Goal: Task Accomplishment & Management: Manage account settings

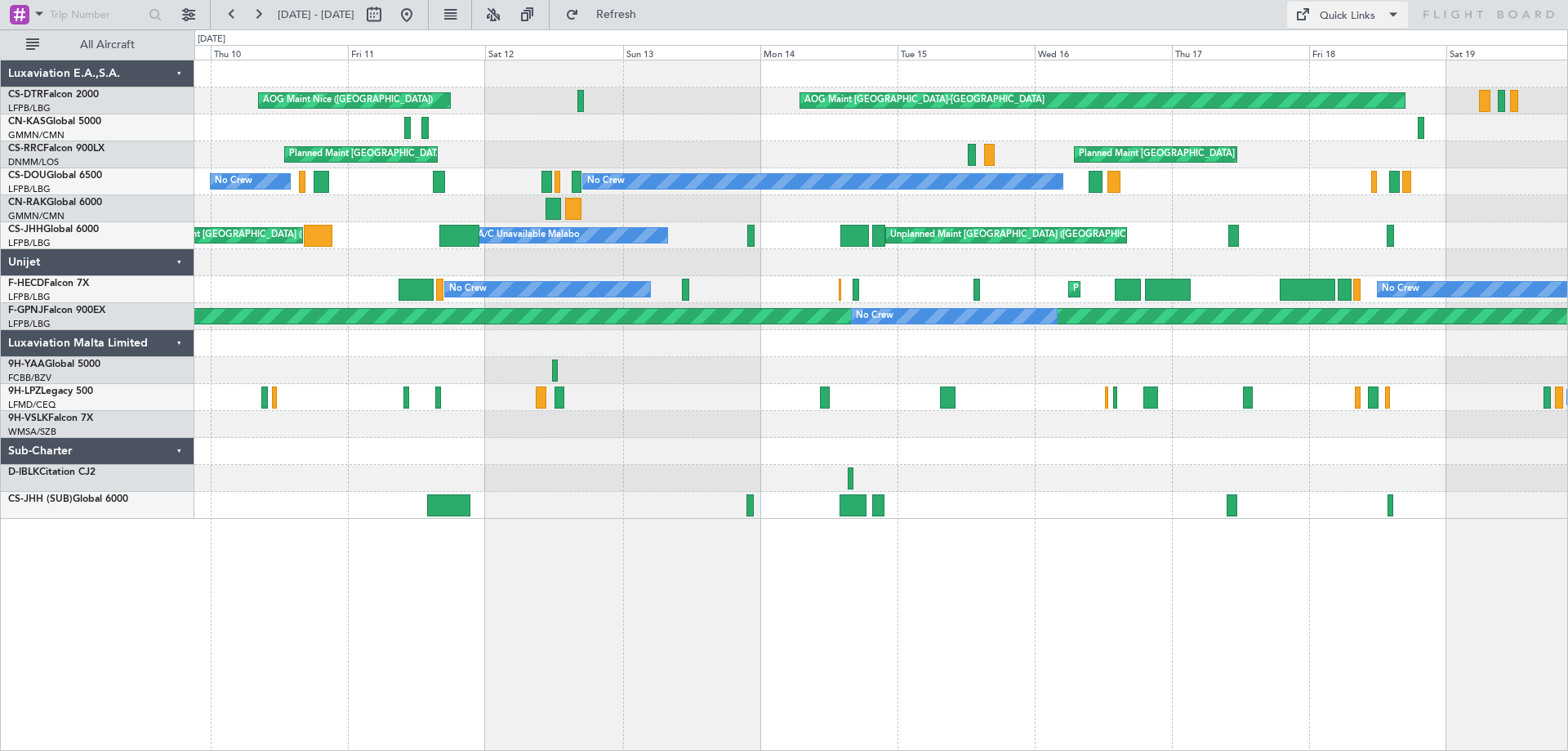
click at [1383, 13] on span at bounding box center [1392, 15] width 20 height 20
click at [1338, 54] on button "Trip Builder" at bounding box center [1347, 55] width 122 height 40
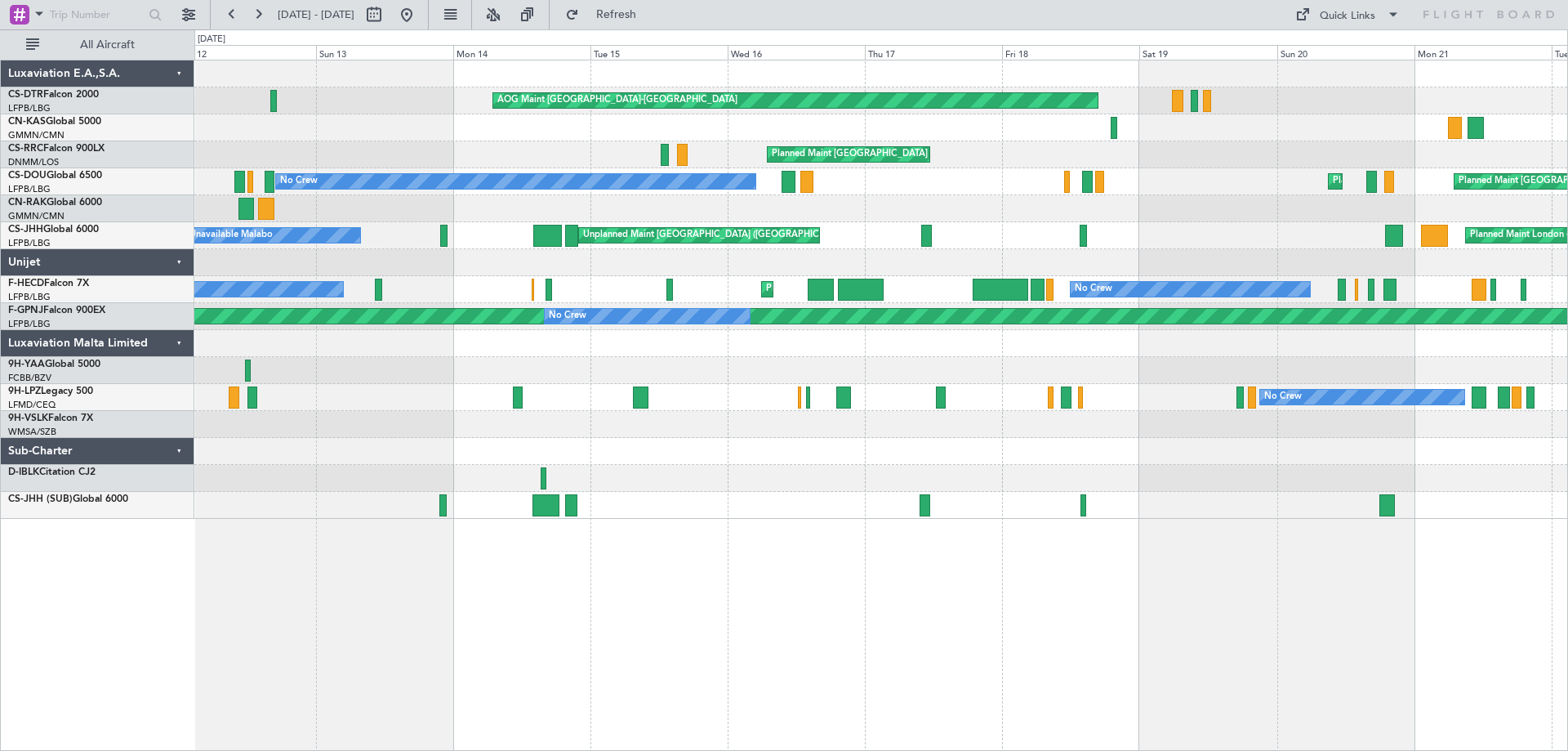
click at [1054, 197] on div "AOG Maint [GEOGRAPHIC_DATA]-[GEOGRAPHIC_DATA] [GEOGRAPHIC_DATA] ([GEOGRAPHIC_DA…" at bounding box center [881, 290] width 1373 height 458
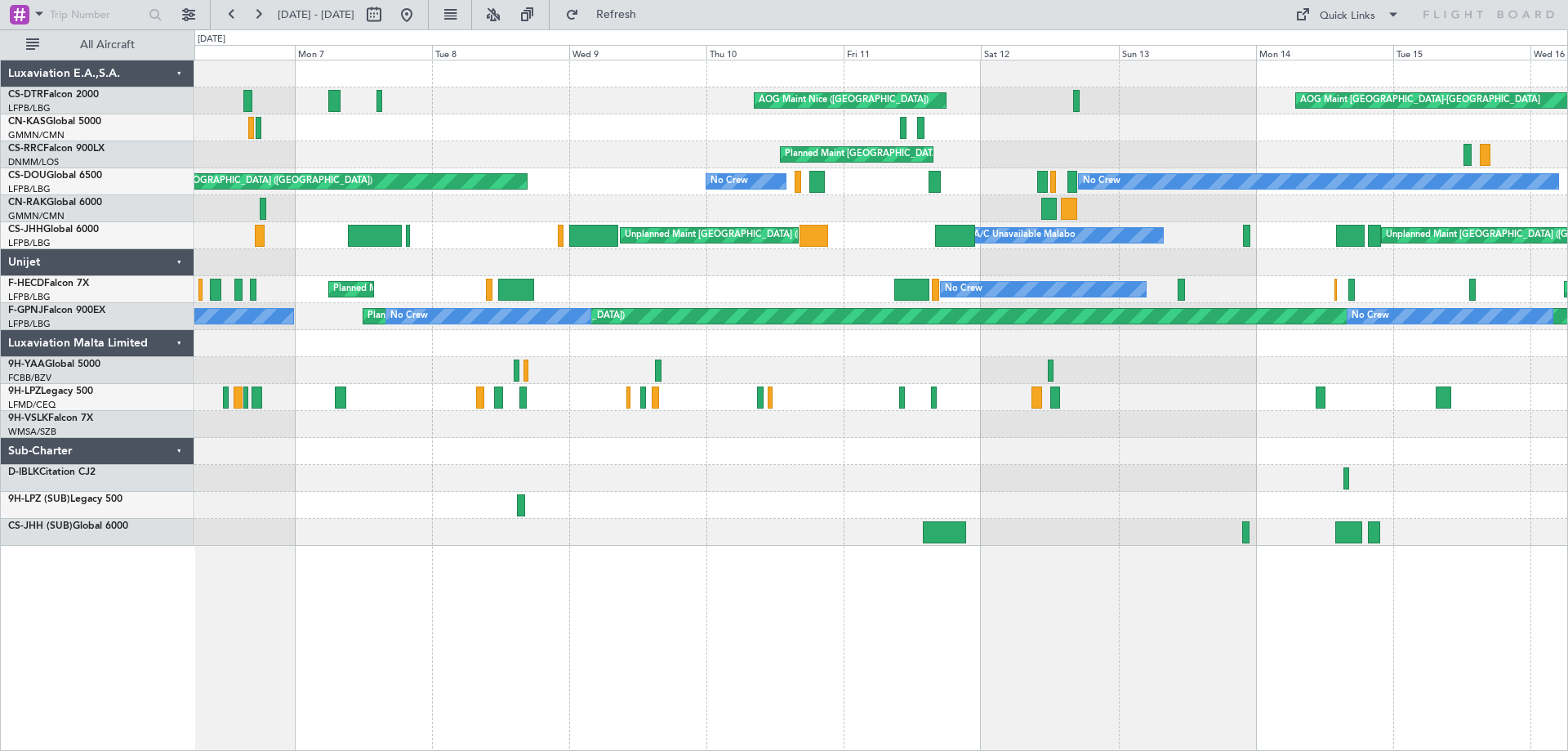
click at [1017, 194] on div "AOG Maint [GEOGRAPHIC_DATA]-[GEOGRAPHIC_DATA] [GEOGRAPHIC_DATA] ([GEOGRAPHIC_DA…" at bounding box center [881, 303] width 1373 height 485
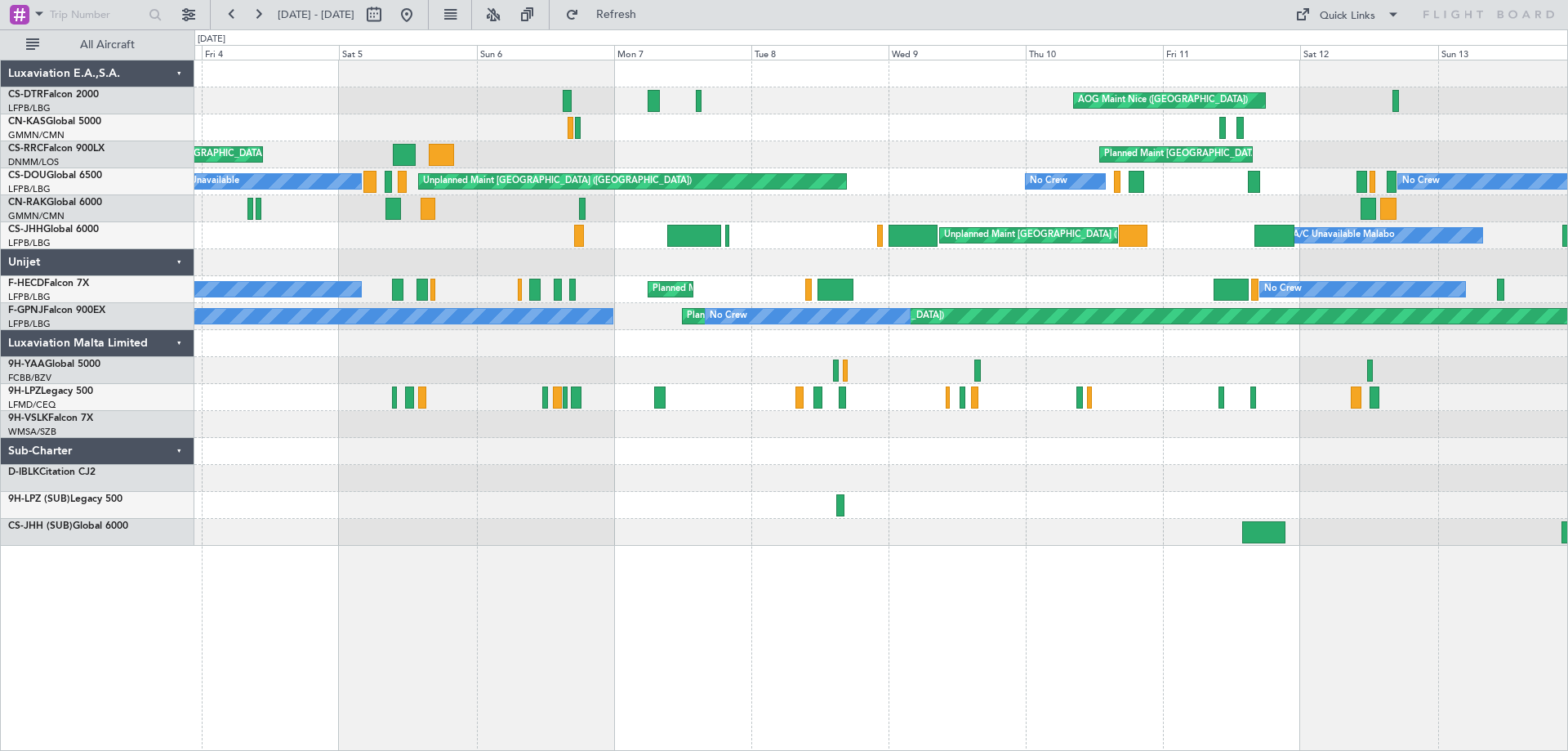
click at [807, 151] on div "Planned Maint [GEOGRAPHIC_DATA] ([GEOGRAPHIC_DATA]) Planned Maint [GEOGRAPHIC_D…" at bounding box center [881, 154] width 1373 height 27
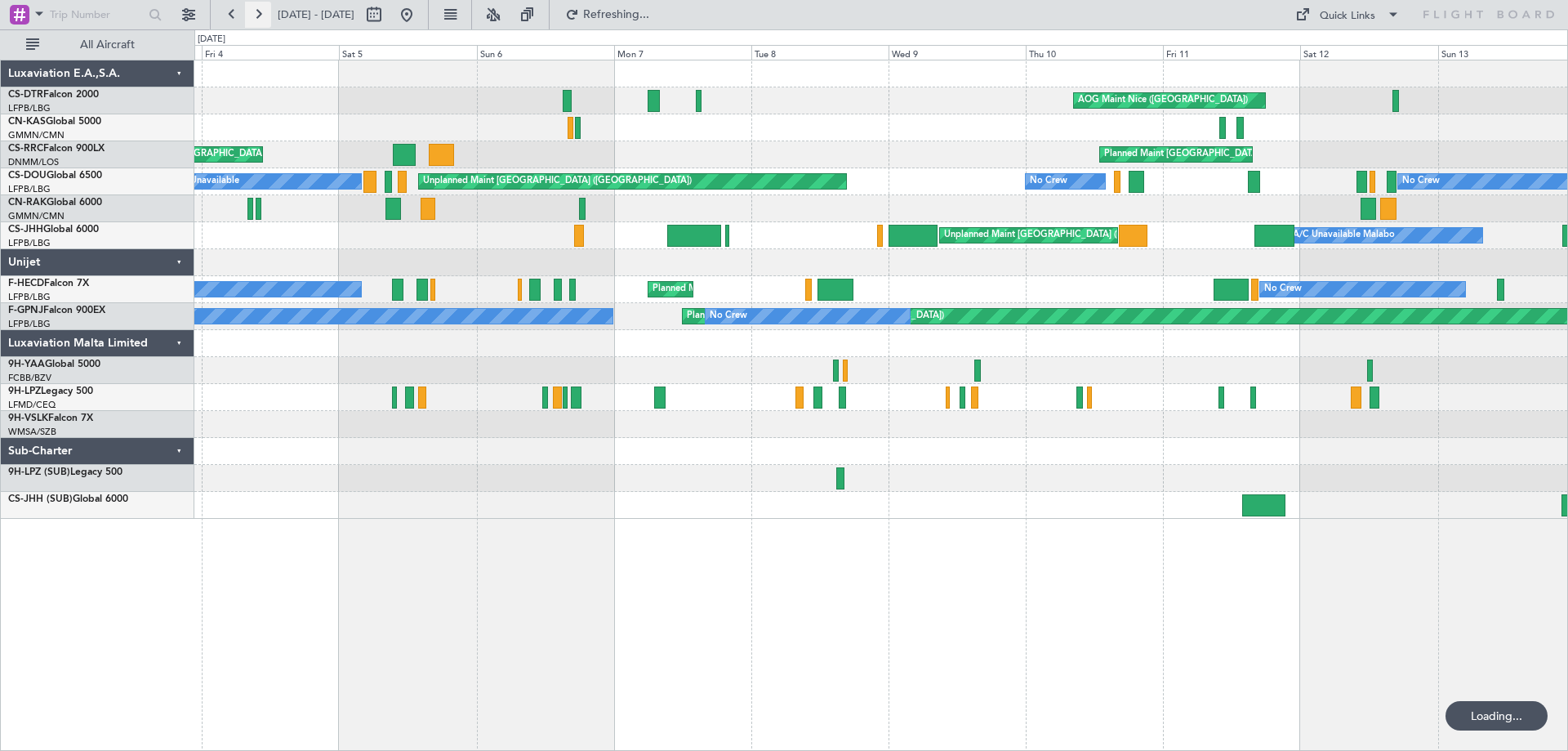
click at [261, 13] on button at bounding box center [258, 15] width 26 height 26
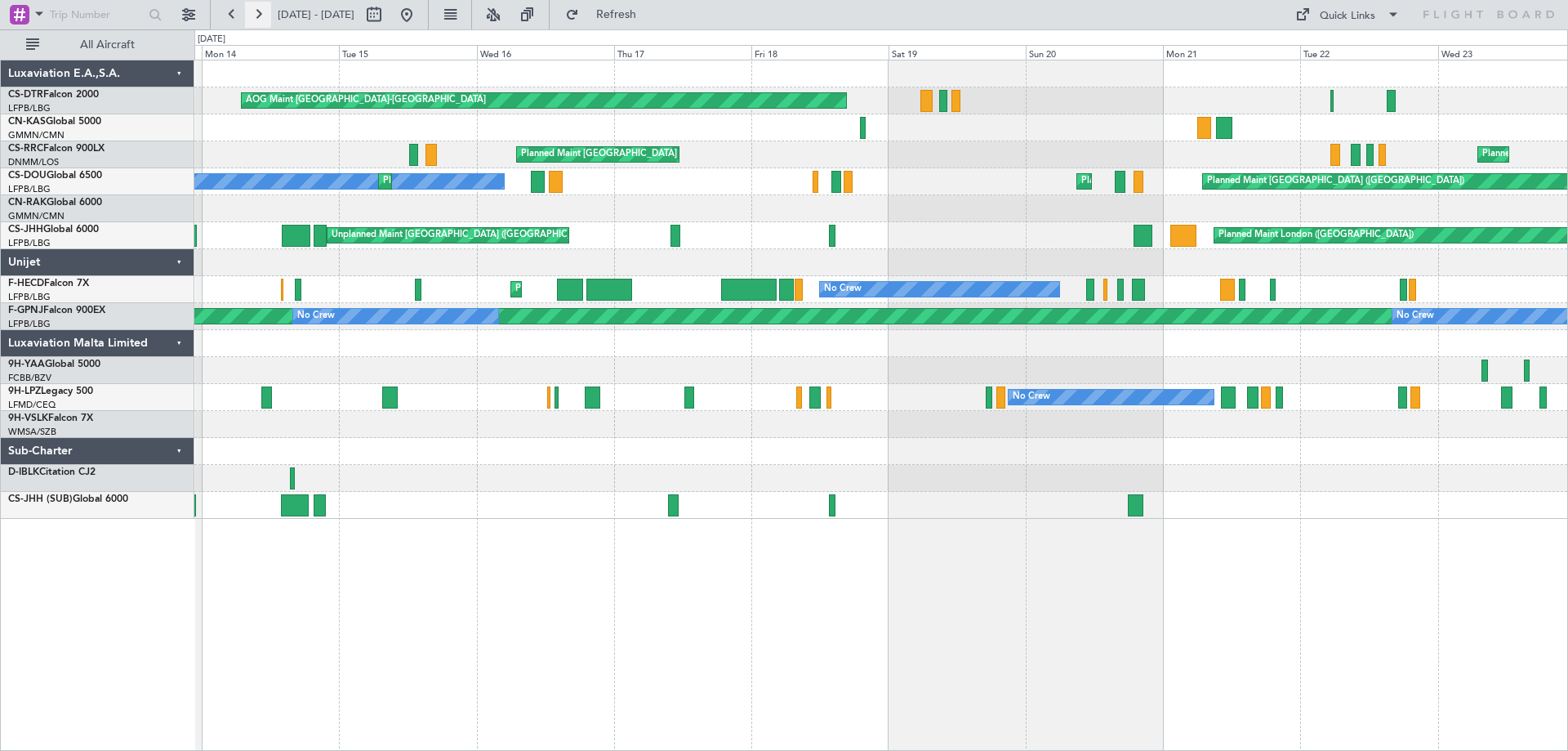
click at [261, 13] on button at bounding box center [258, 15] width 26 height 26
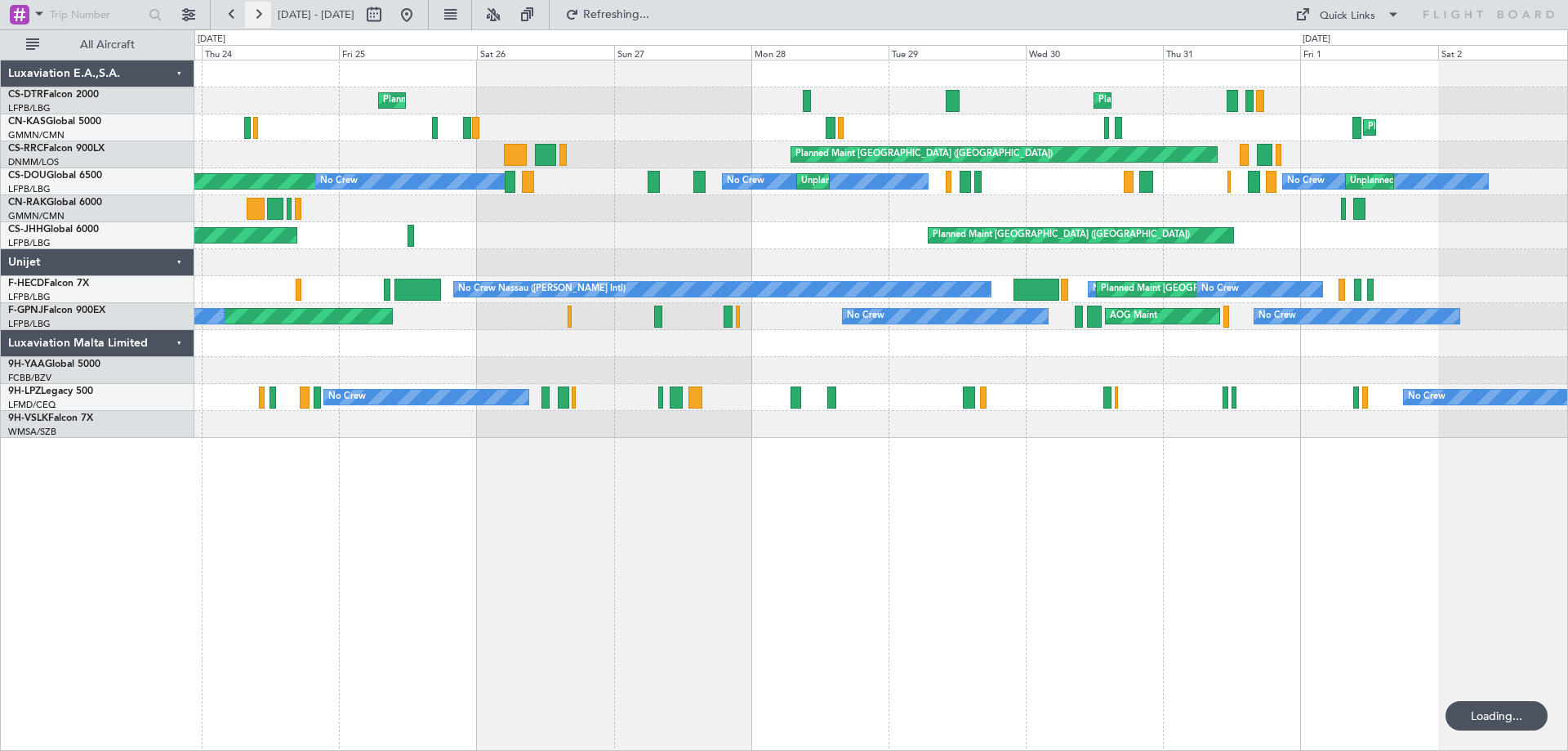
click at [261, 13] on button at bounding box center [258, 15] width 26 height 26
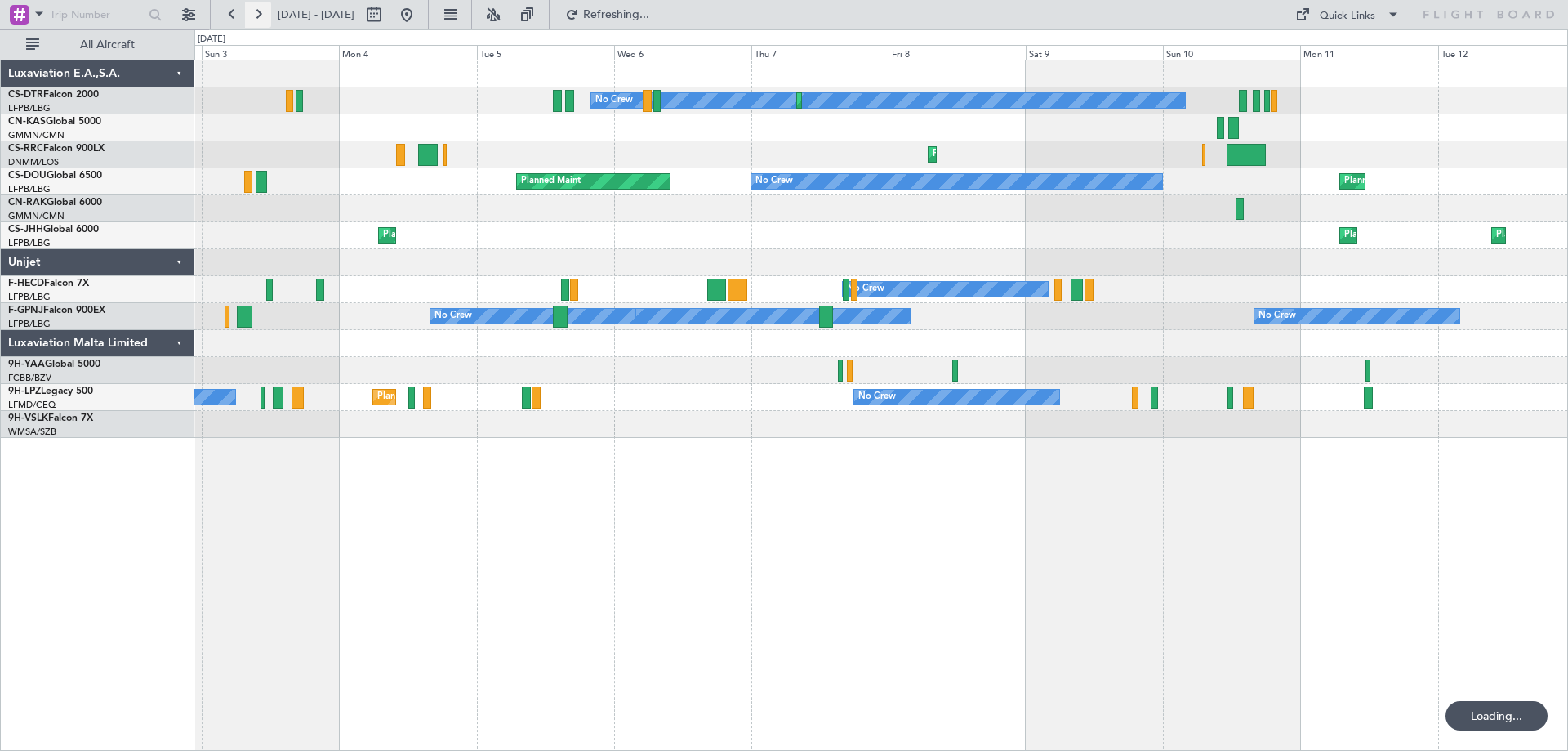
click at [261, 13] on button at bounding box center [258, 15] width 26 height 26
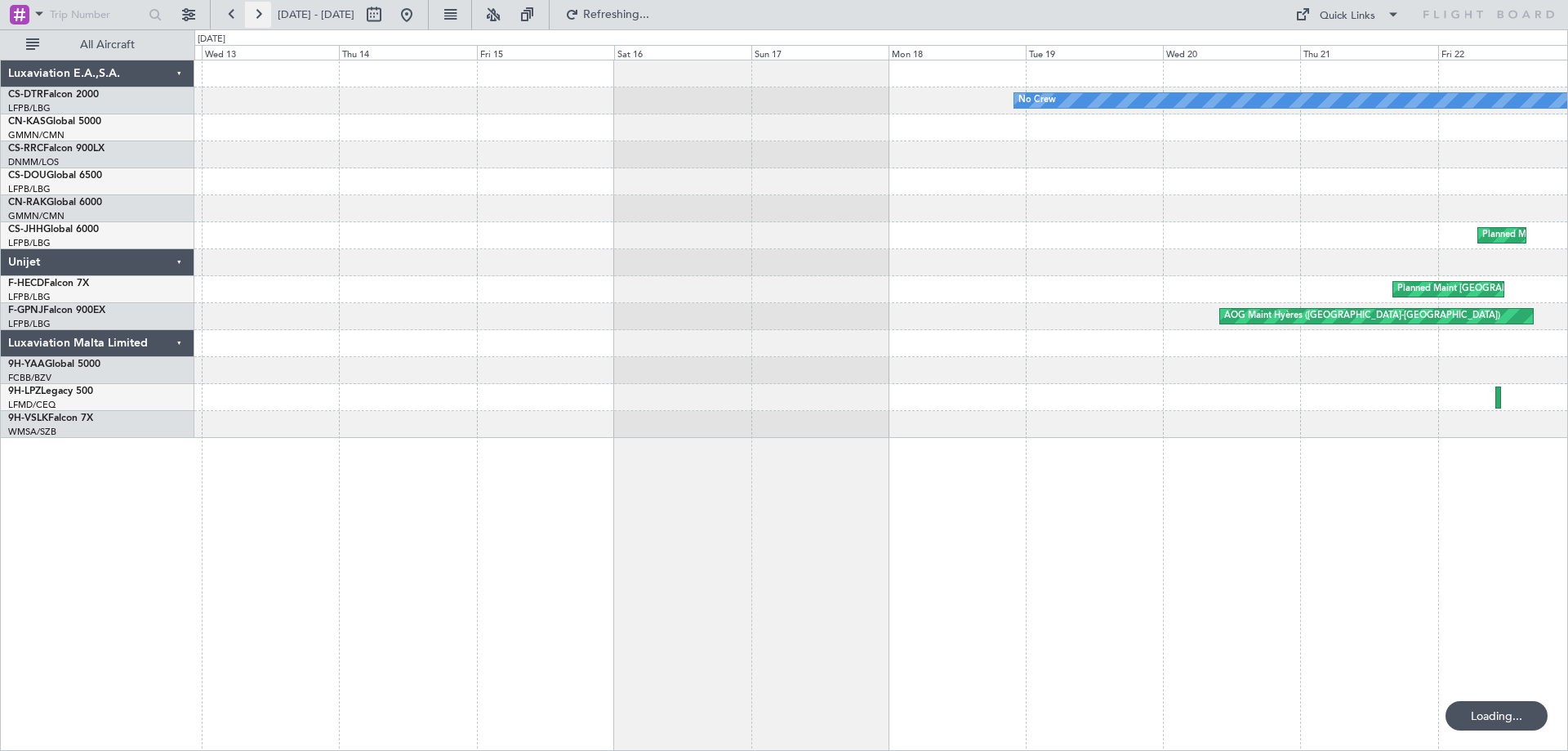
click at [261, 13] on button at bounding box center [258, 15] width 26 height 26
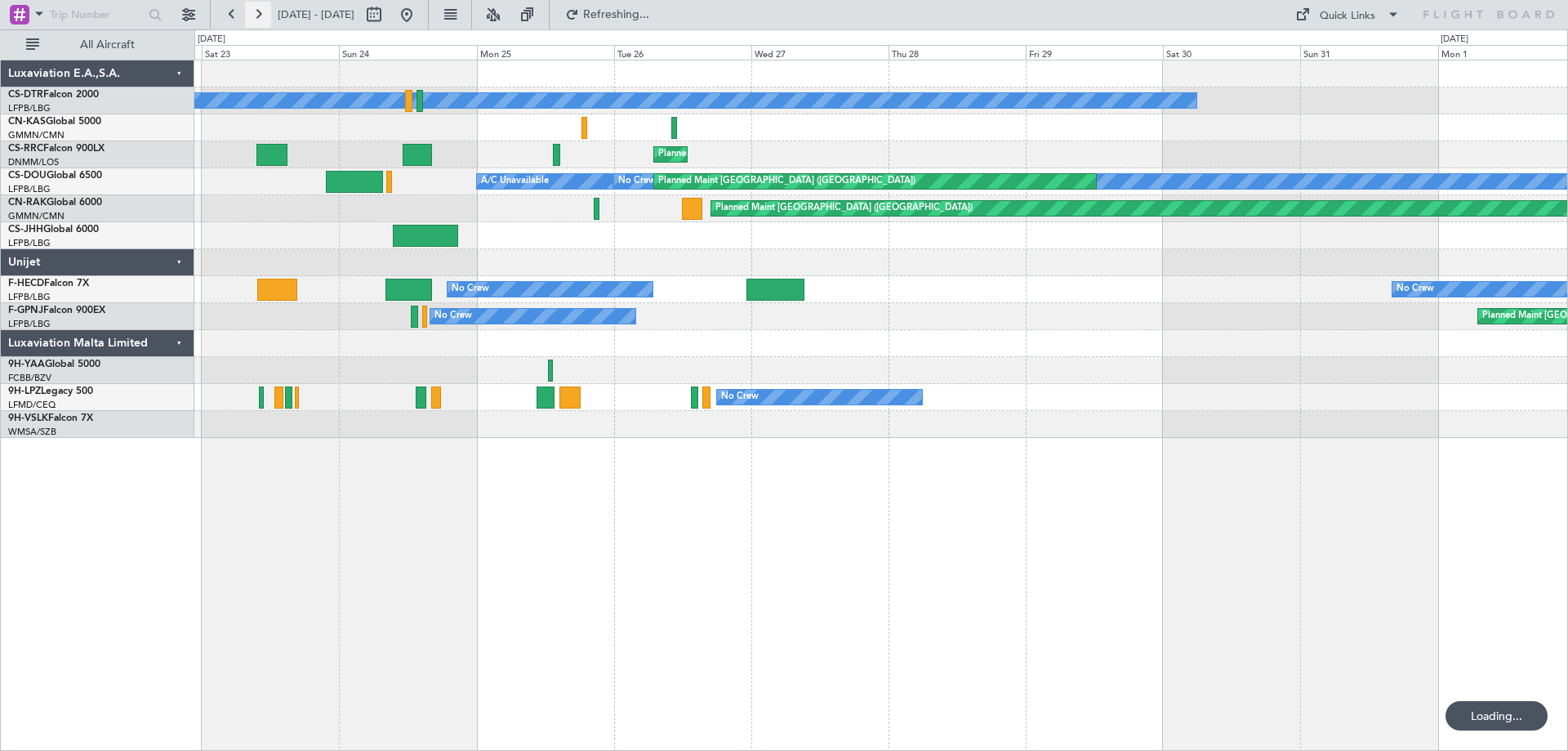
click at [261, 13] on button at bounding box center [258, 15] width 26 height 26
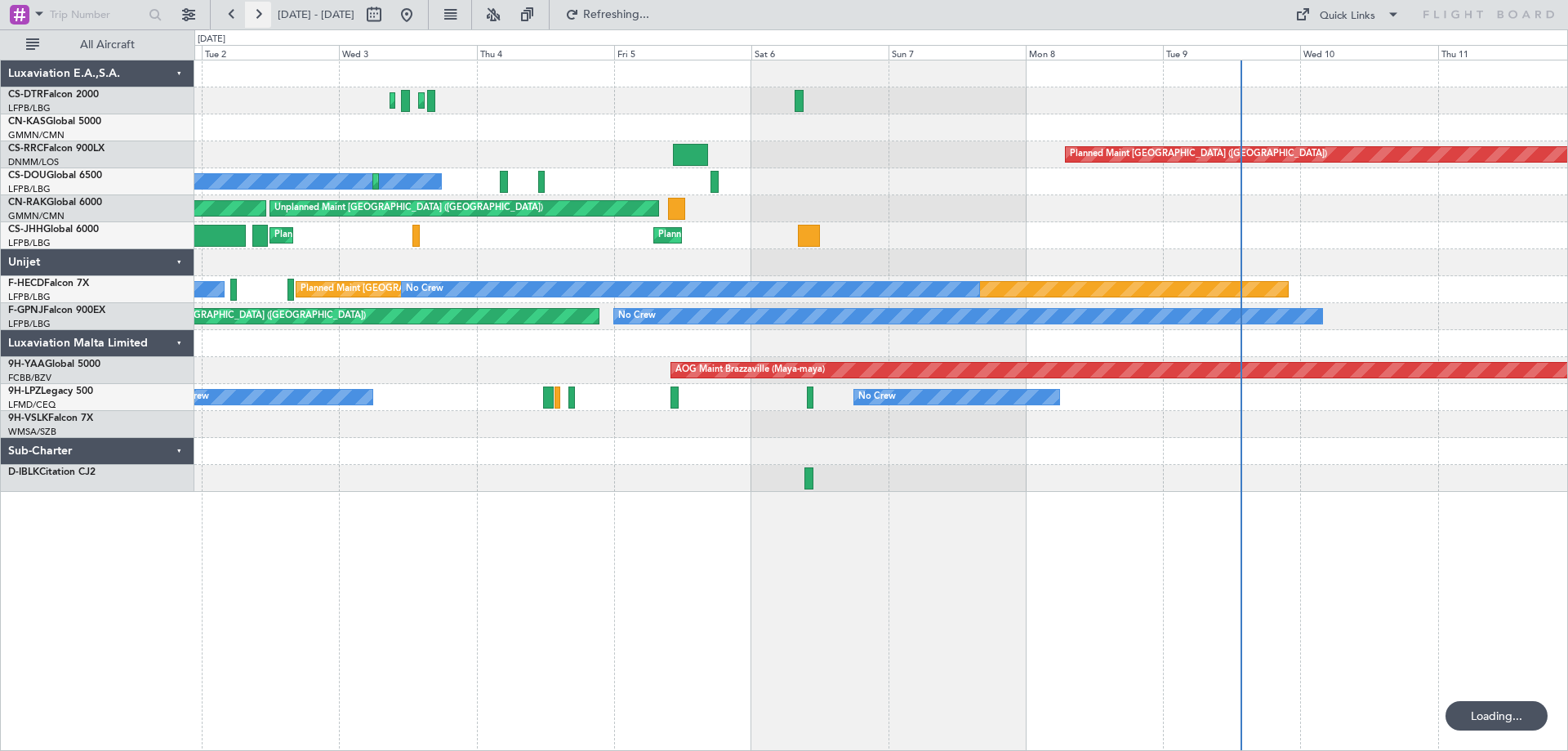
click at [261, 13] on button at bounding box center [258, 15] width 26 height 26
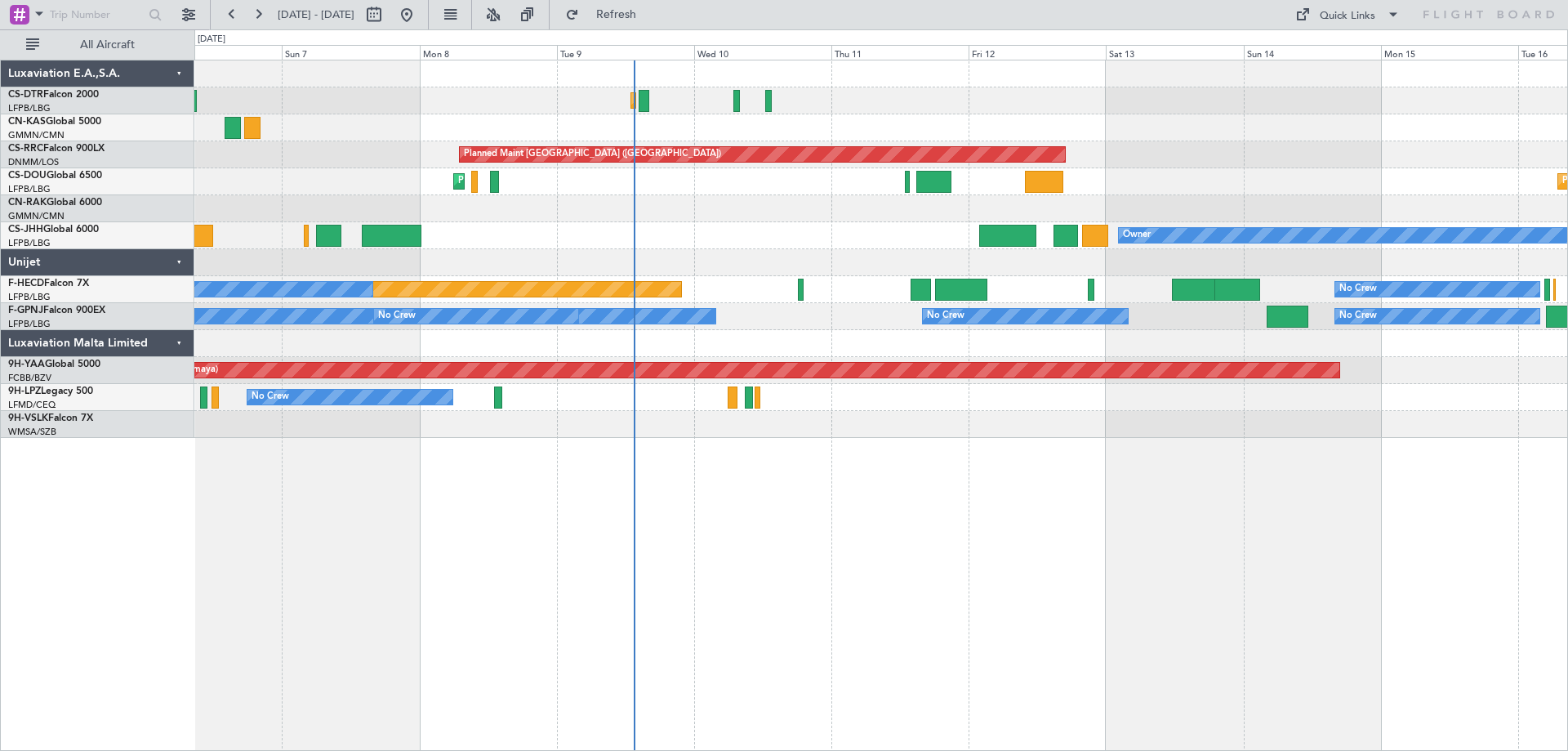
click at [1313, 141] on div "Planned Maint Mugla ([GEOGRAPHIC_DATA]) Planned Maint [GEOGRAPHIC_DATA] ([GEOGR…" at bounding box center [881, 249] width 1373 height 377
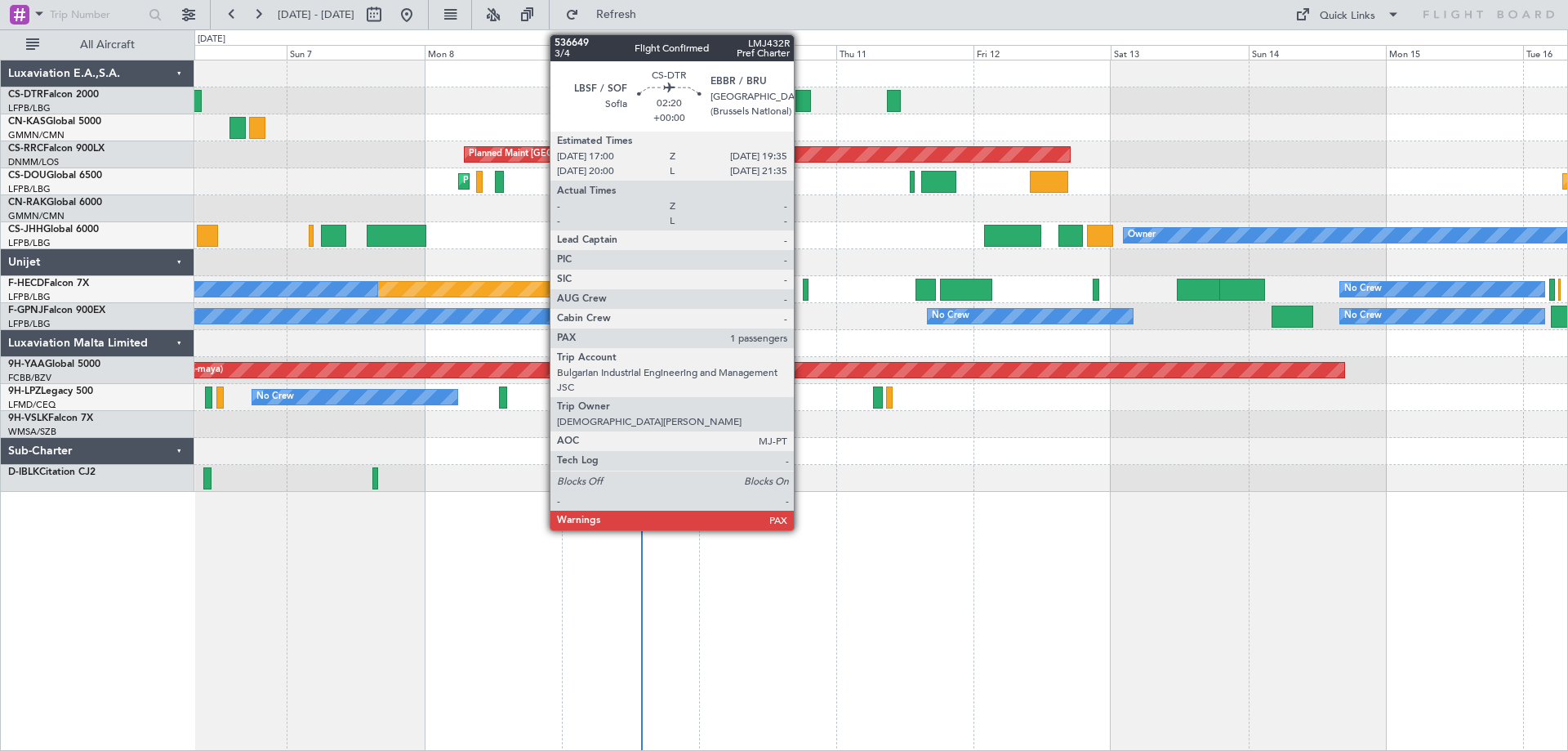
click at [801, 104] on div at bounding box center [803, 101] width 16 height 22
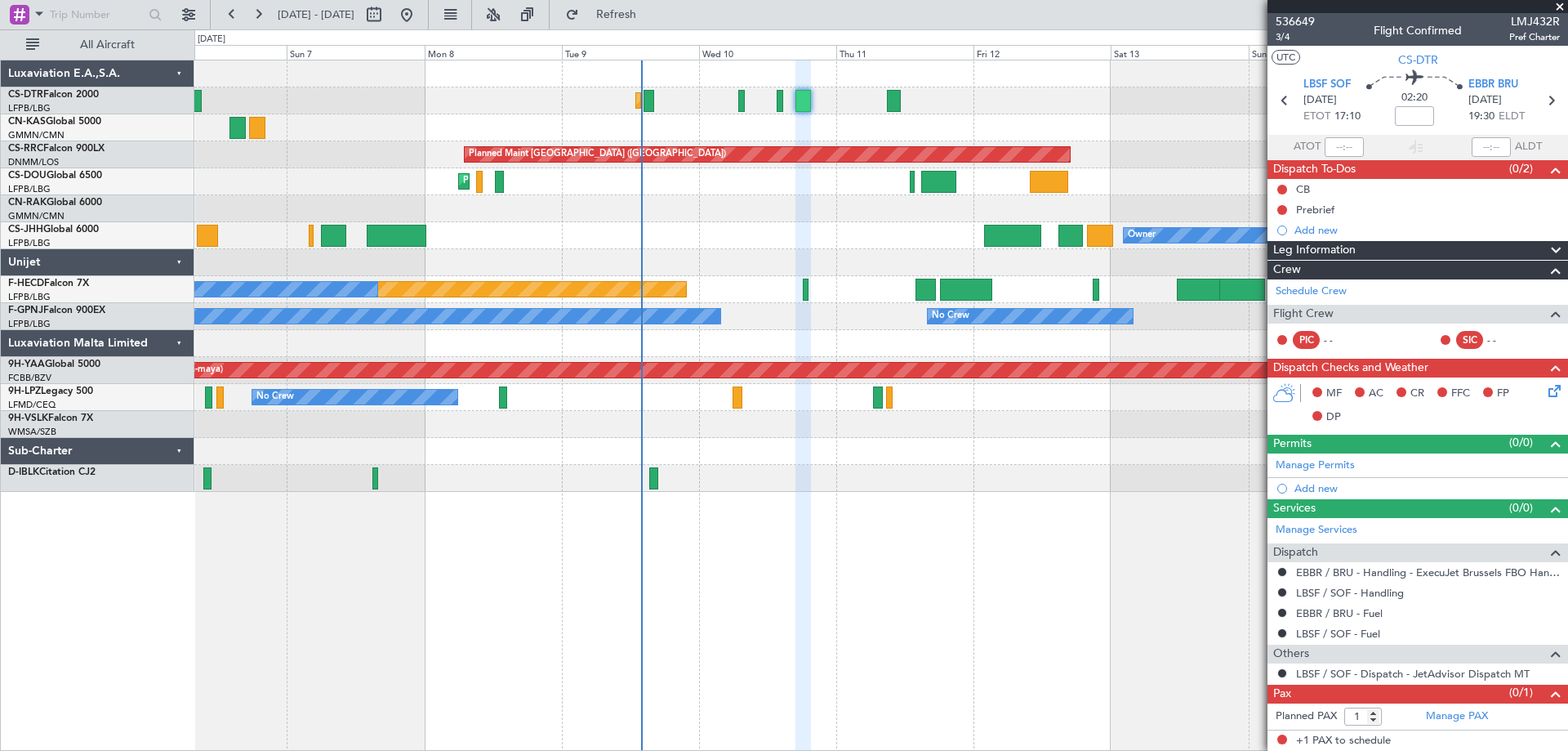
click at [1561, 4] on span at bounding box center [1559, 7] width 16 height 15
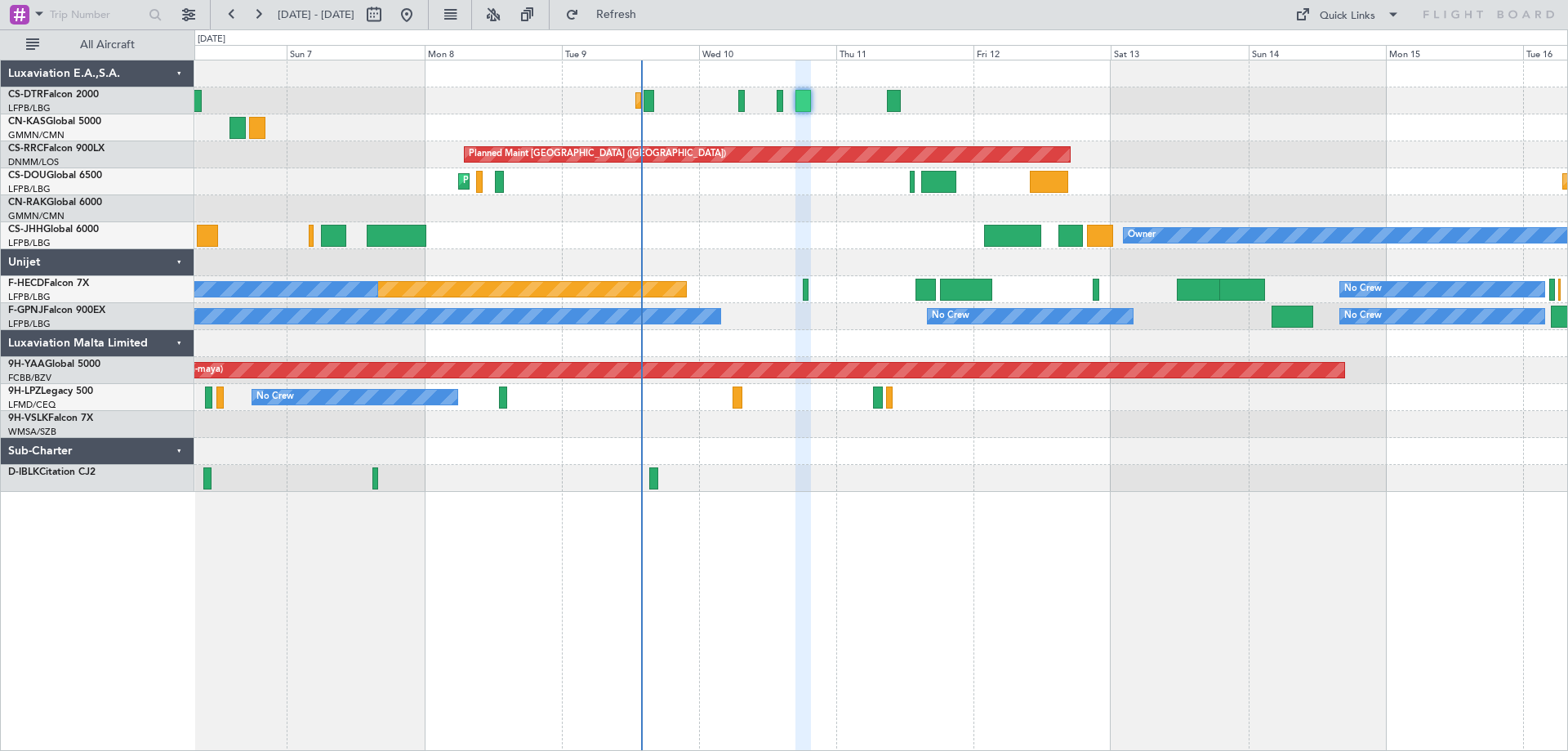
type input "0"
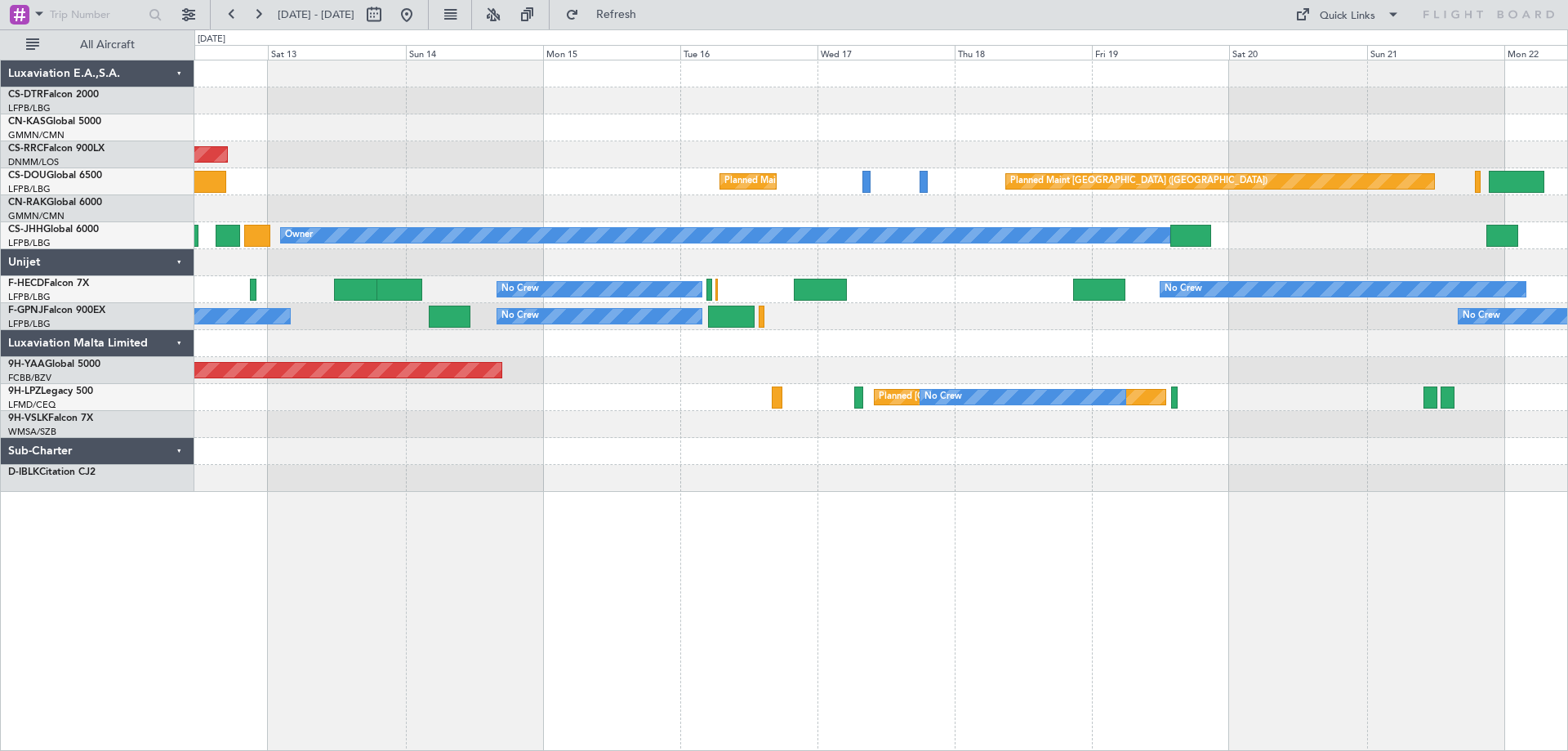
click at [886, 160] on div "Planned Maint [GEOGRAPHIC_DATA] ([GEOGRAPHIC_DATA]) Planned Maint [GEOGRAPHIC_D…" at bounding box center [881, 276] width 1373 height 432
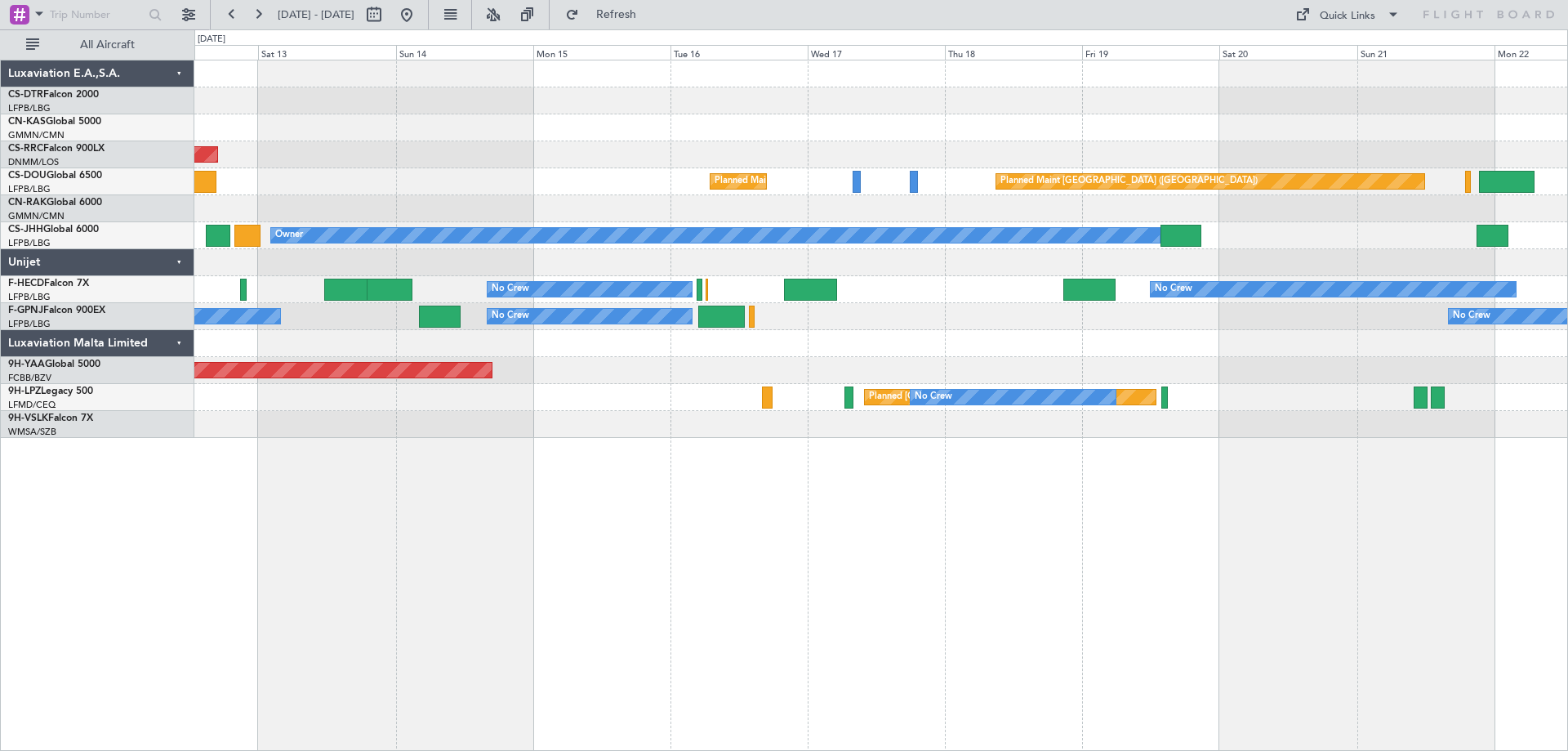
click at [642, 313] on div "No Crew No Crew No Crew No Crew" at bounding box center [881, 315] width 1373 height 27
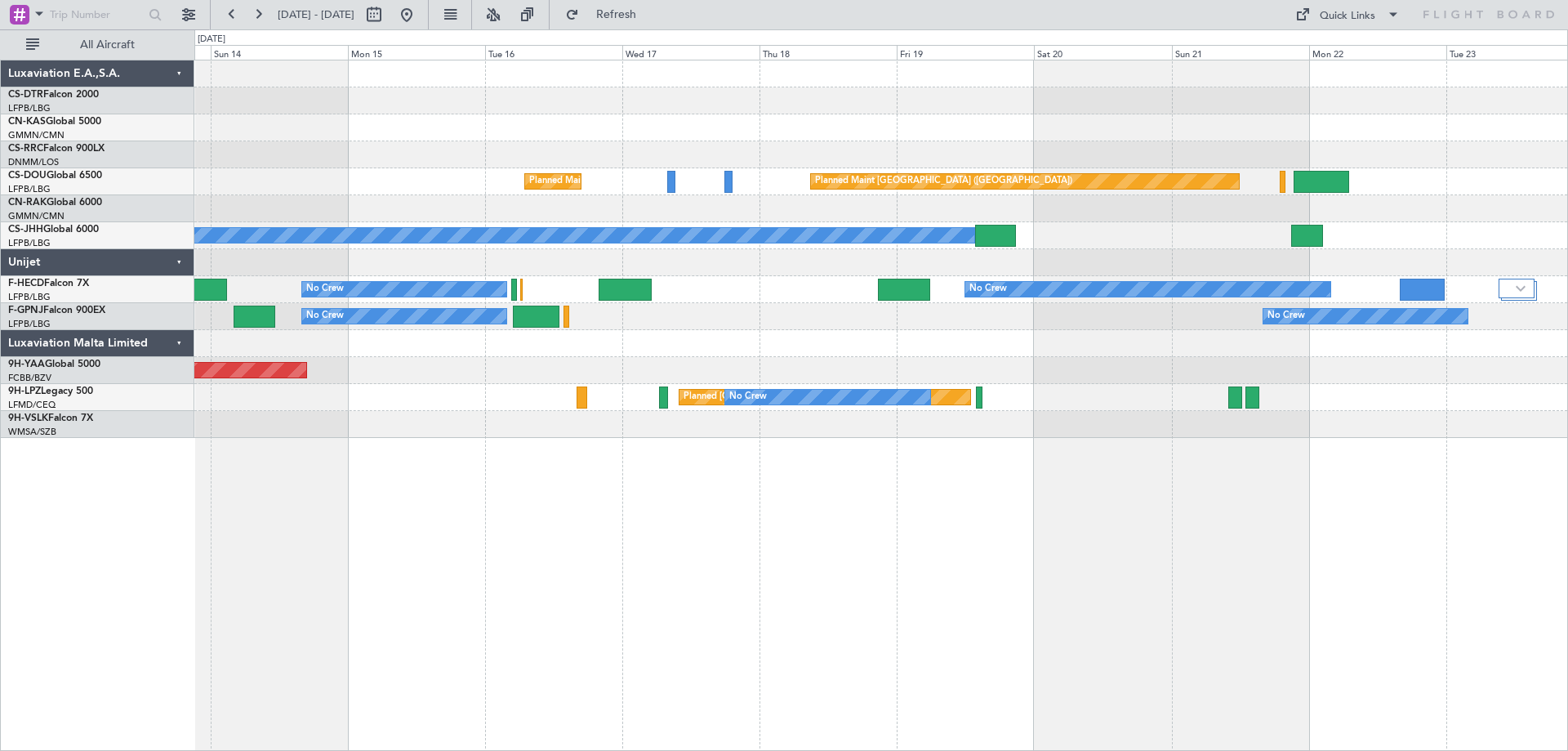
click at [885, 321] on div "Planned Maint [GEOGRAPHIC_DATA] ([GEOGRAPHIC_DATA]) Planned Maint [GEOGRAPHIC_D…" at bounding box center [881, 249] width 1373 height 377
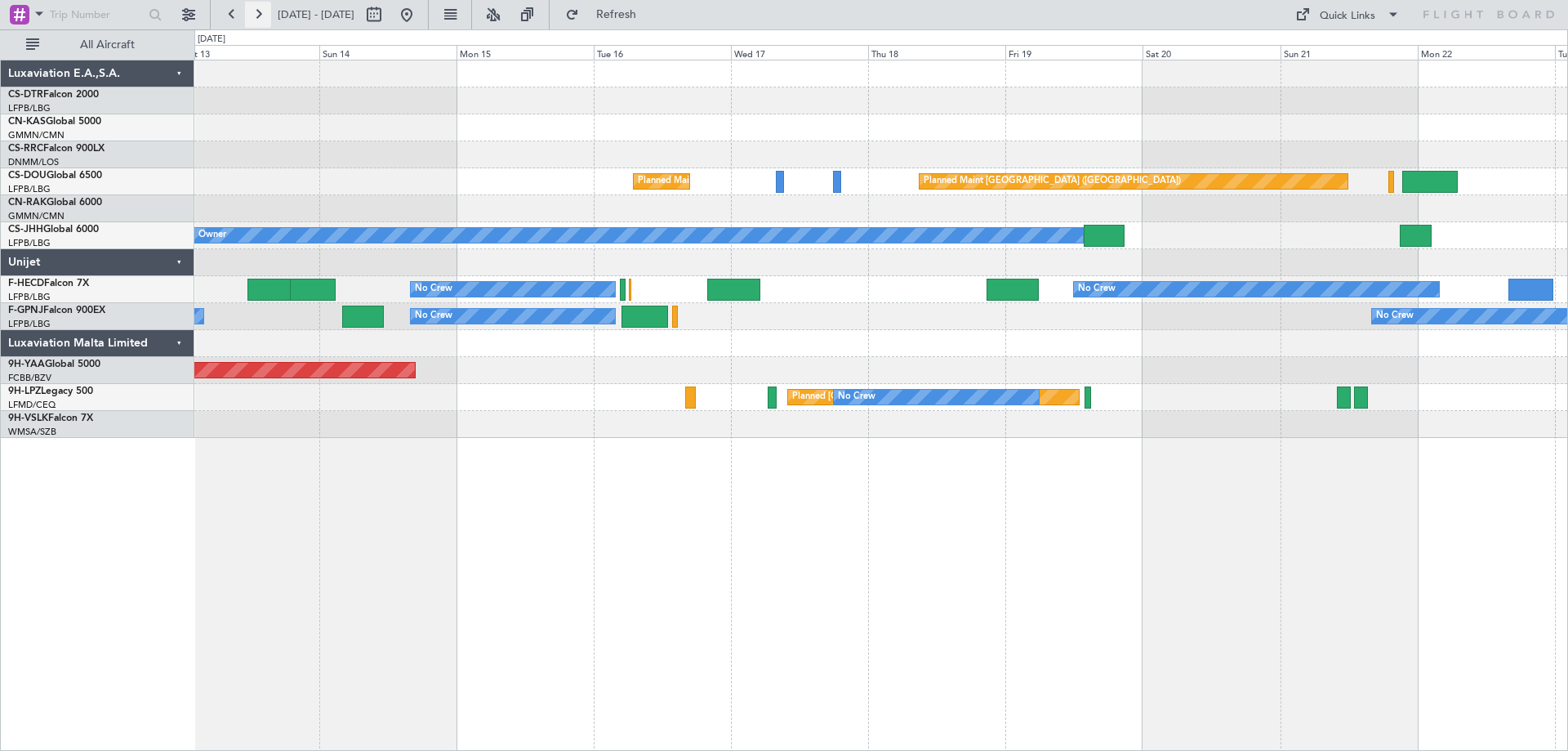
click at [255, 17] on button at bounding box center [258, 15] width 26 height 26
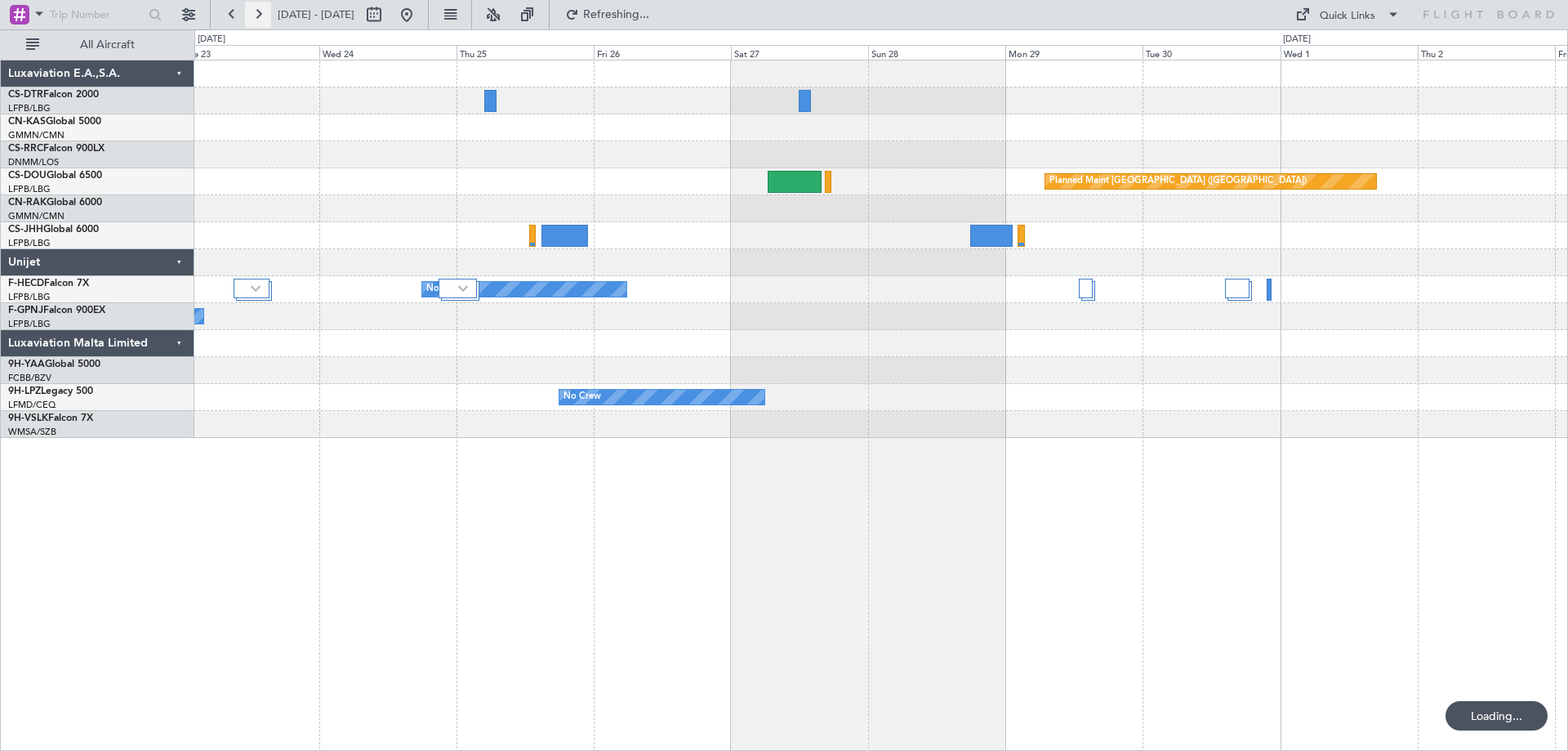
click at [255, 17] on button at bounding box center [258, 15] width 26 height 26
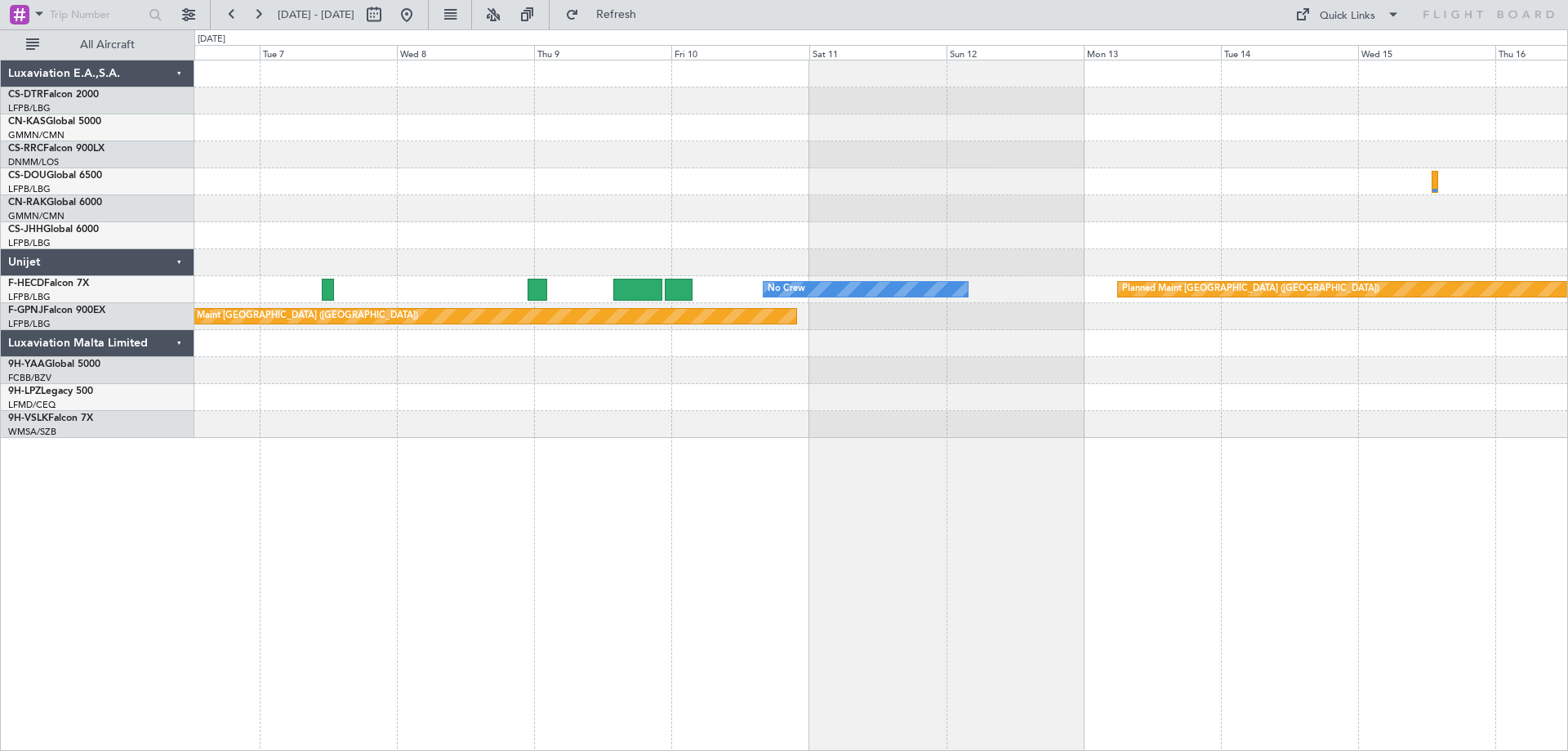
click at [643, 370] on div at bounding box center [881, 370] width 1373 height 27
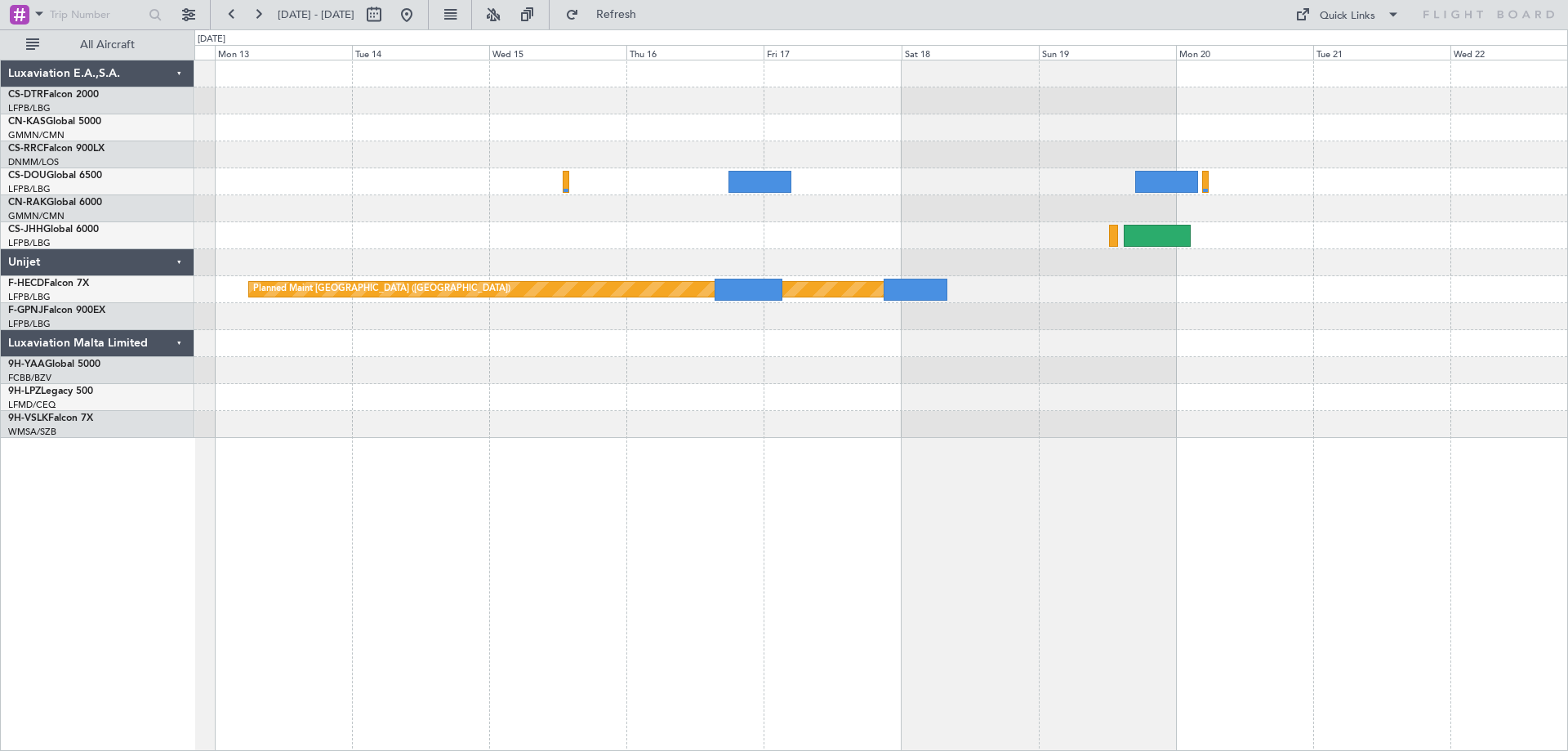
click at [663, 354] on div "Planned Maint [GEOGRAPHIC_DATA] ([GEOGRAPHIC_DATA]) No Crew Planned Maint [GEOG…" at bounding box center [881, 249] width 1373 height 377
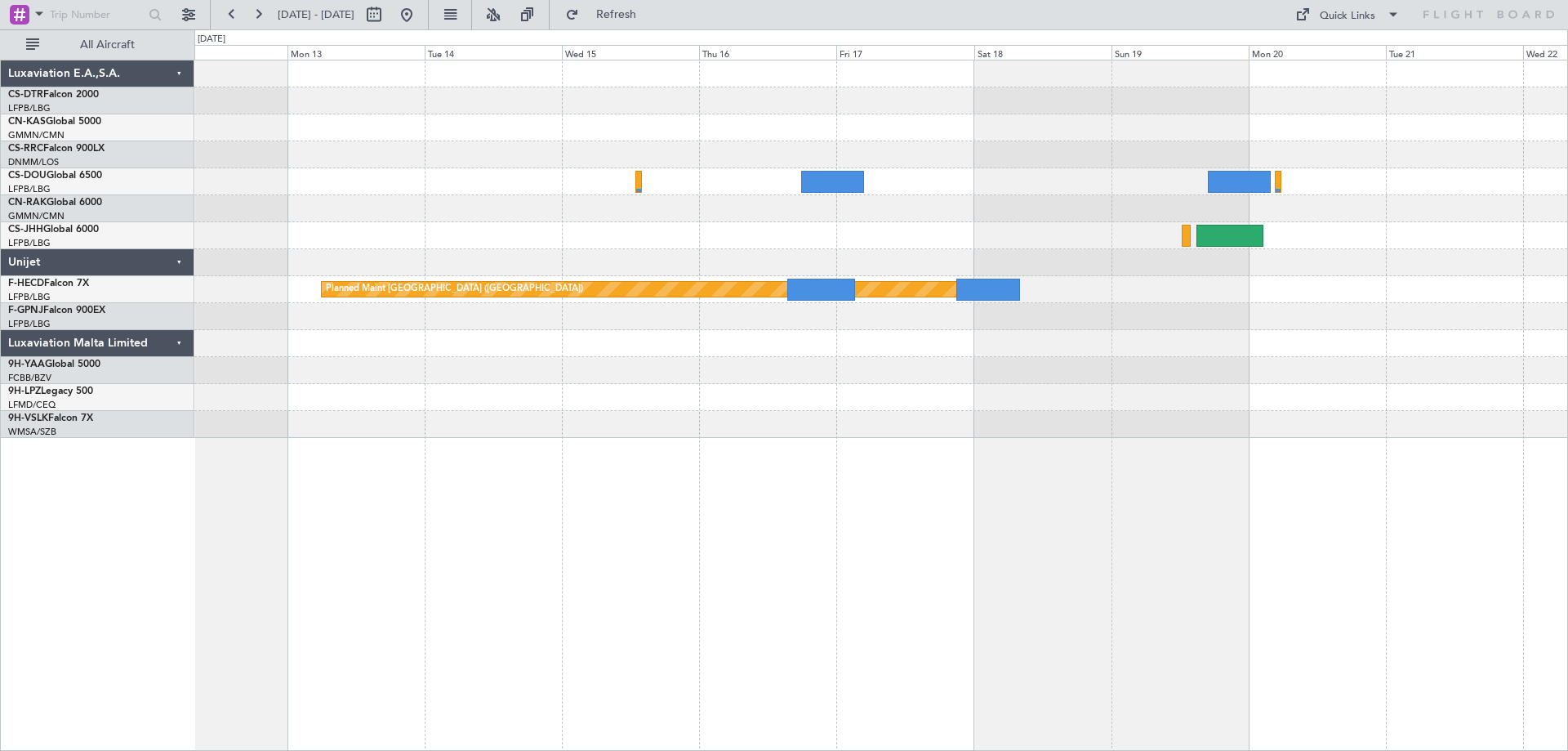
click at [1317, 169] on div "Planned Maint [GEOGRAPHIC_DATA] ([GEOGRAPHIC_DATA]) No Crew Planned Maint [GEOG…" at bounding box center [881, 249] width 1373 height 377
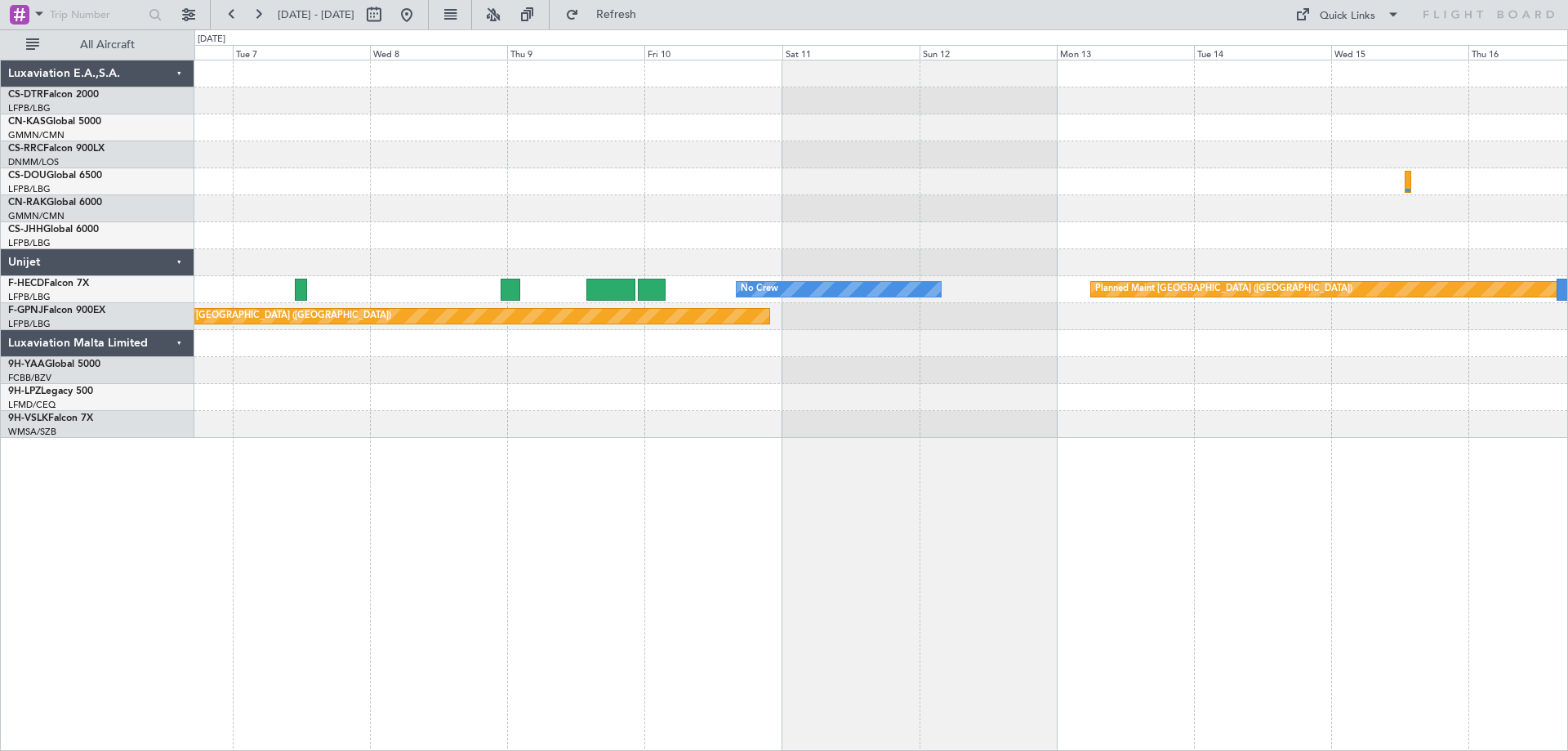
click at [1399, 232] on div "Planned Maint [GEOGRAPHIC_DATA] ([GEOGRAPHIC_DATA]) No Crew No Crew Planned Mai…" at bounding box center [881, 249] width 1373 height 377
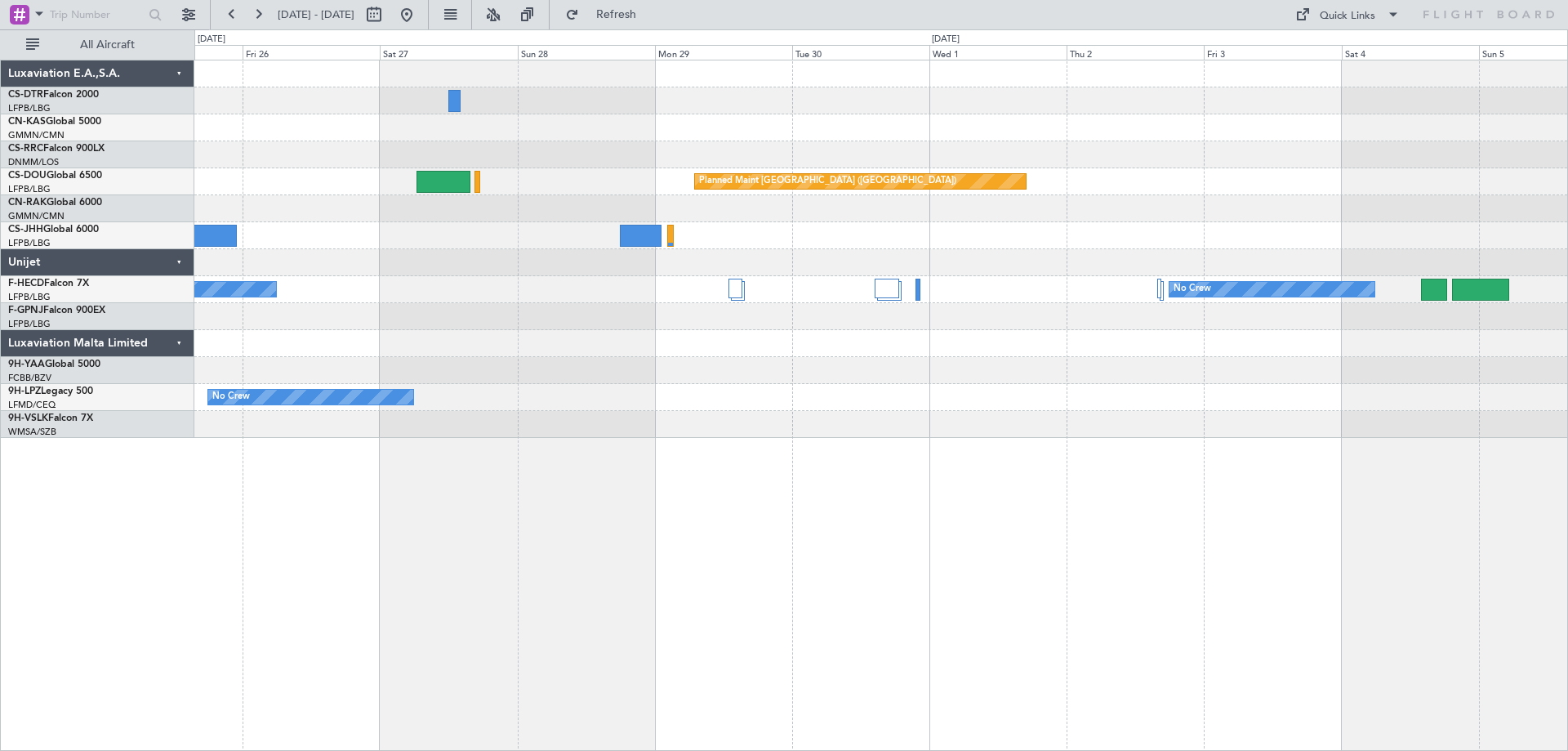
click at [1390, 180] on div "Planned Maint [GEOGRAPHIC_DATA] ([GEOGRAPHIC_DATA])" at bounding box center [881, 182] width 1373 height 27
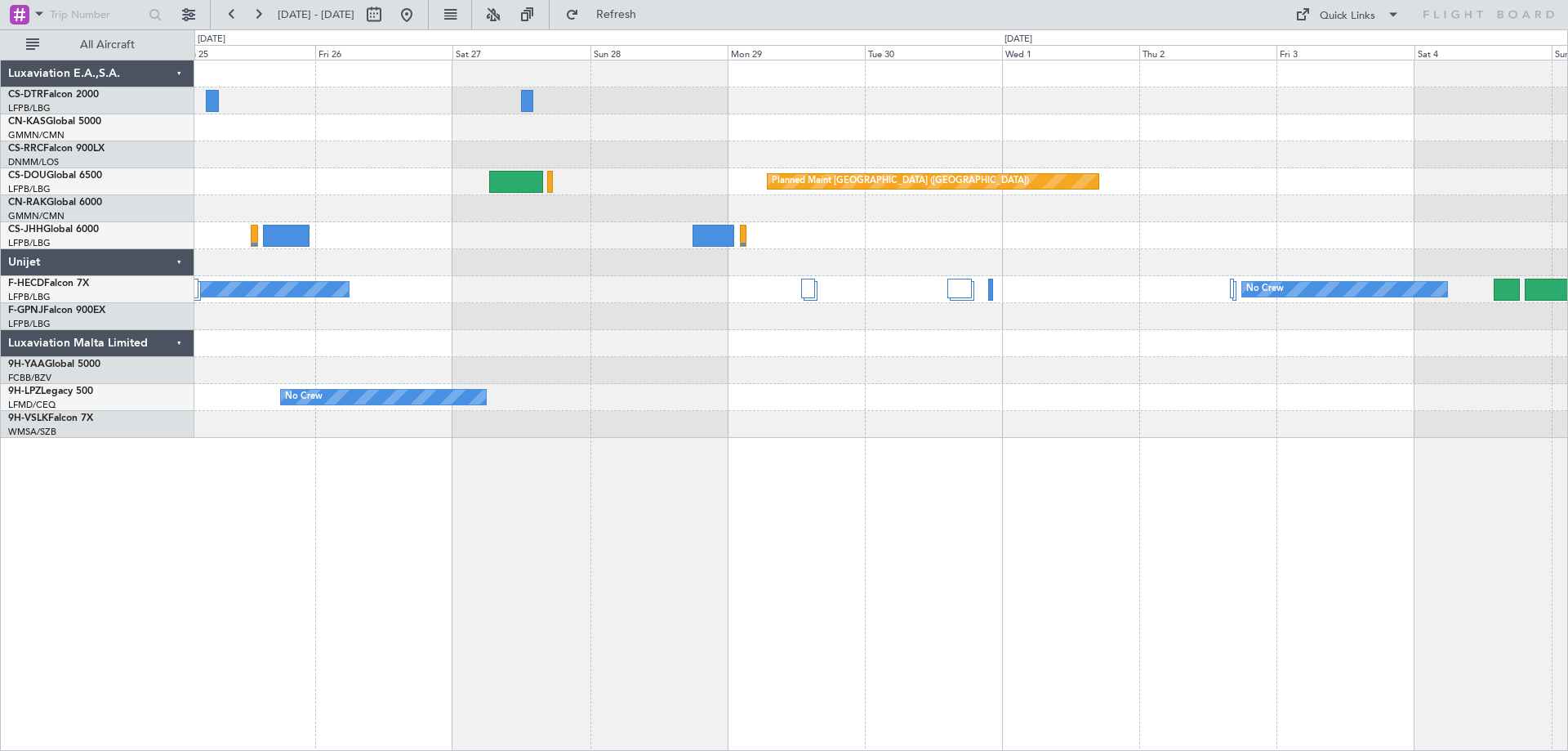
click at [1513, 150] on div "Planned Maint [GEOGRAPHIC_DATA] ([GEOGRAPHIC_DATA]) No Crew No Crew Planned Mai…" at bounding box center [881, 249] width 1373 height 377
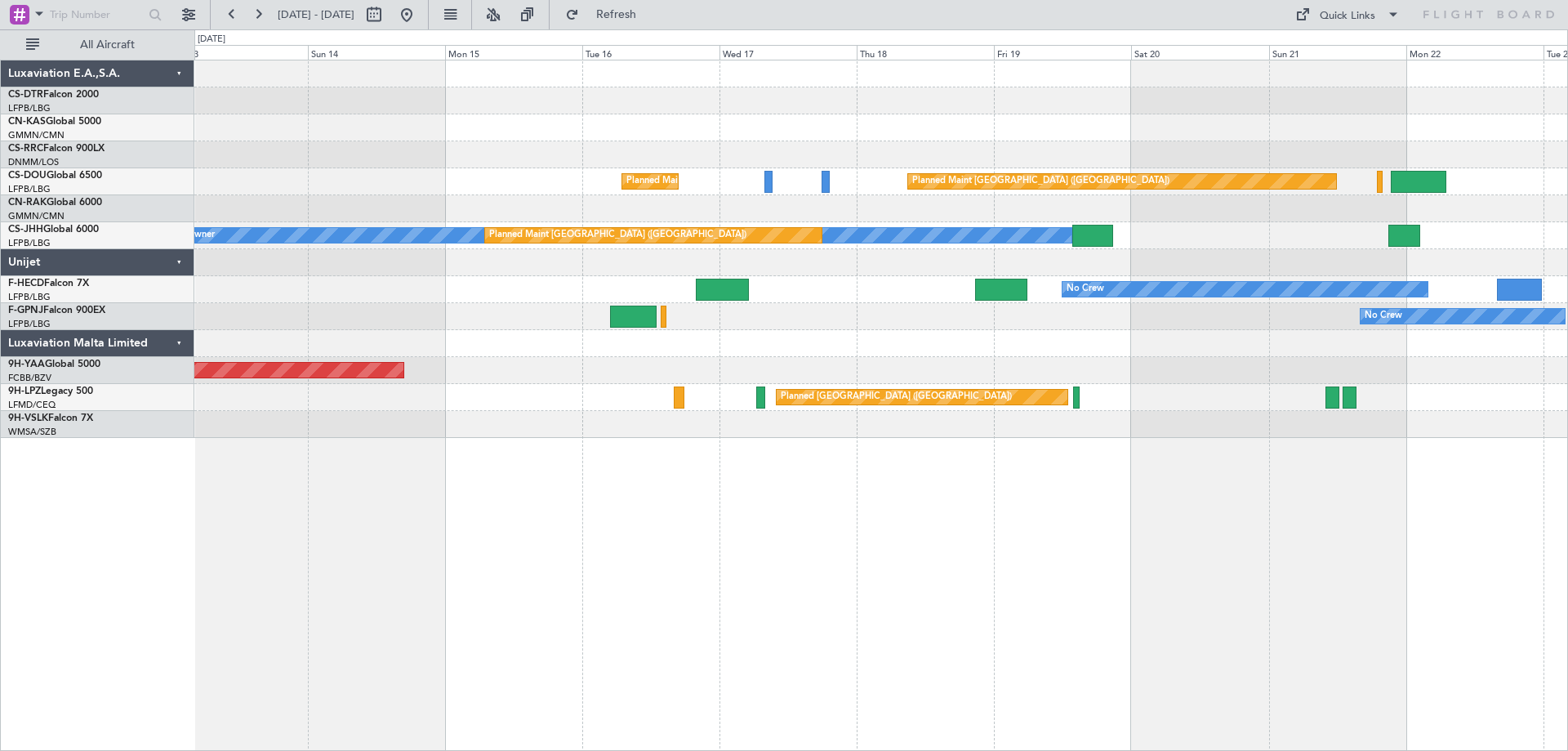
click at [1272, 160] on div "Planned Maint [GEOGRAPHIC_DATA] ([GEOGRAPHIC_DATA]) Planned Maint [GEOGRAPHIC_D…" at bounding box center [881, 249] width 1373 height 377
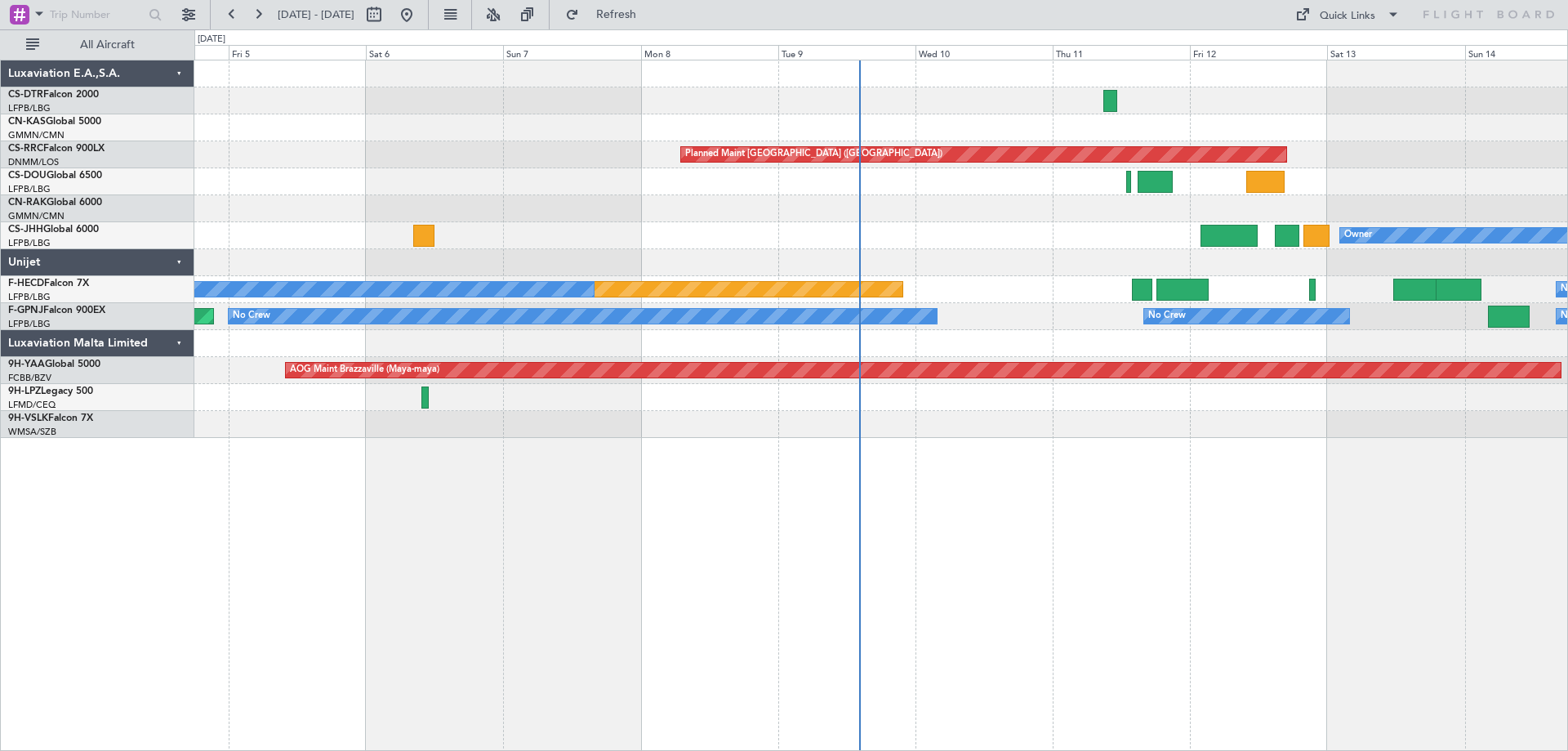
click at [1567, 208] on div "Planned Maint [GEOGRAPHIC_DATA] ([GEOGRAPHIC_DATA]) Planned Maint [GEOGRAPHIC_D…" at bounding box center [784, 390] width 1568 height 721
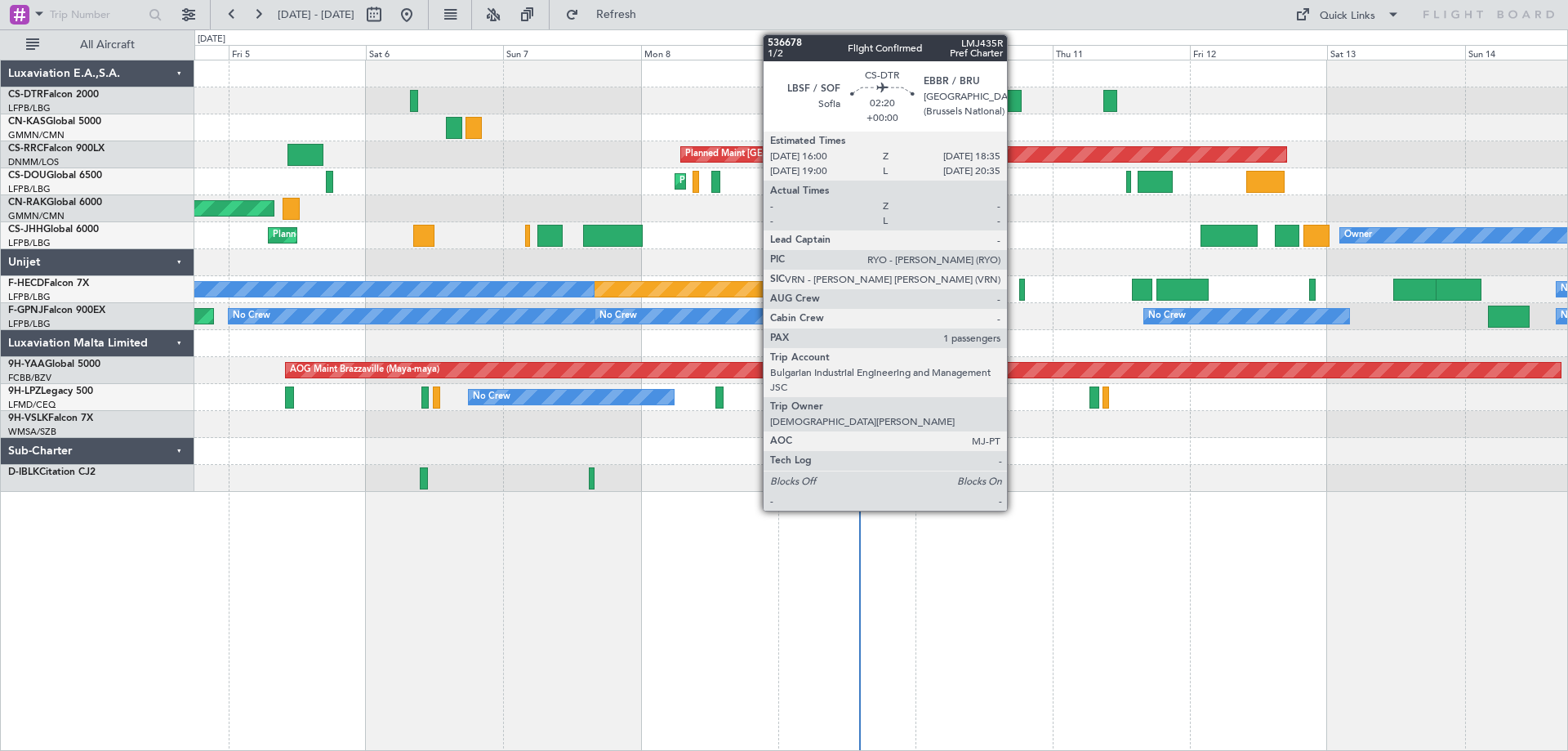
click at [1014, 104] on div at bounding box center [1014, 101] width 16 height 22
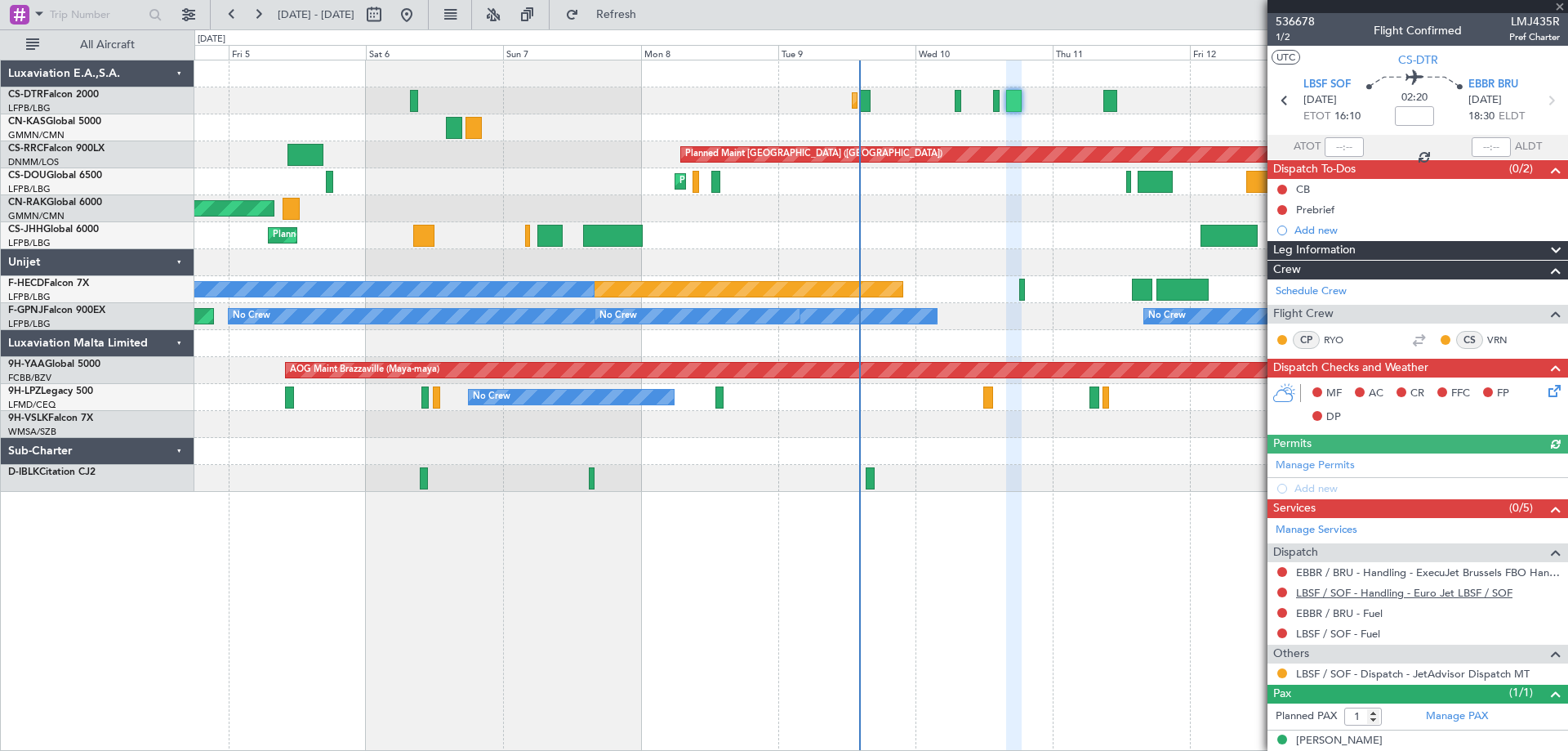
scroll to position [16, 0]
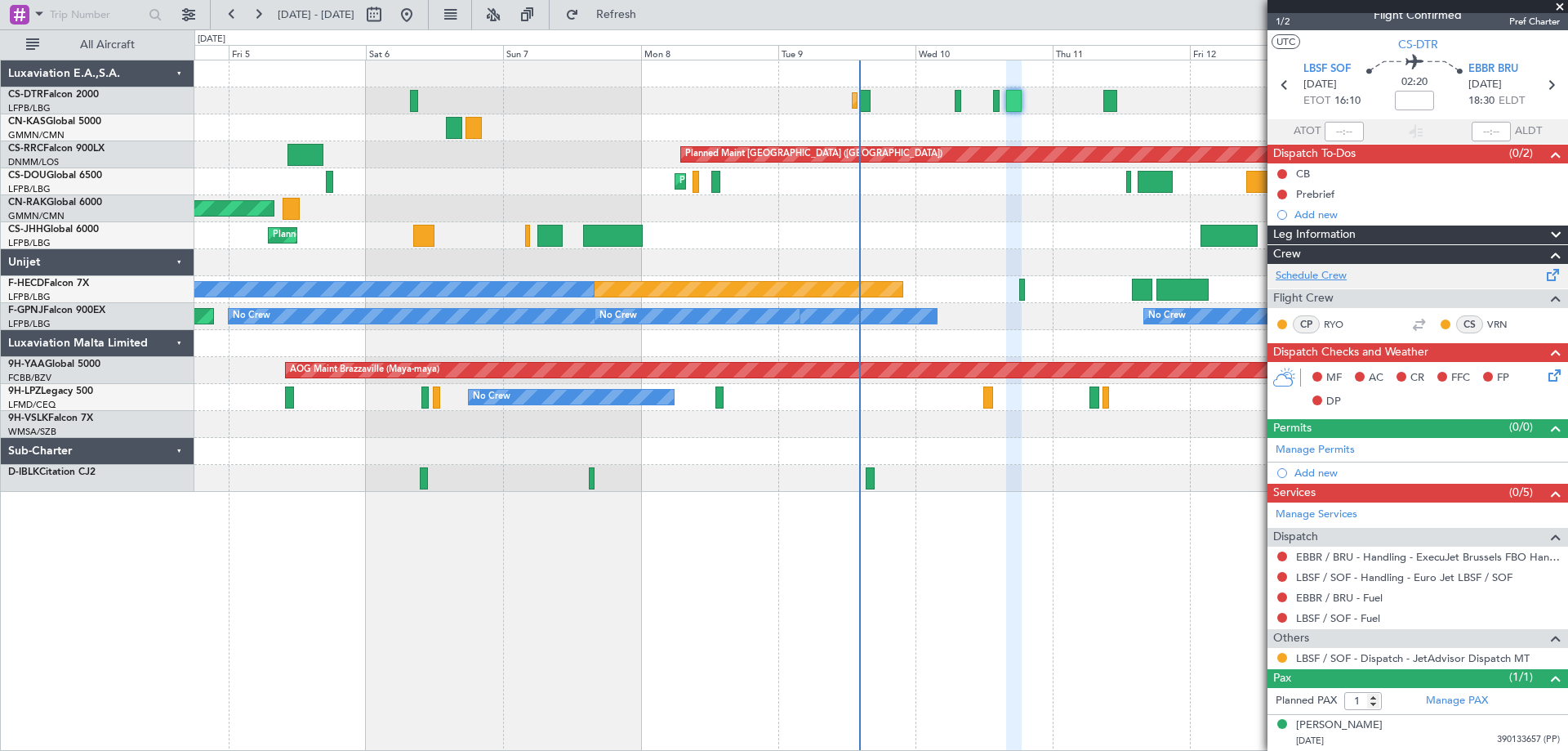
click at [1319, 275] on link "Schedule Crew" at bounding box center [1311, 276] width 71 height 16
click at [1558, 6] on span at bounding box center [1559, 7] width 16 height 15
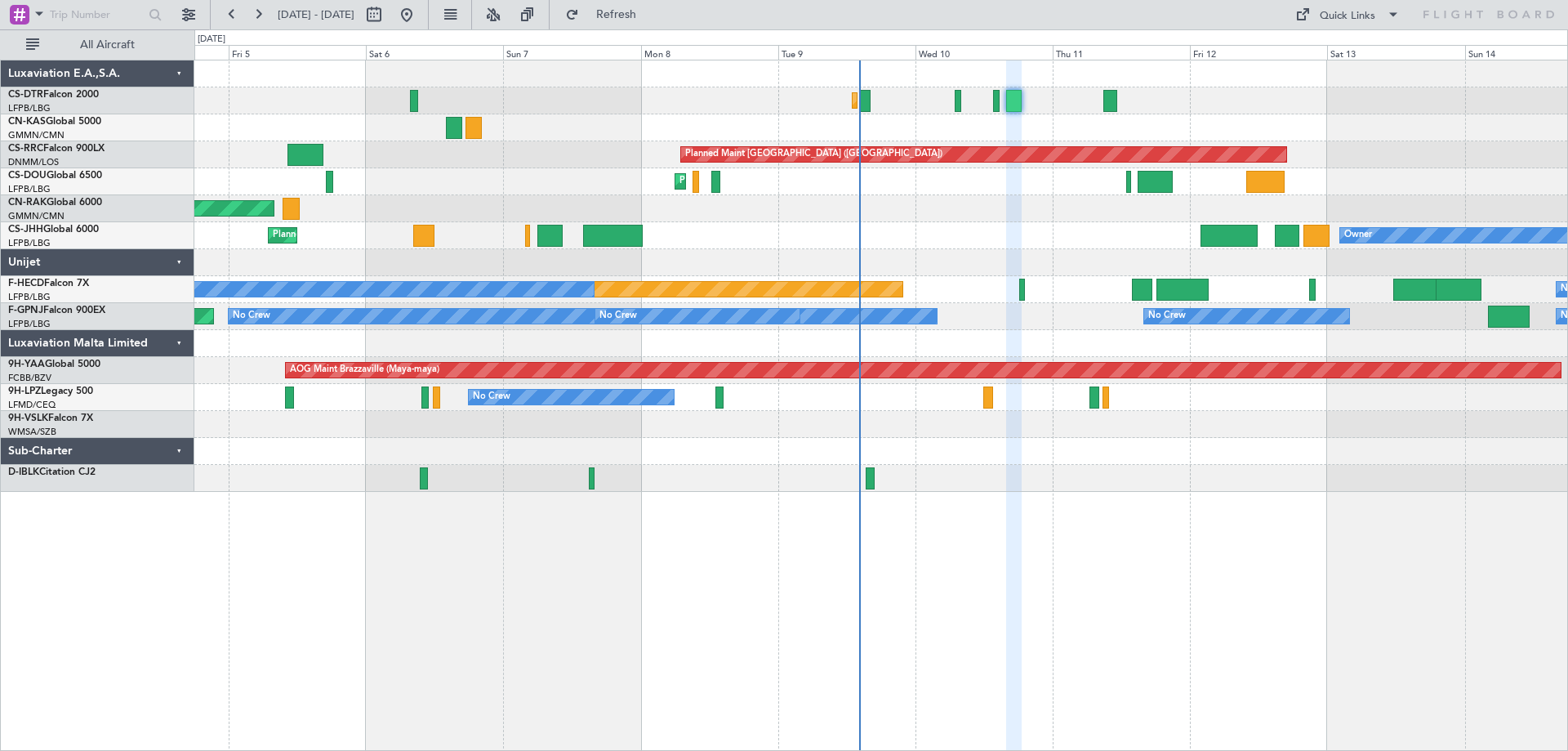
type input "0"
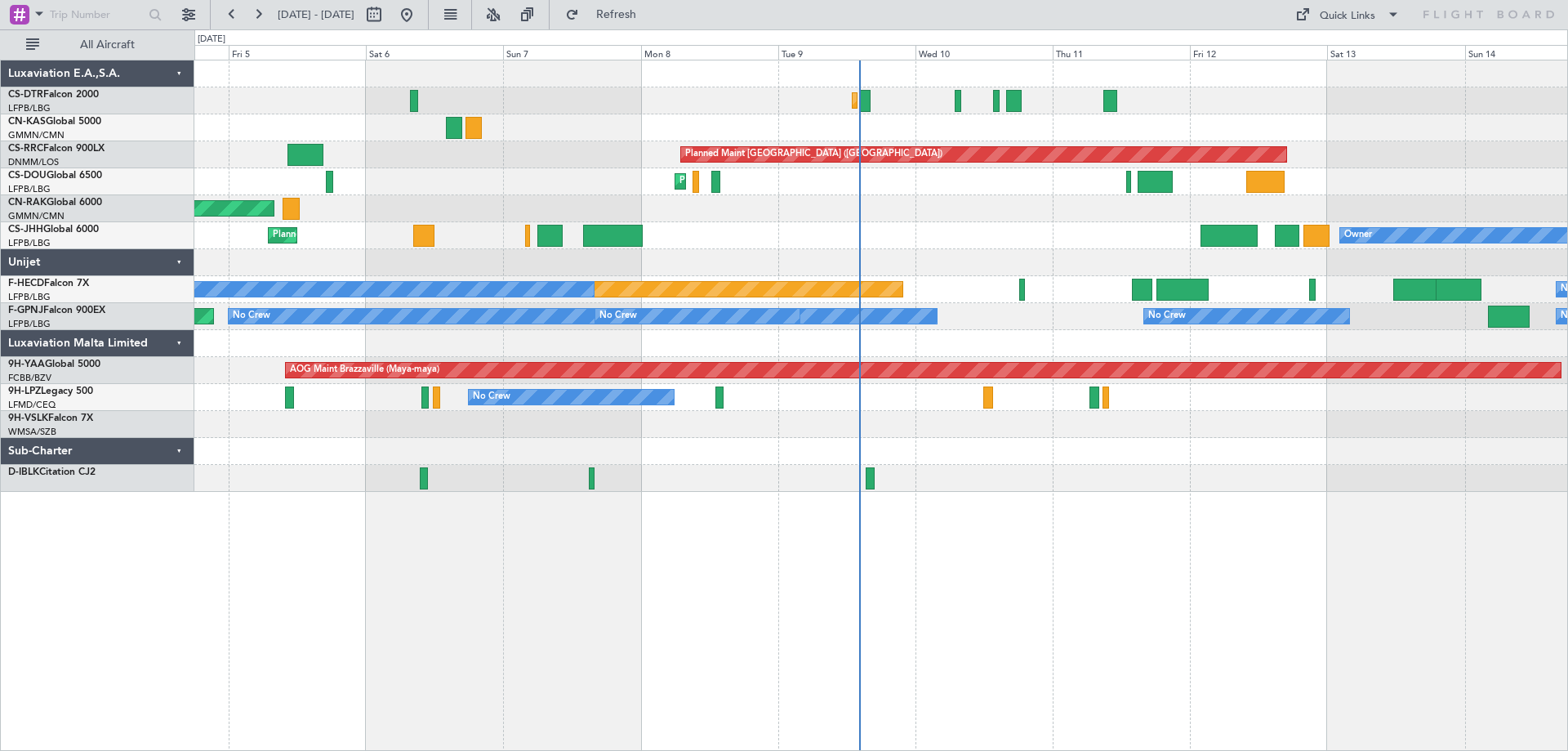
scroll to position [0, 0]
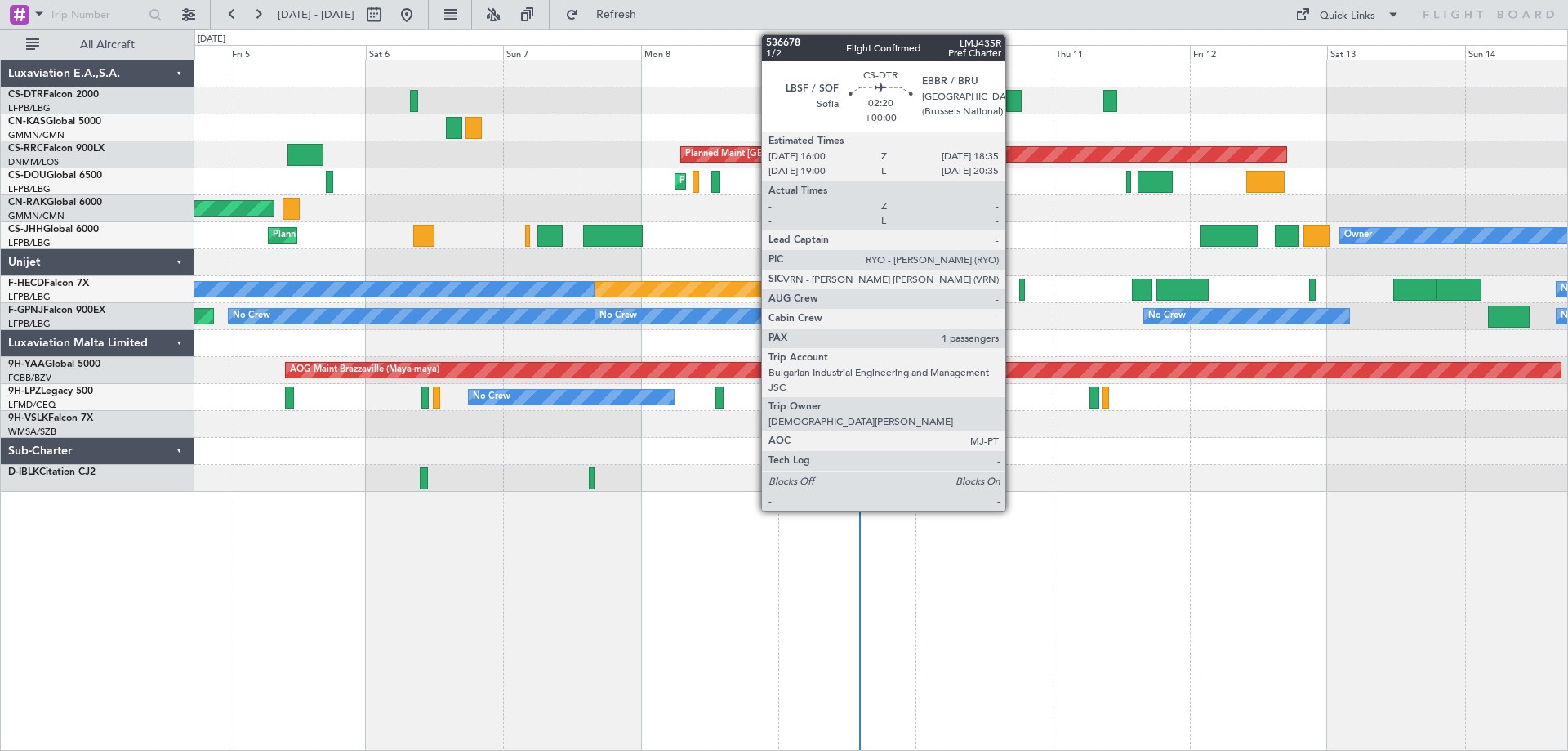
click at [1013, 103] on div at bounding box center [1014, 101] width 16 height 22
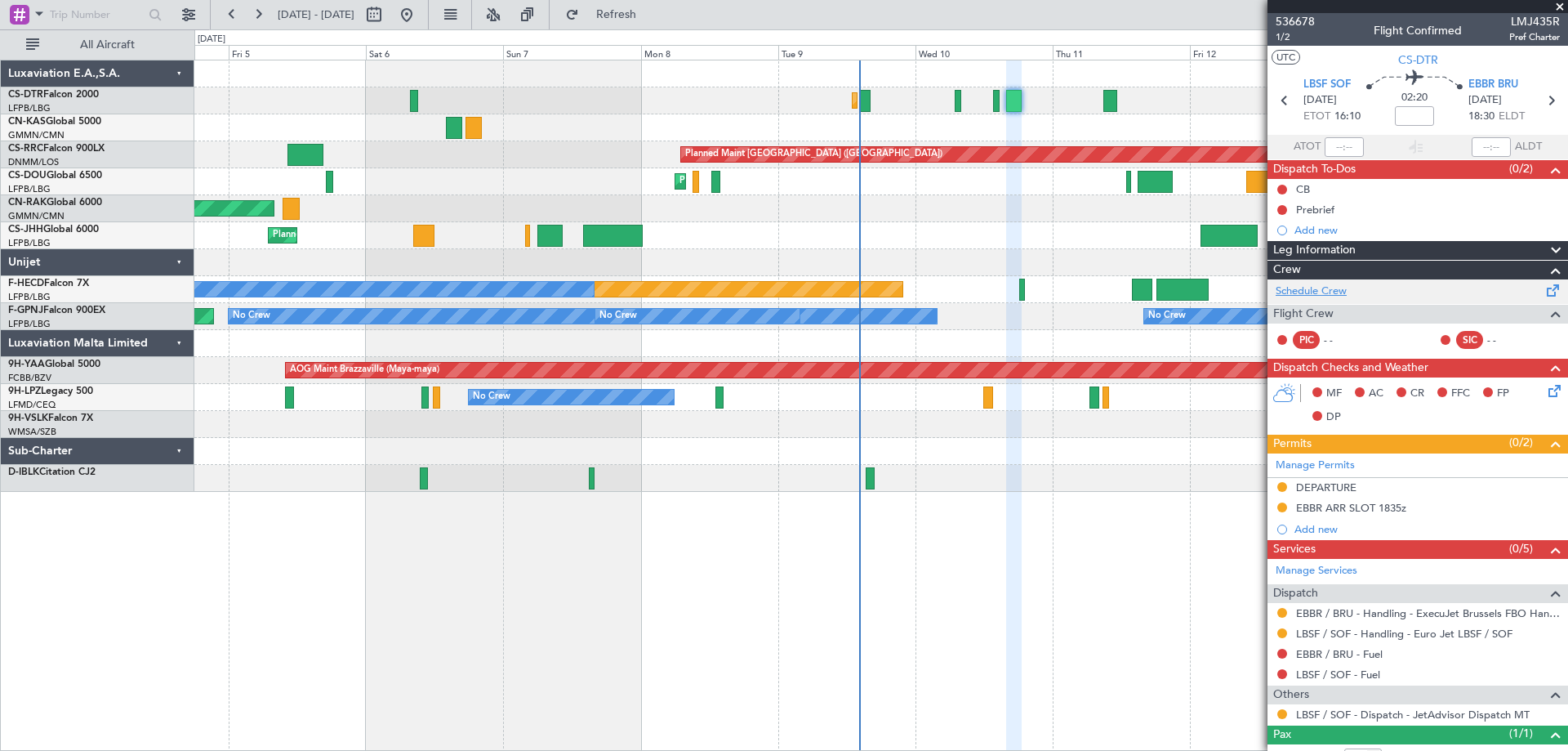
click at [1313, 293] on link "Schedule Crew" at bounding box center [1311, 292] width 71 height 16
click at [1563, 10] on span at bounding box center [1559, 7] width 16 height 15
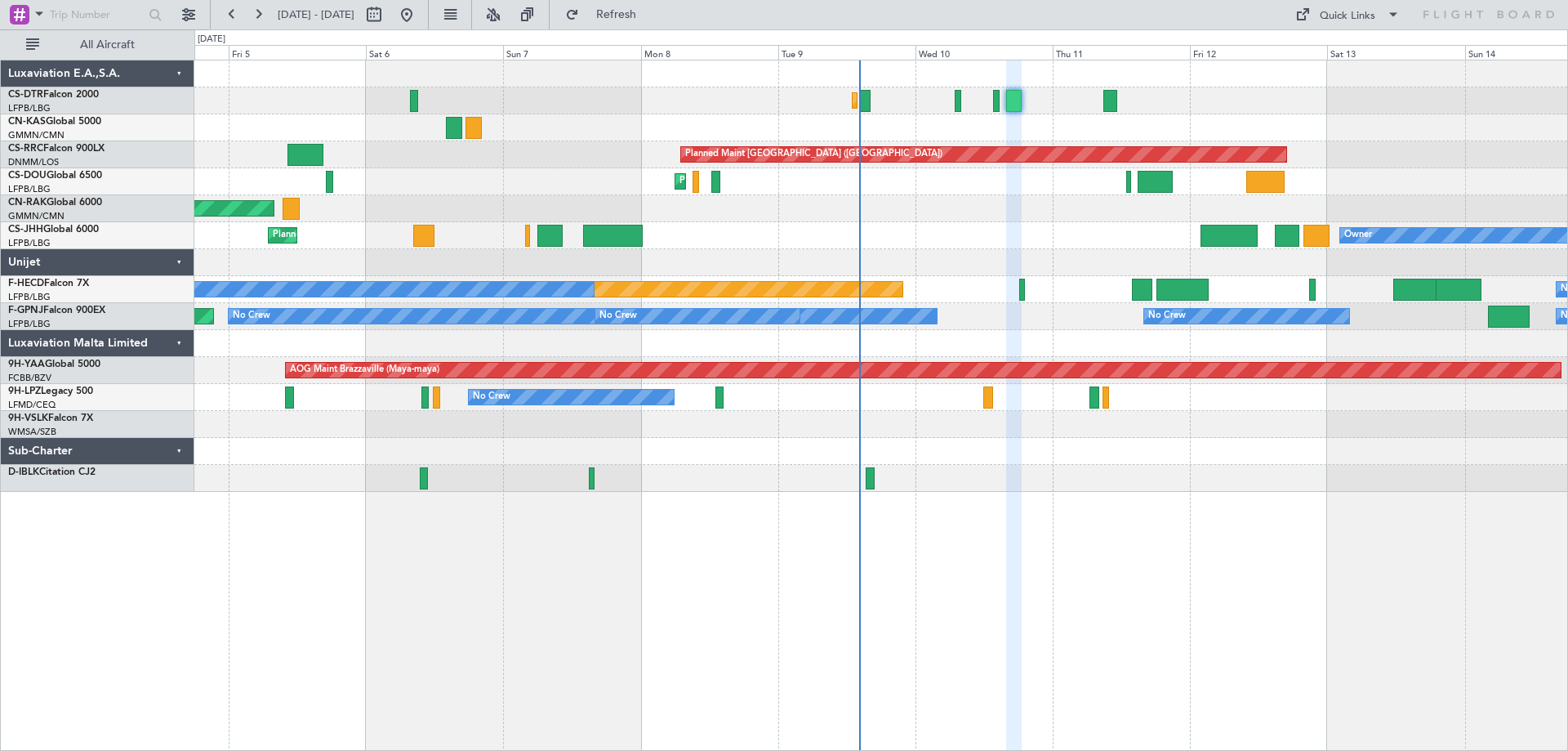
type input "0"
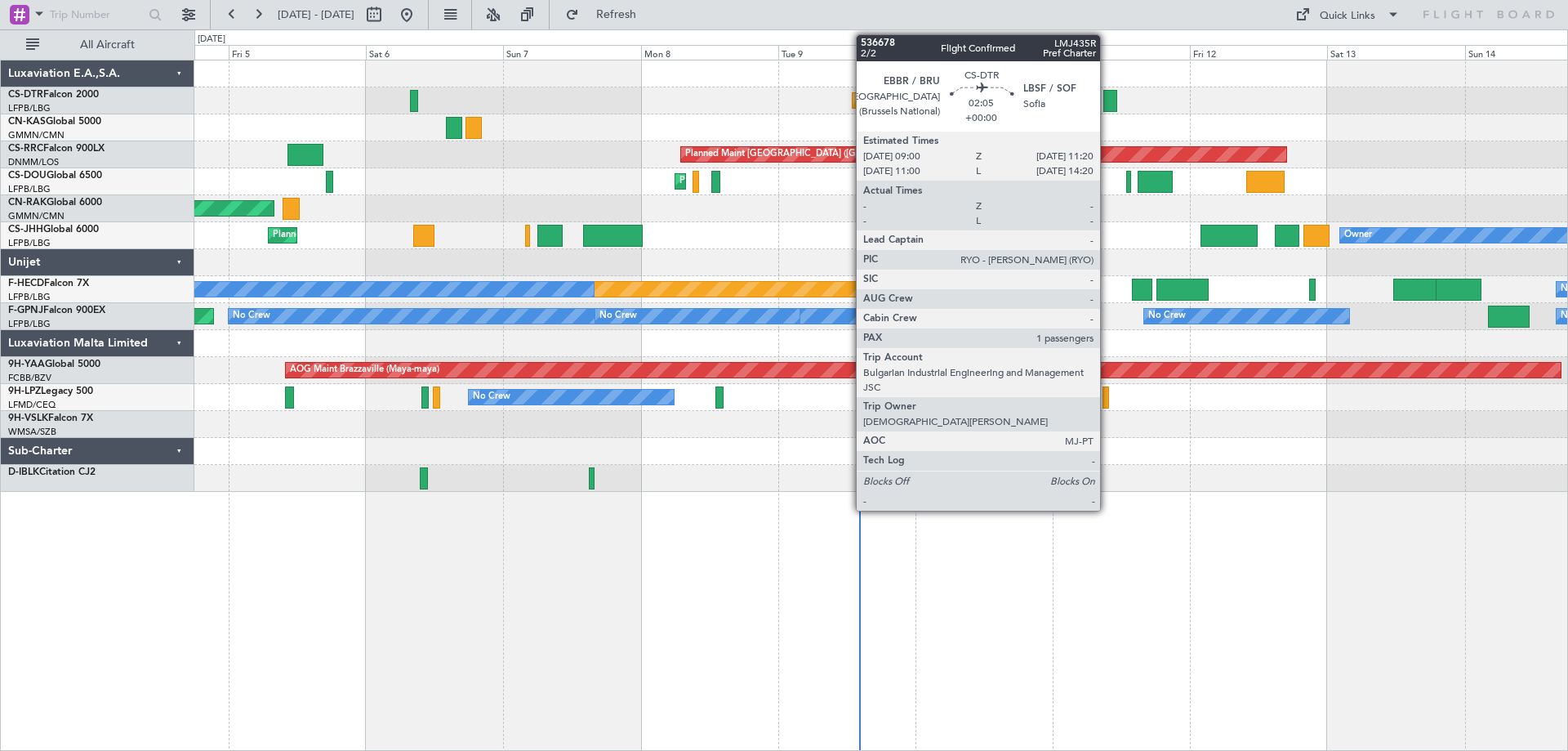
click at [1107, 108] on div at bounding box center [1110, 101] width 14 height 22
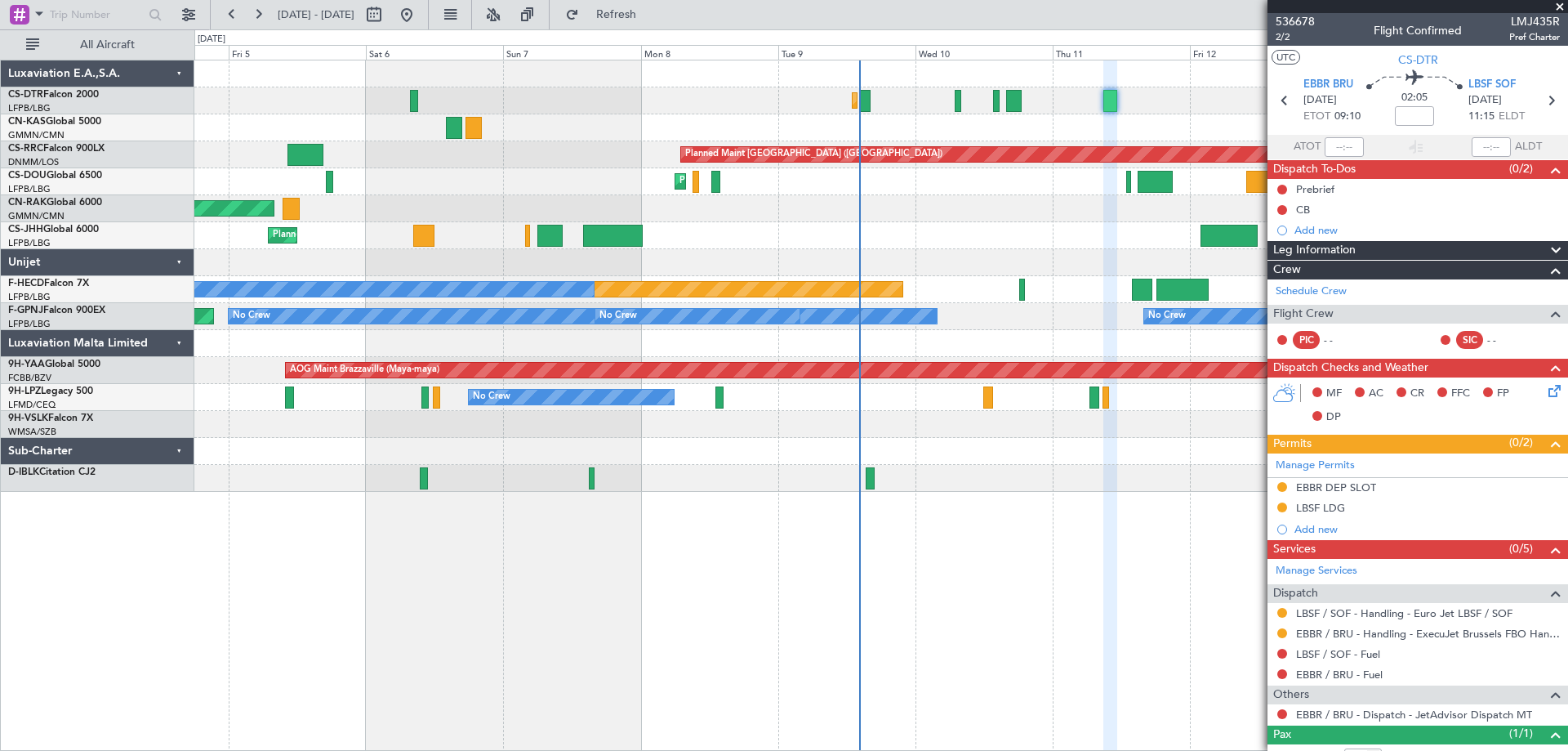
click at [1560, 2] on span at bounding box center [1559, 7] width 16 height 15
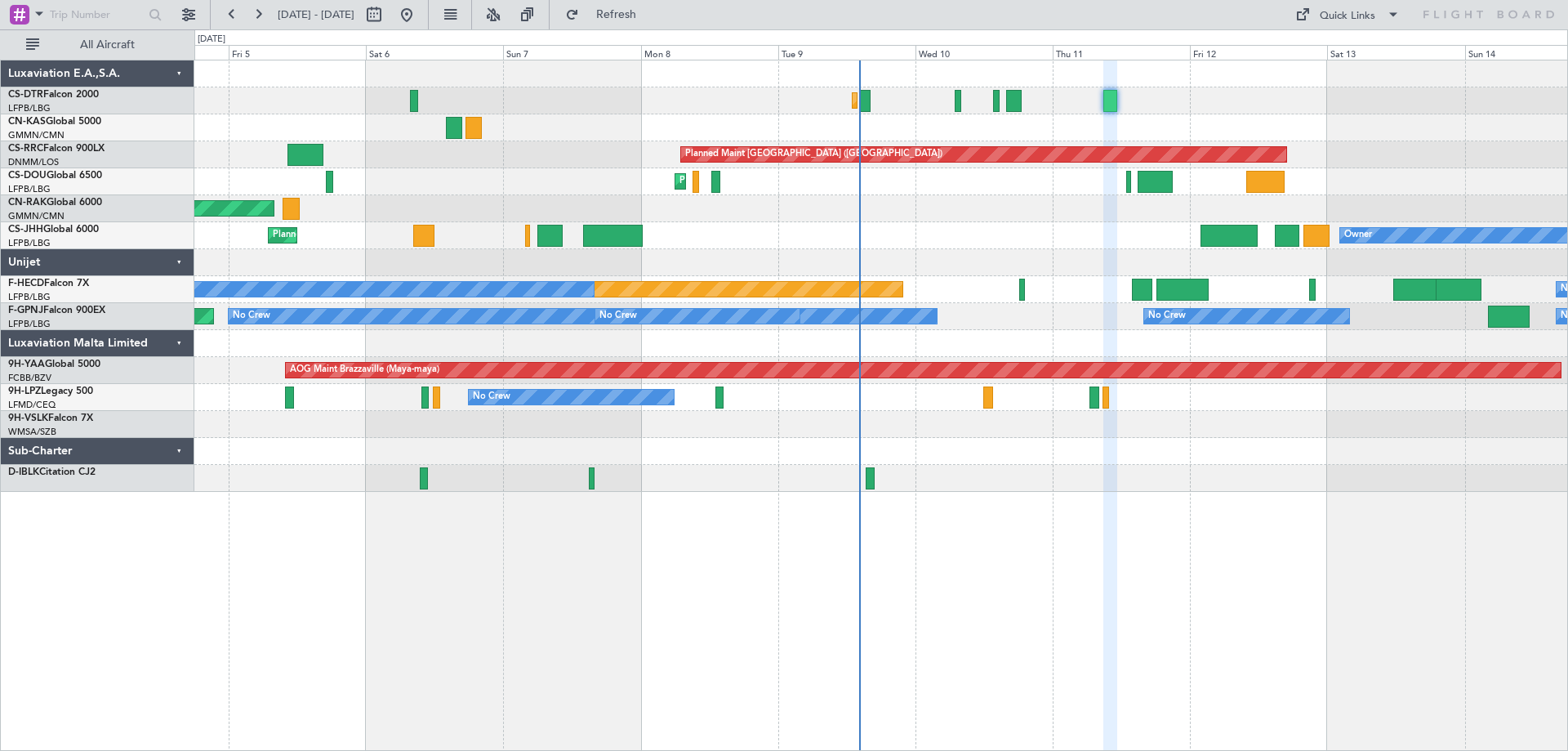
type input "0"
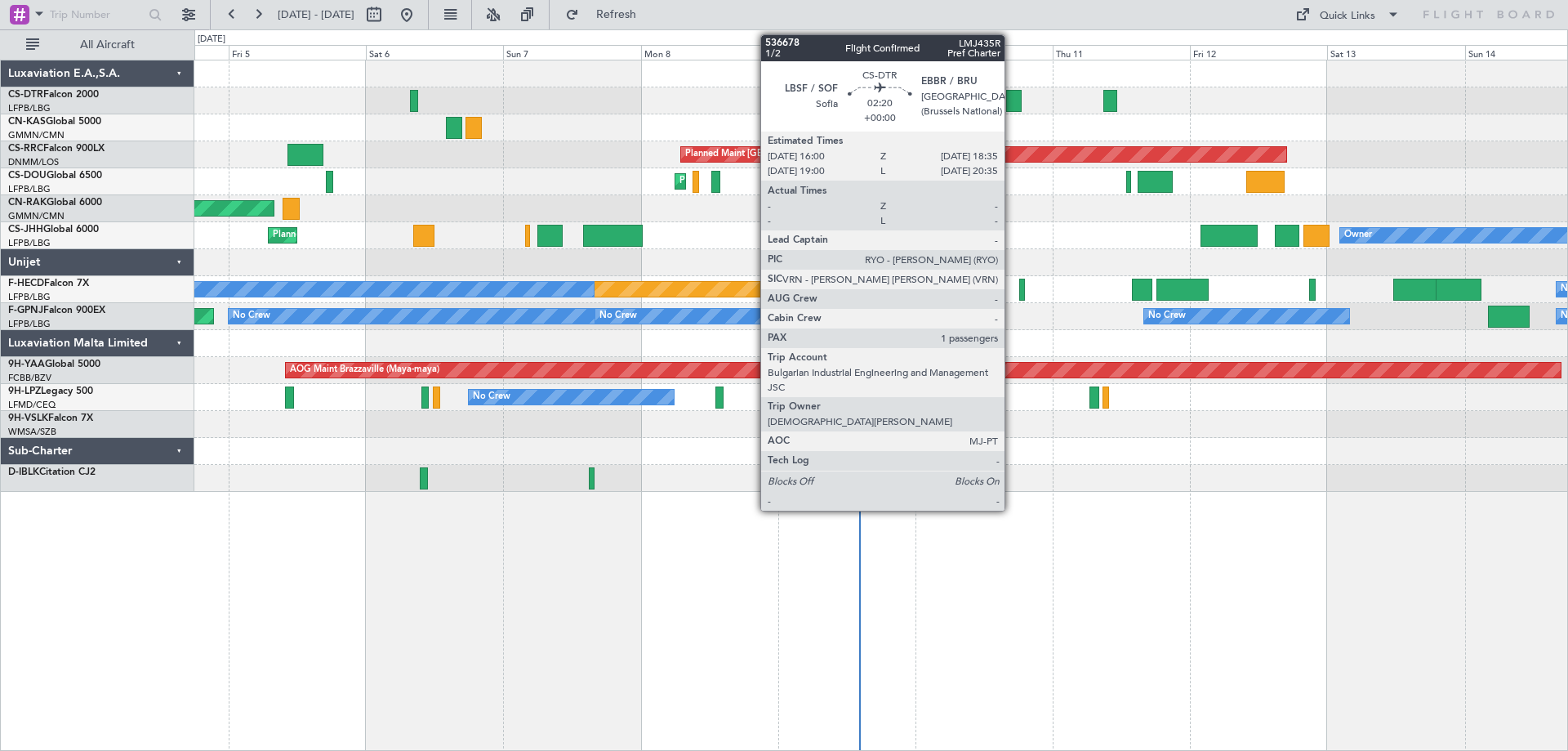
click at [1012, 108] on div at bounding box center [1014, 101] width 16 height 22
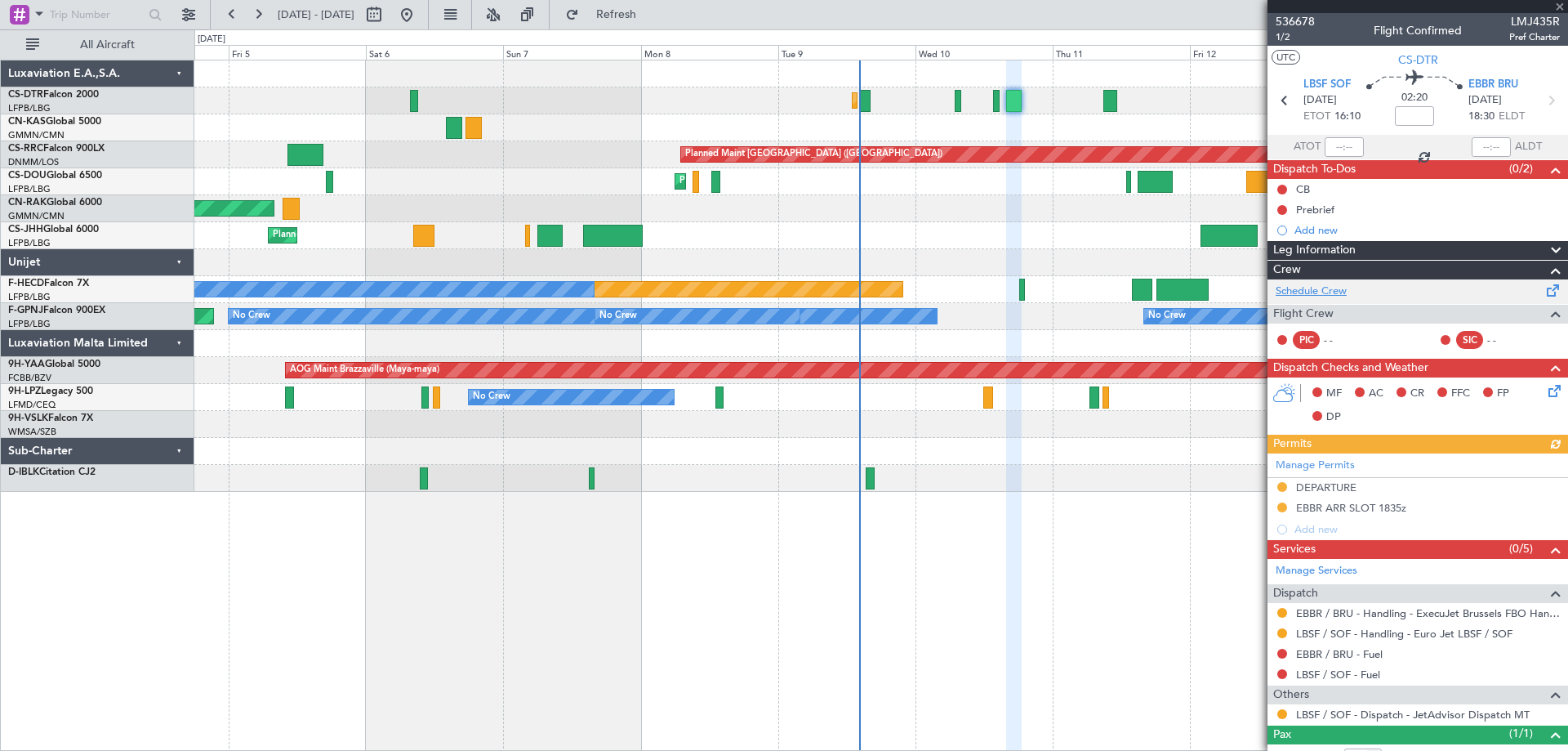
click at [1309, 293] on link "Schedule Crew" at bounding box center [1311, 292] width 71 height 16
click at [1561, 8] on span at bounding box center [1559, 7] width 16 height 15
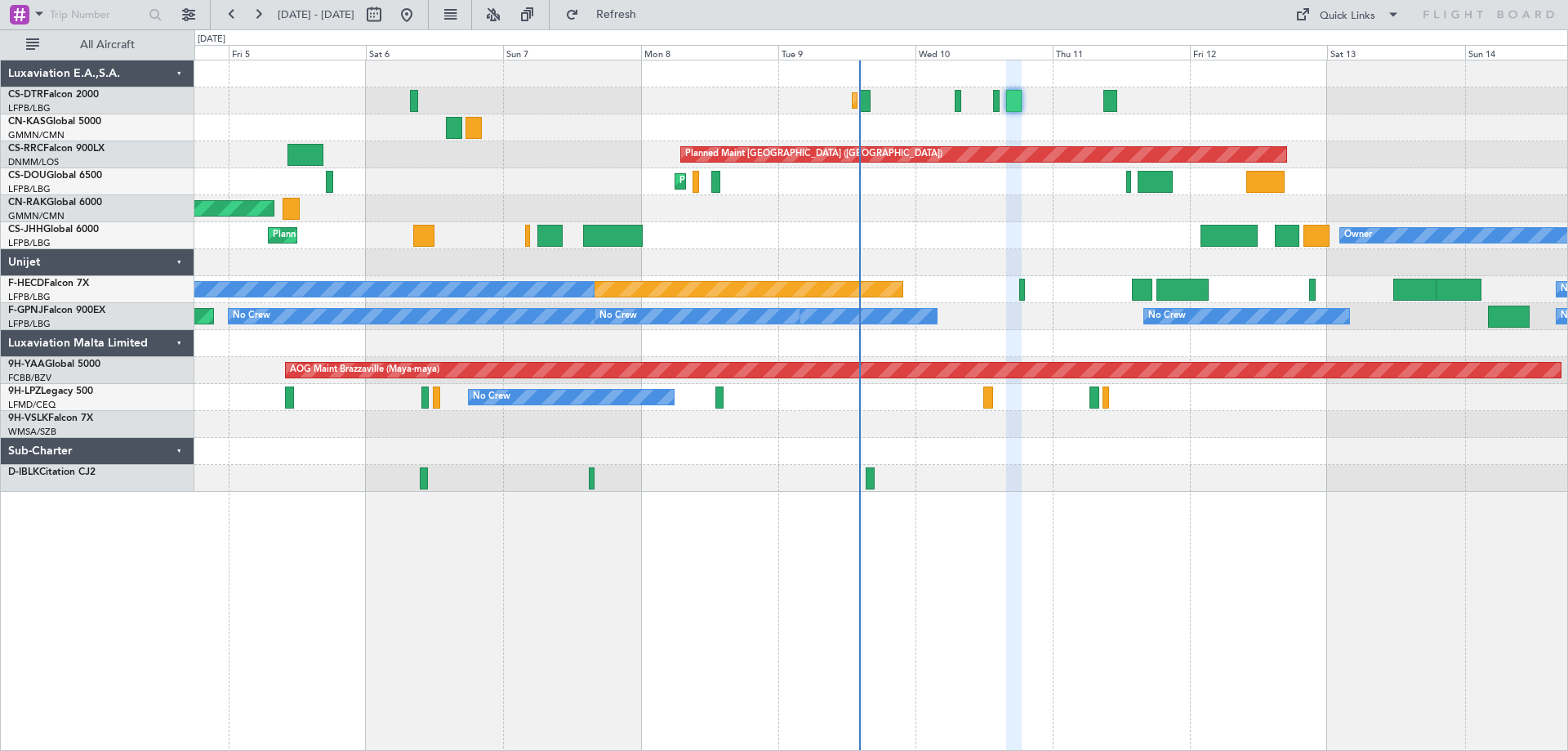
type input "0"
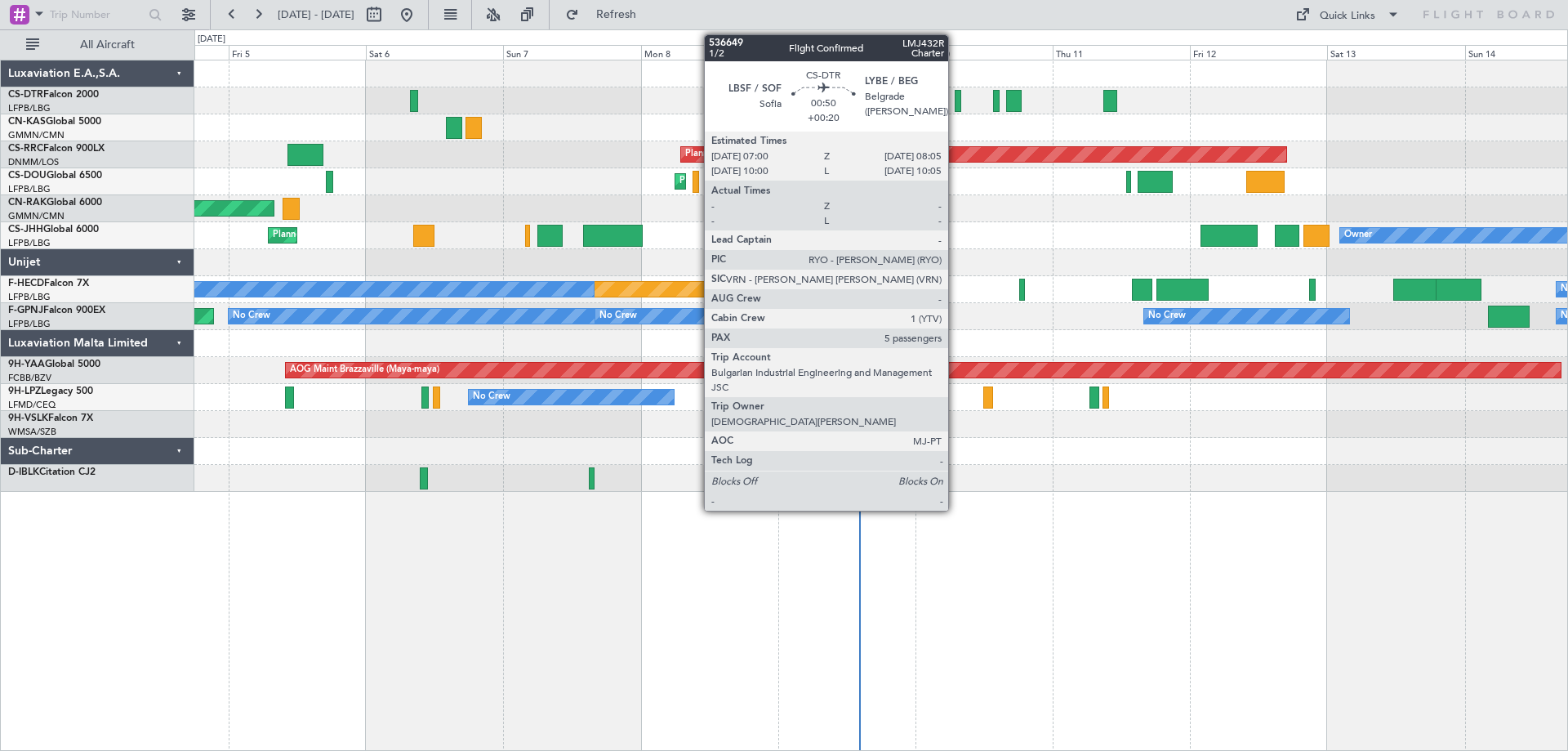
click at [955, 106] on div at bounding box center [957, 101] width 7 height 22
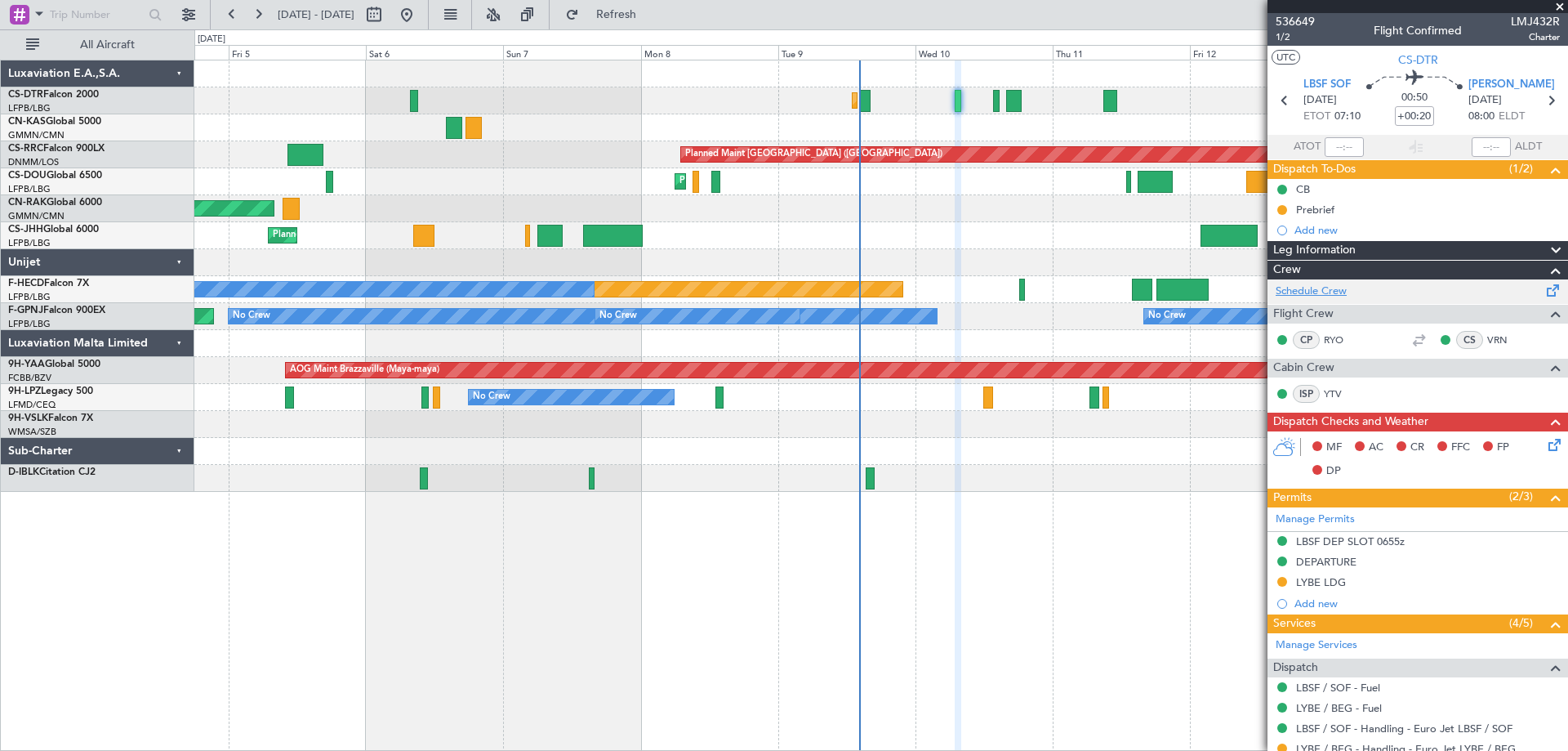
click at [1314, 294] on link "Schedule Crew" at bounding box center [1311, 292] width 71 height 16
click at [1563, 6] on span at bounding box center [1559, 7] width 16 height 15
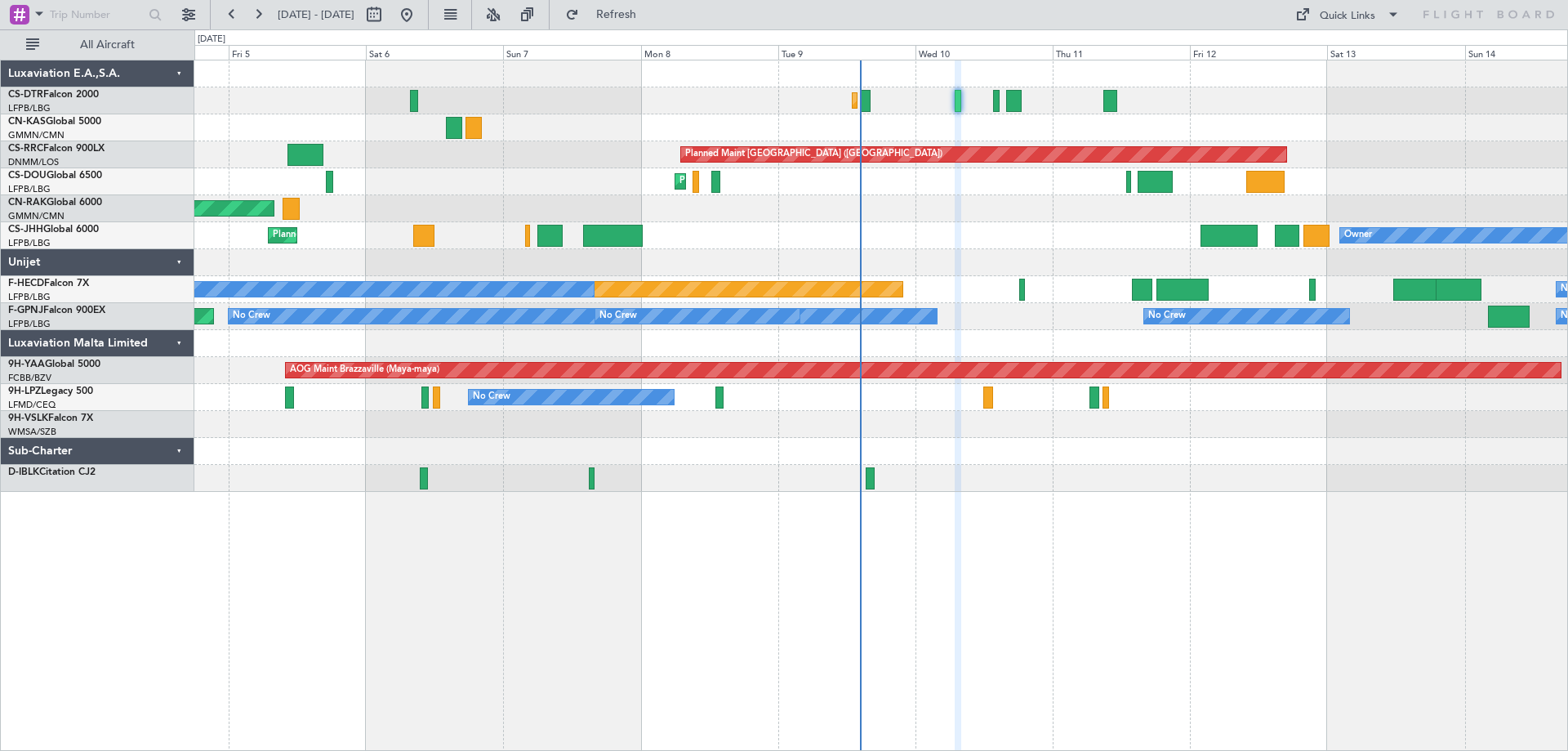
type input "0"
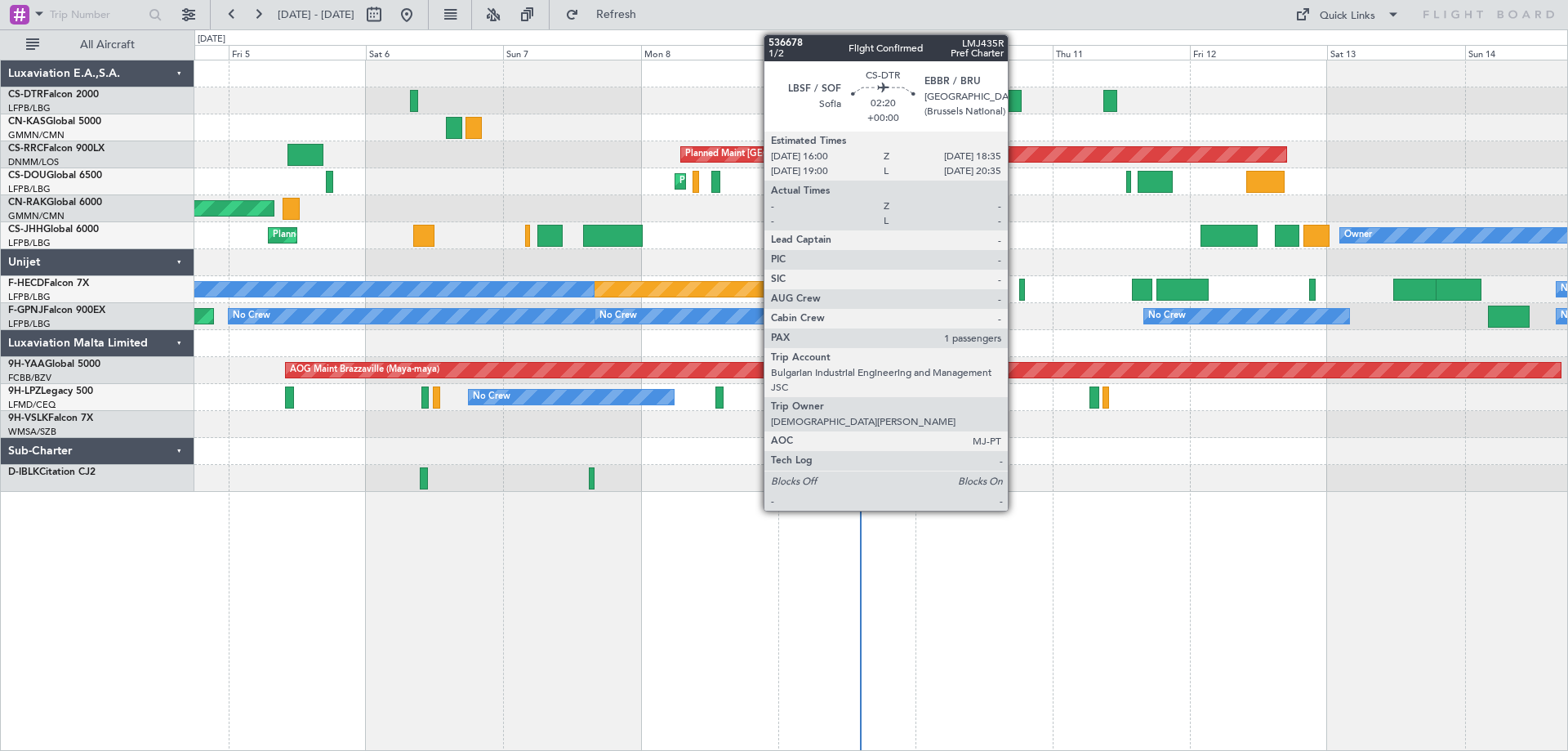
click at [1015, 106] on div at bounding box center [1014, 101] width 16 height 22
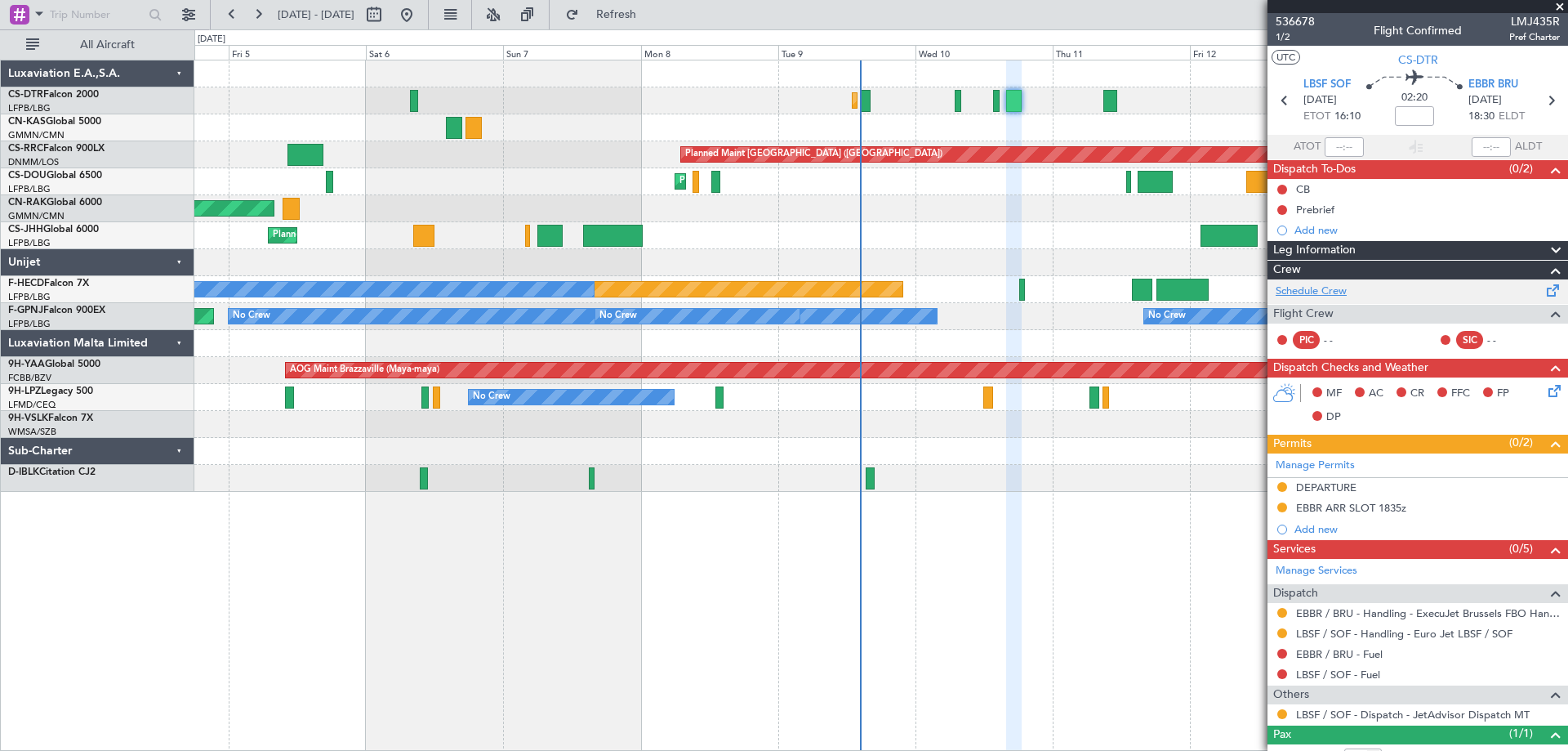
click at [1311, 293] on link "Schedule Crew" at bounding box center [1311, 292] width 71 height 16
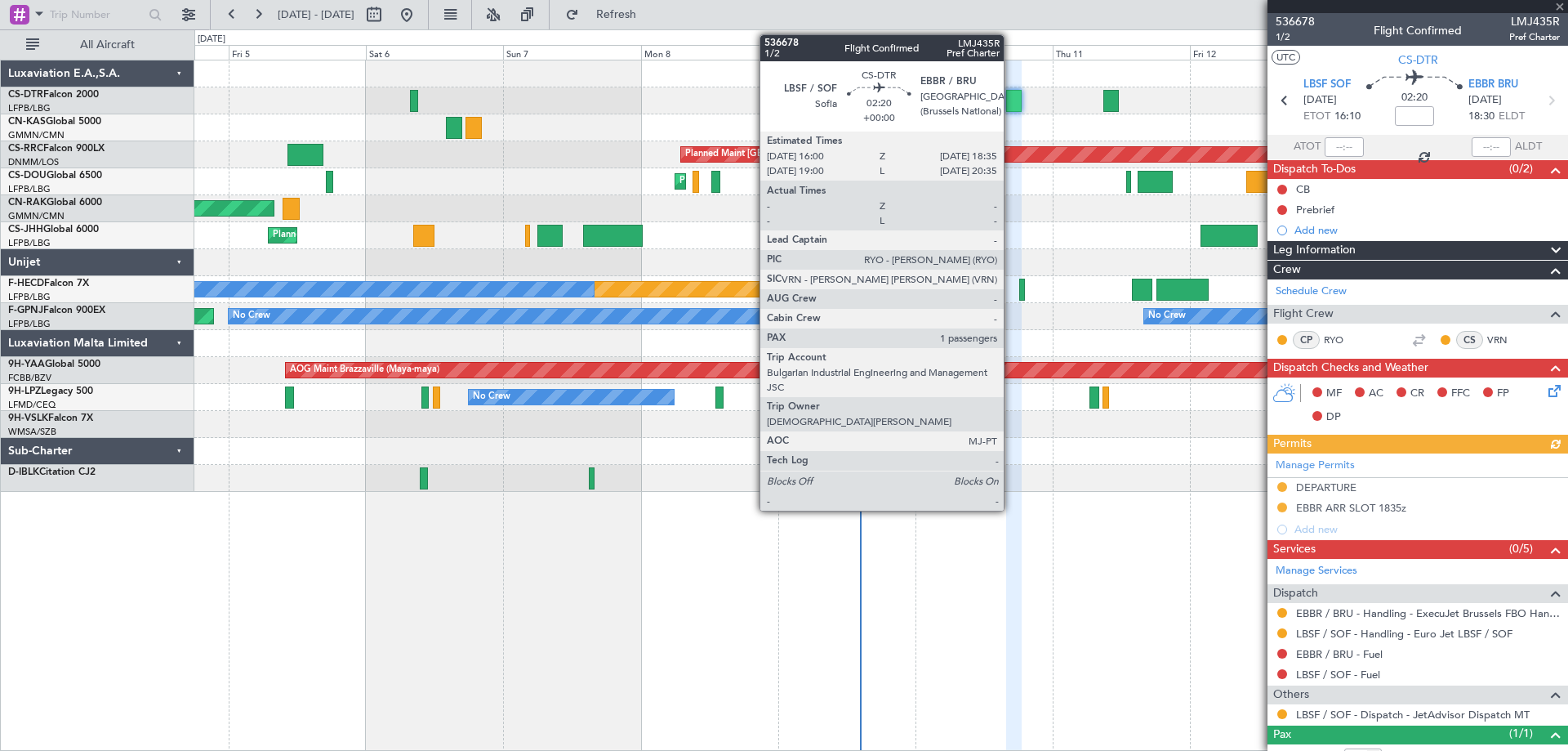
click at [1011, 105] on div at bounding box center [1014, 101] width 16 height 22
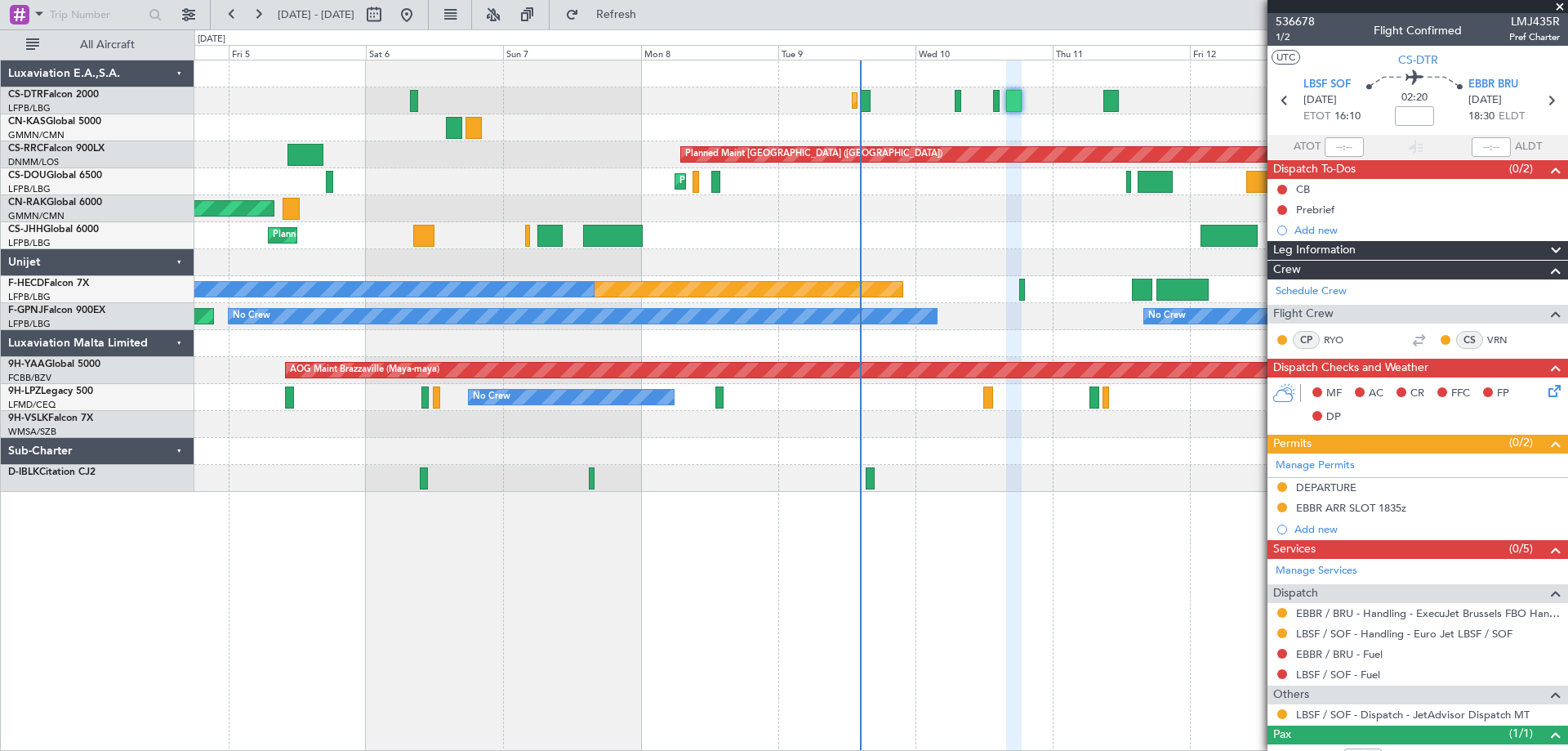
click at [1561, 10] on span at bounding box center [1559, 7] width 16 height 15
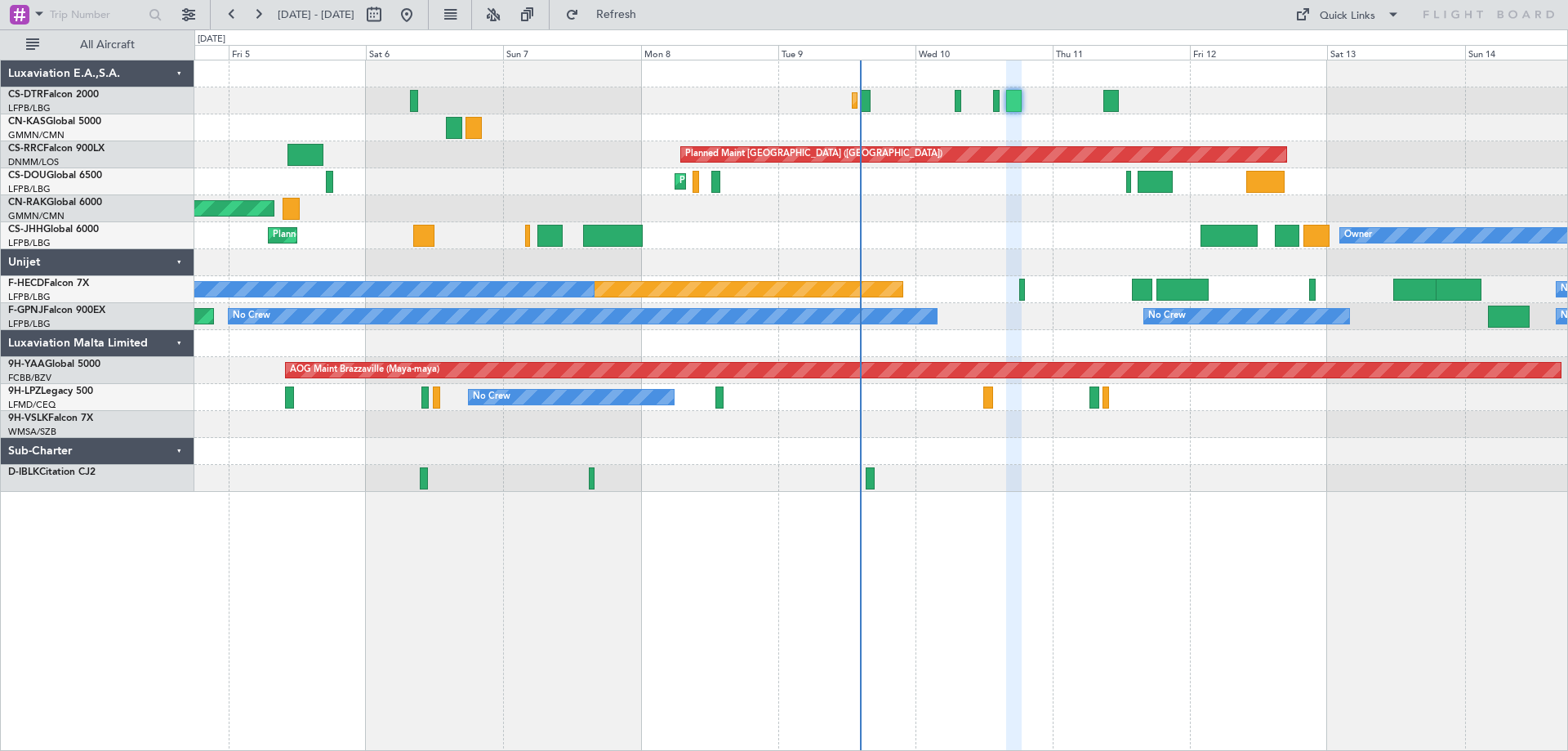
type input "0"
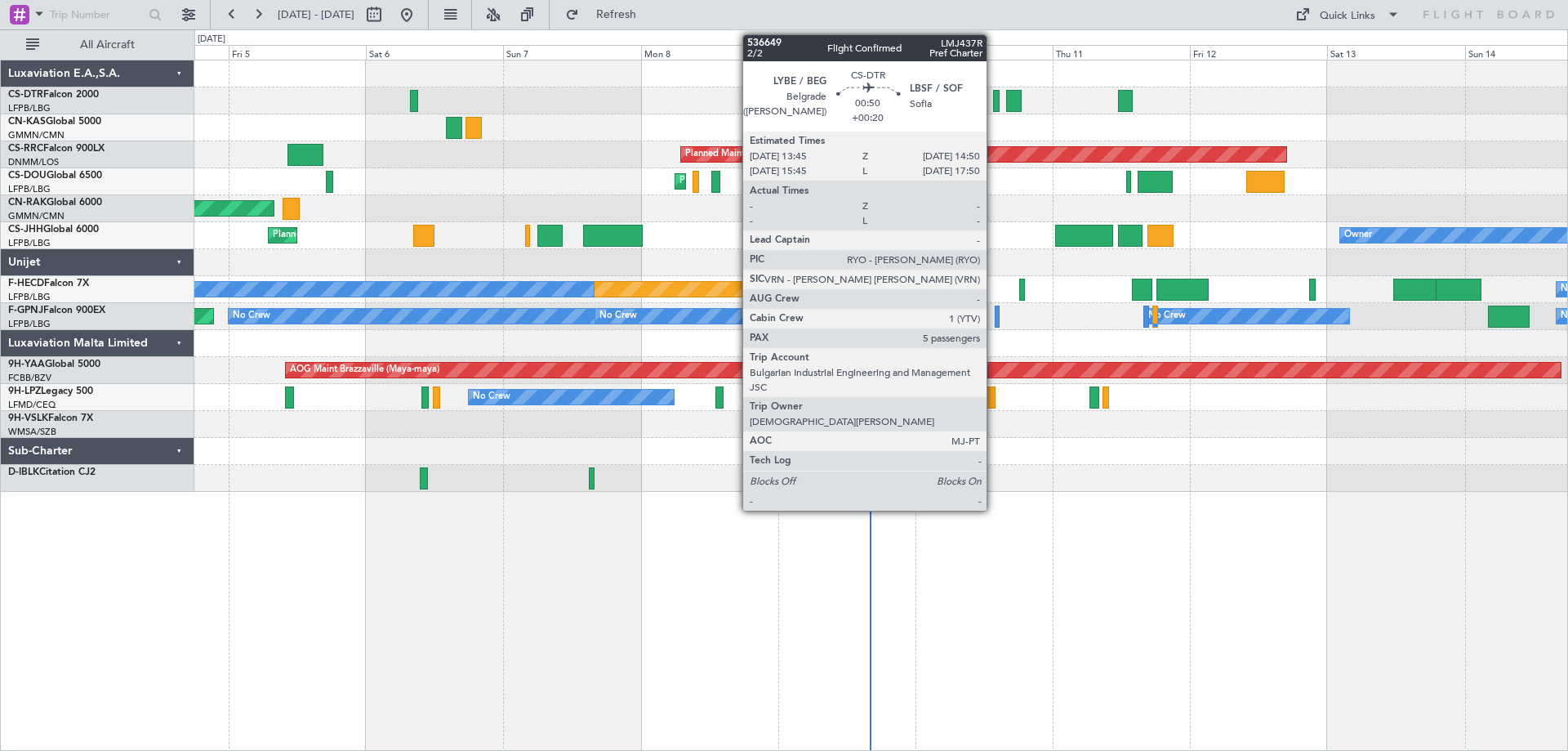
click at [995, 107] on div at bounding box center [996, 101] width 7 height 22
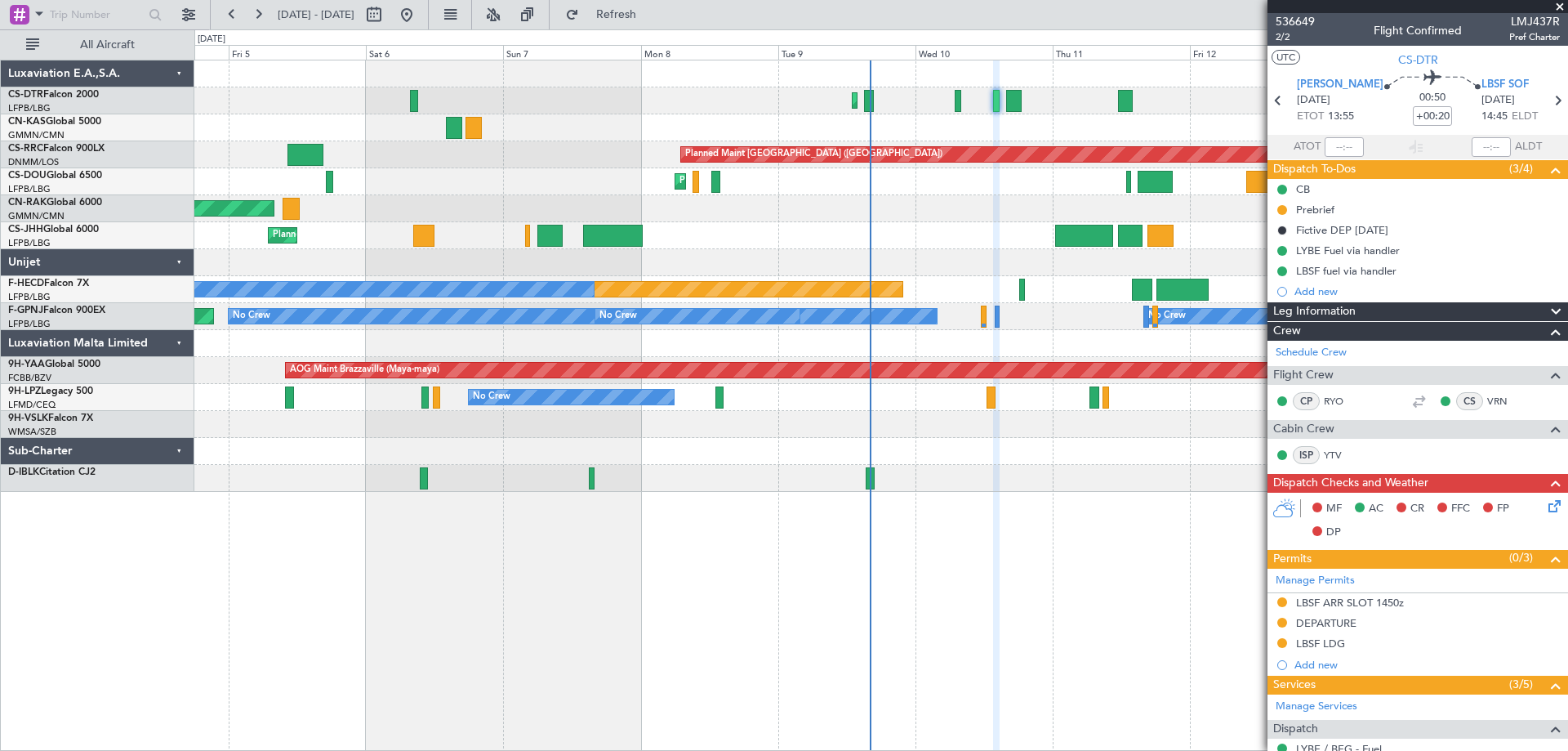
drag, startPoint x: 1556, startPoint y: 4, endPoint x: 1528, endPoint y: 30, distance: 38.2
click at [1558, 4] on span at bounding box center [1559, 7] width 16 height 15
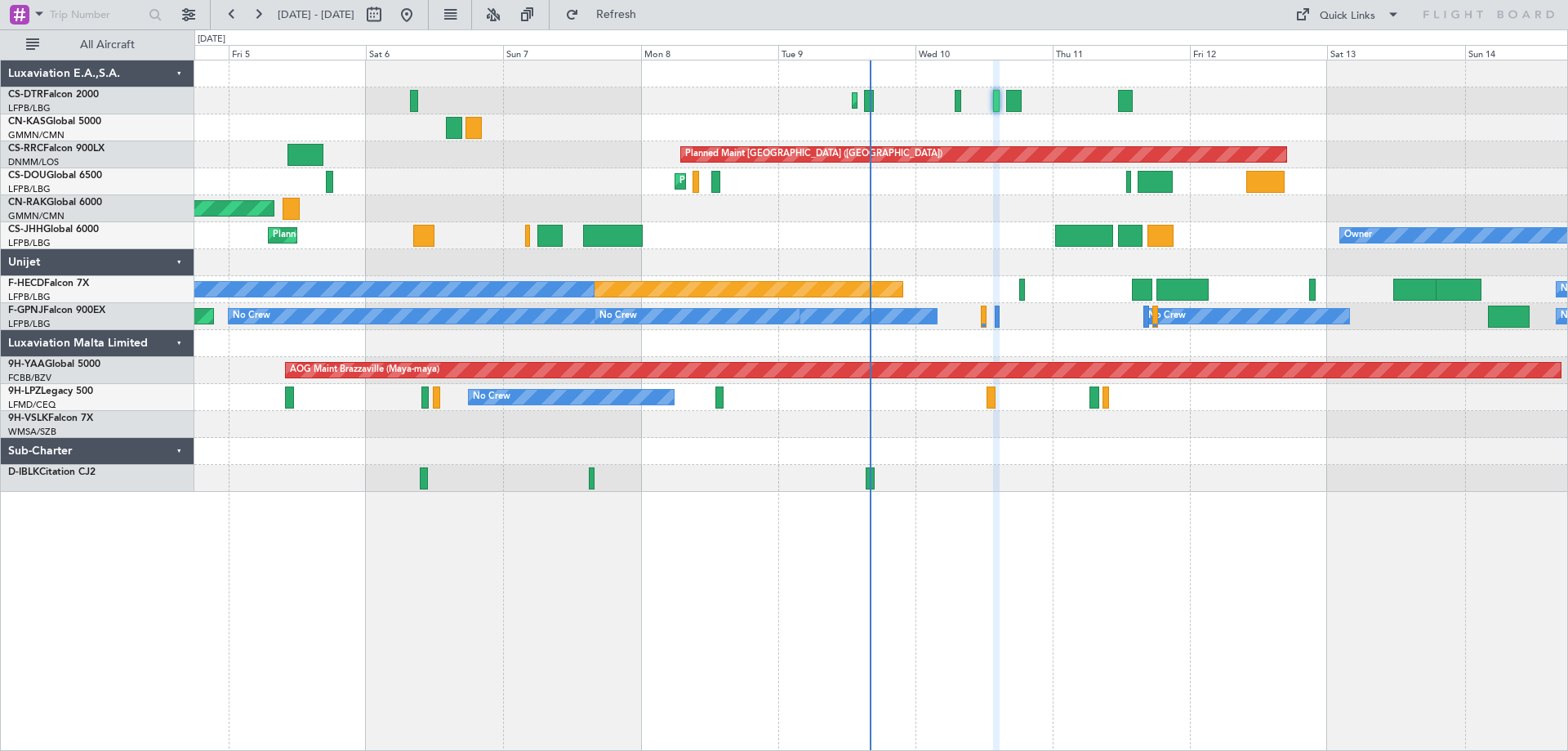
type input "0"
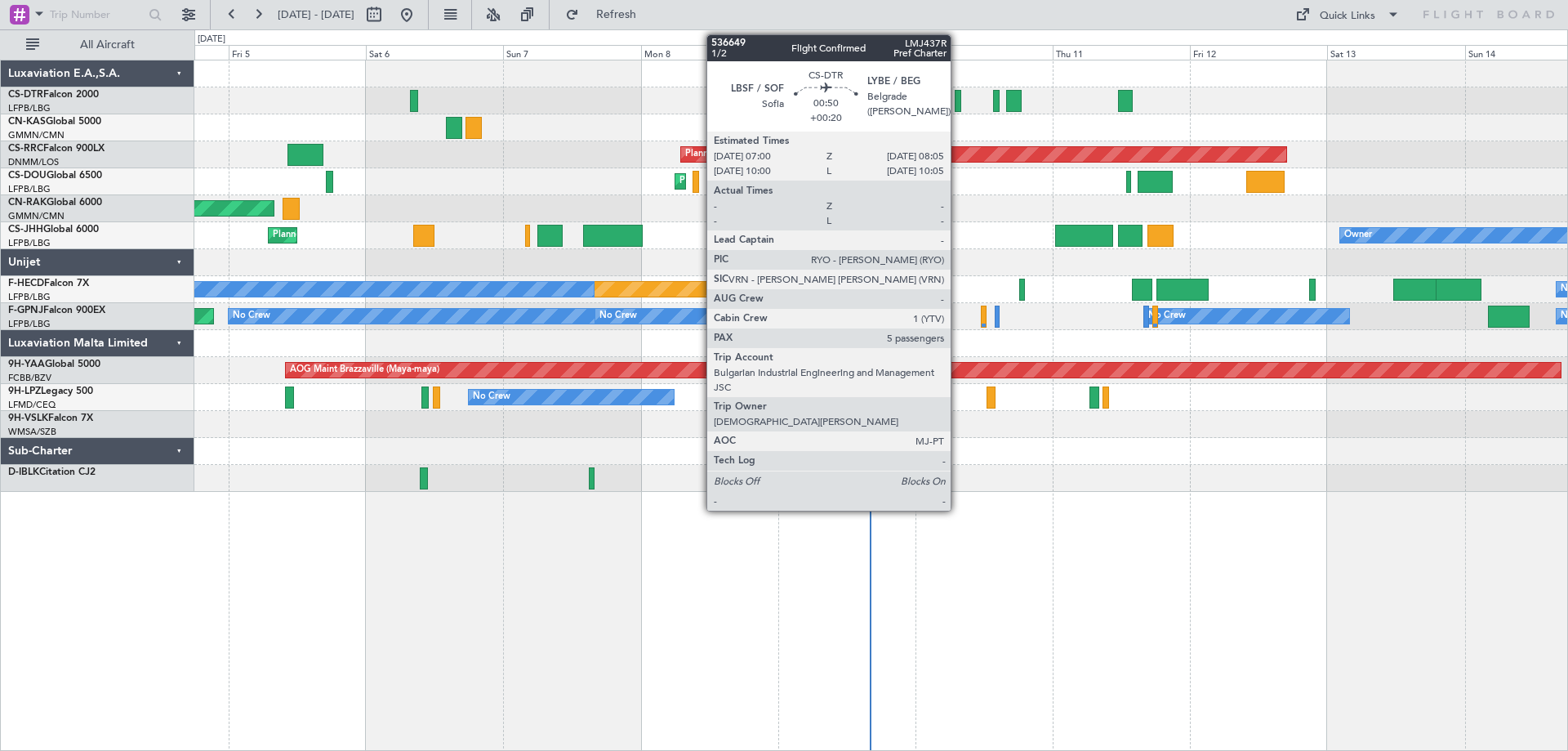
click at [958, 108] on div at bounding box center [957, 101] width 7 height 22
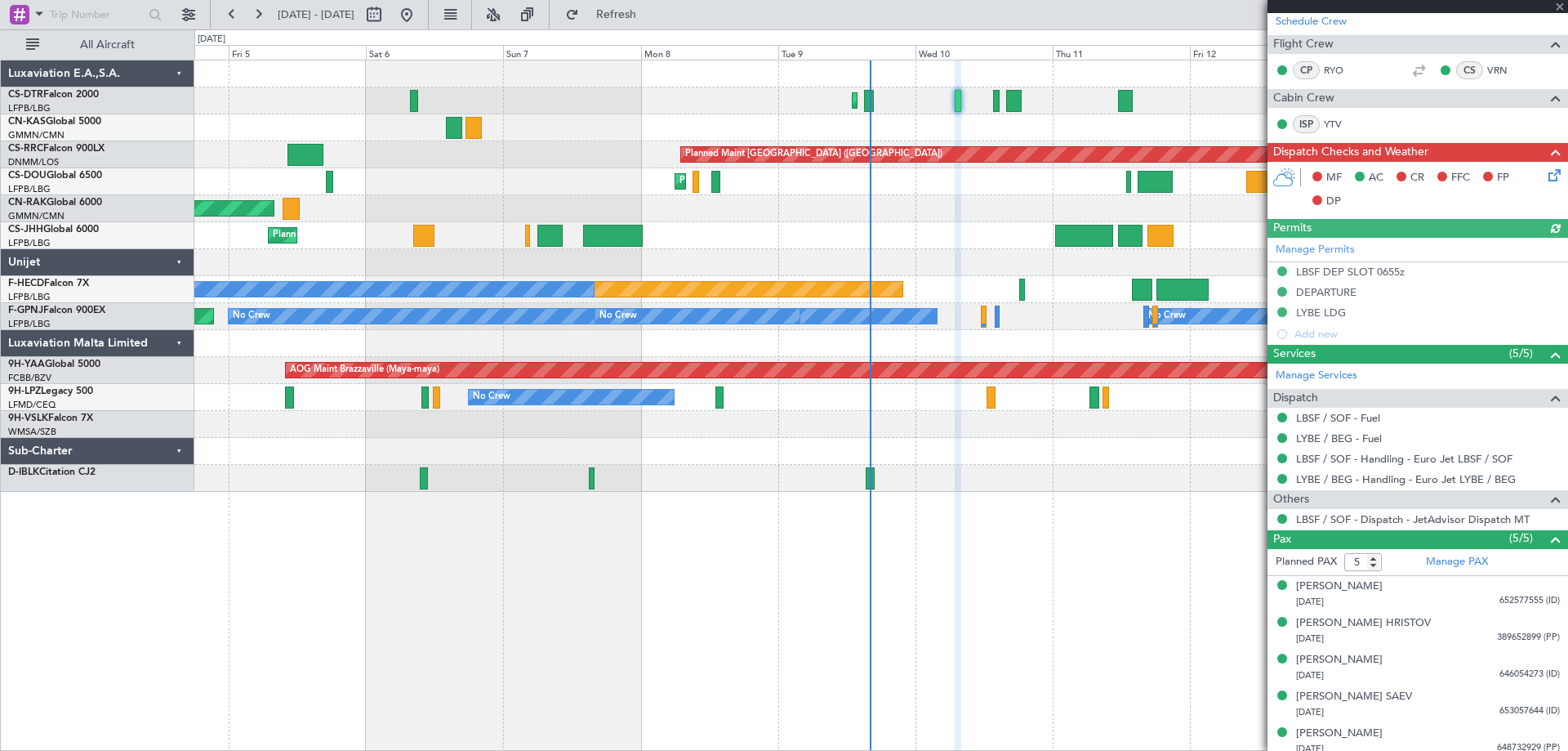
scroll to position [278, 0]
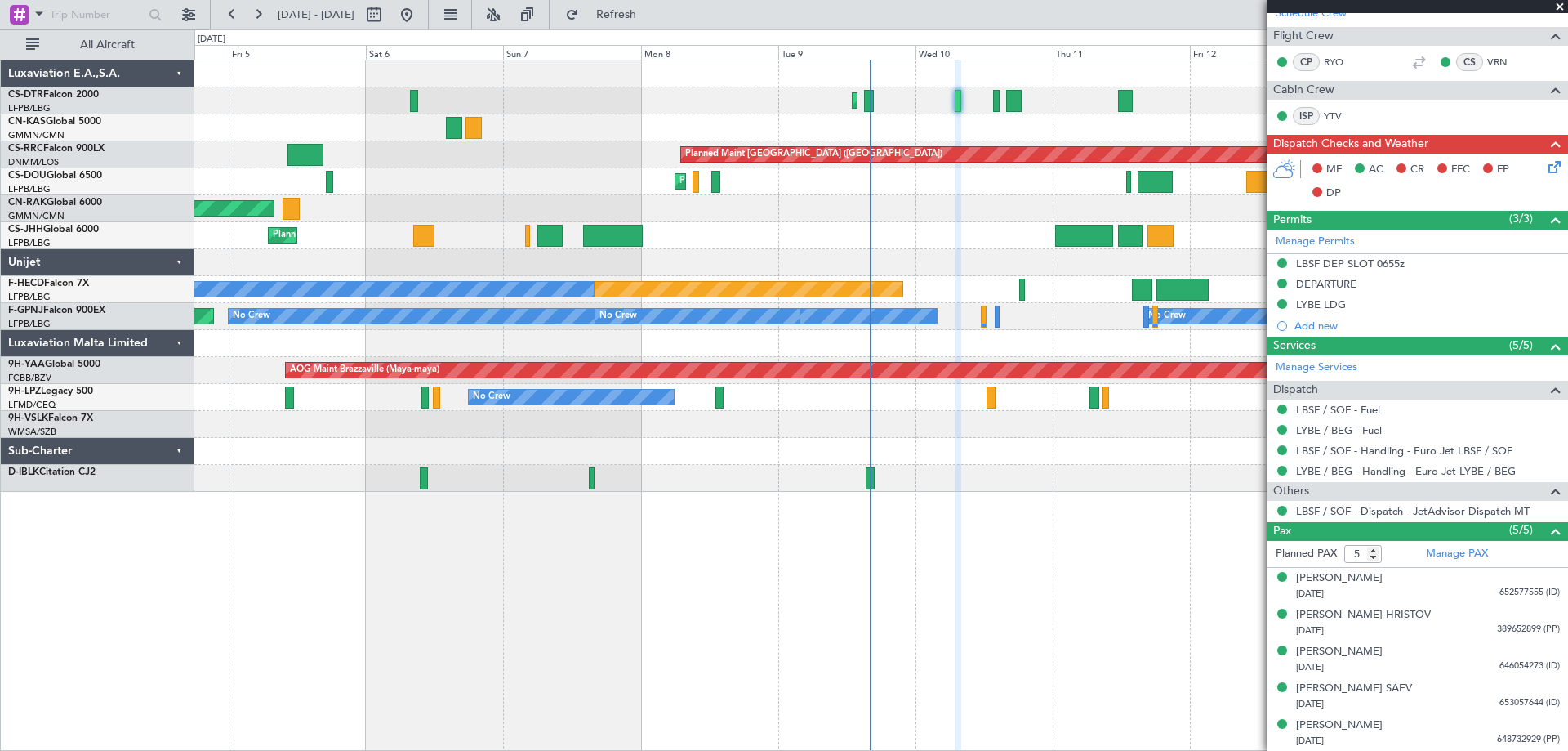
click at [1562, 6] on span at bounding box center [1559, 7] width 16 height 15
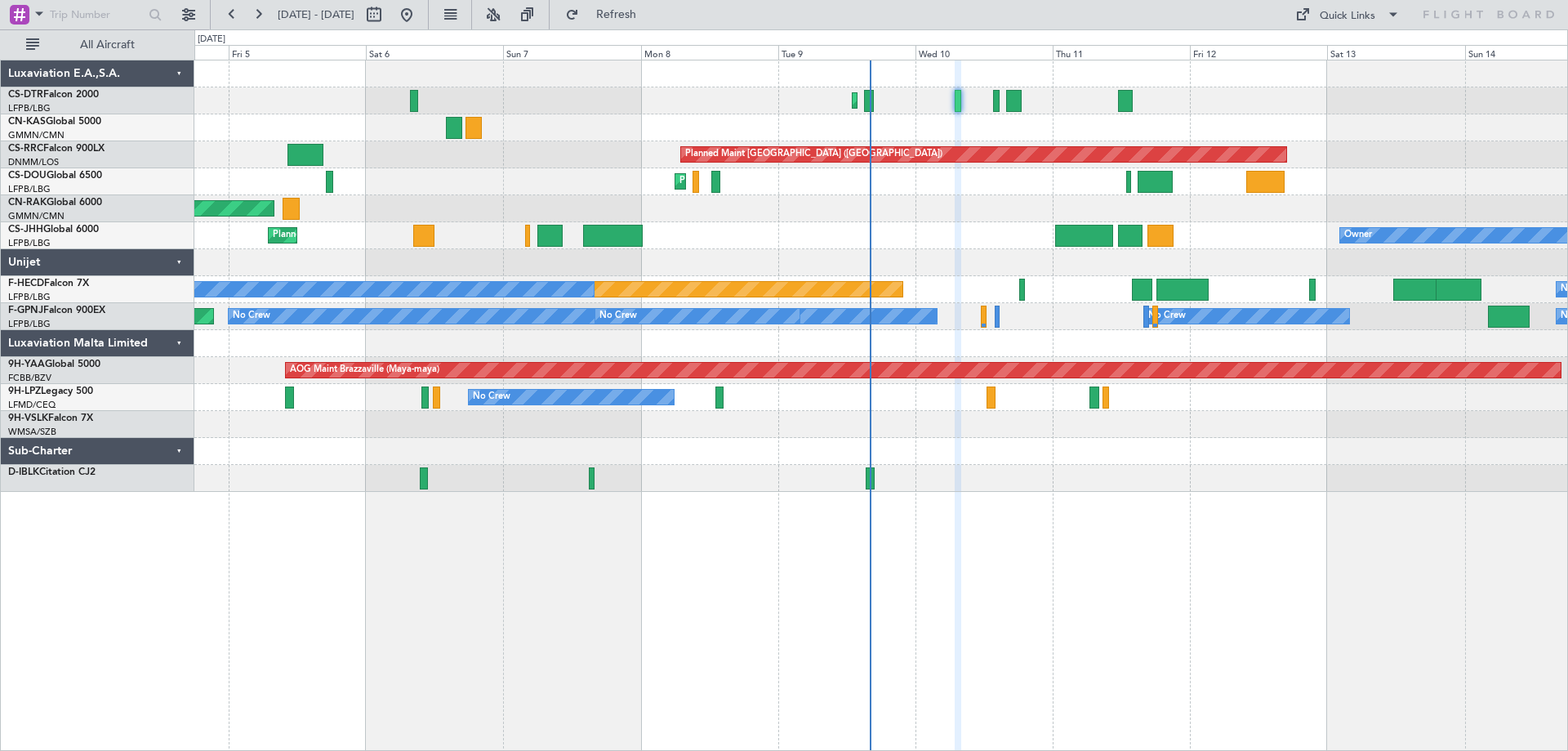
type input "0"
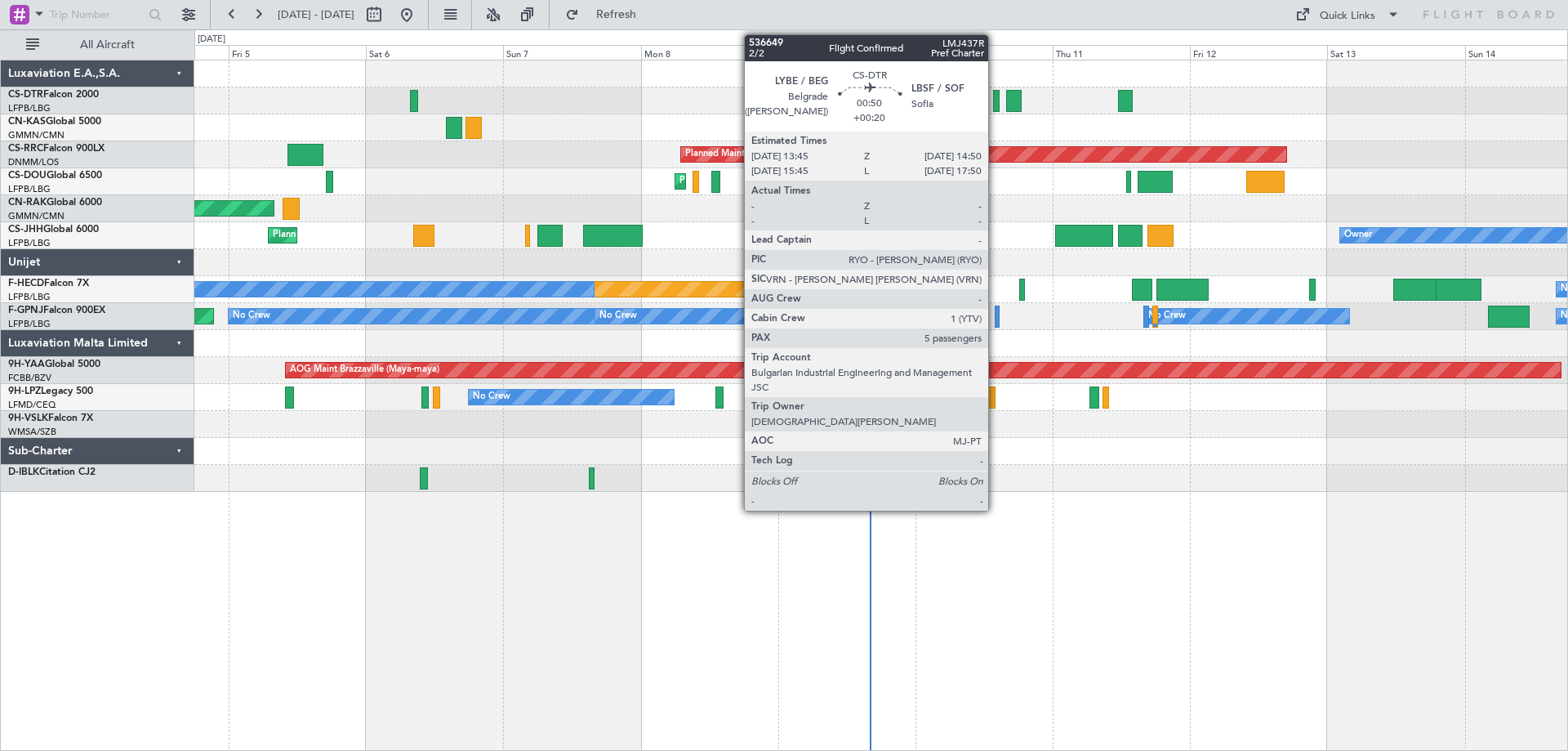
click at [995, 105] on div at bounding box center [996, 101] width 7 height 22
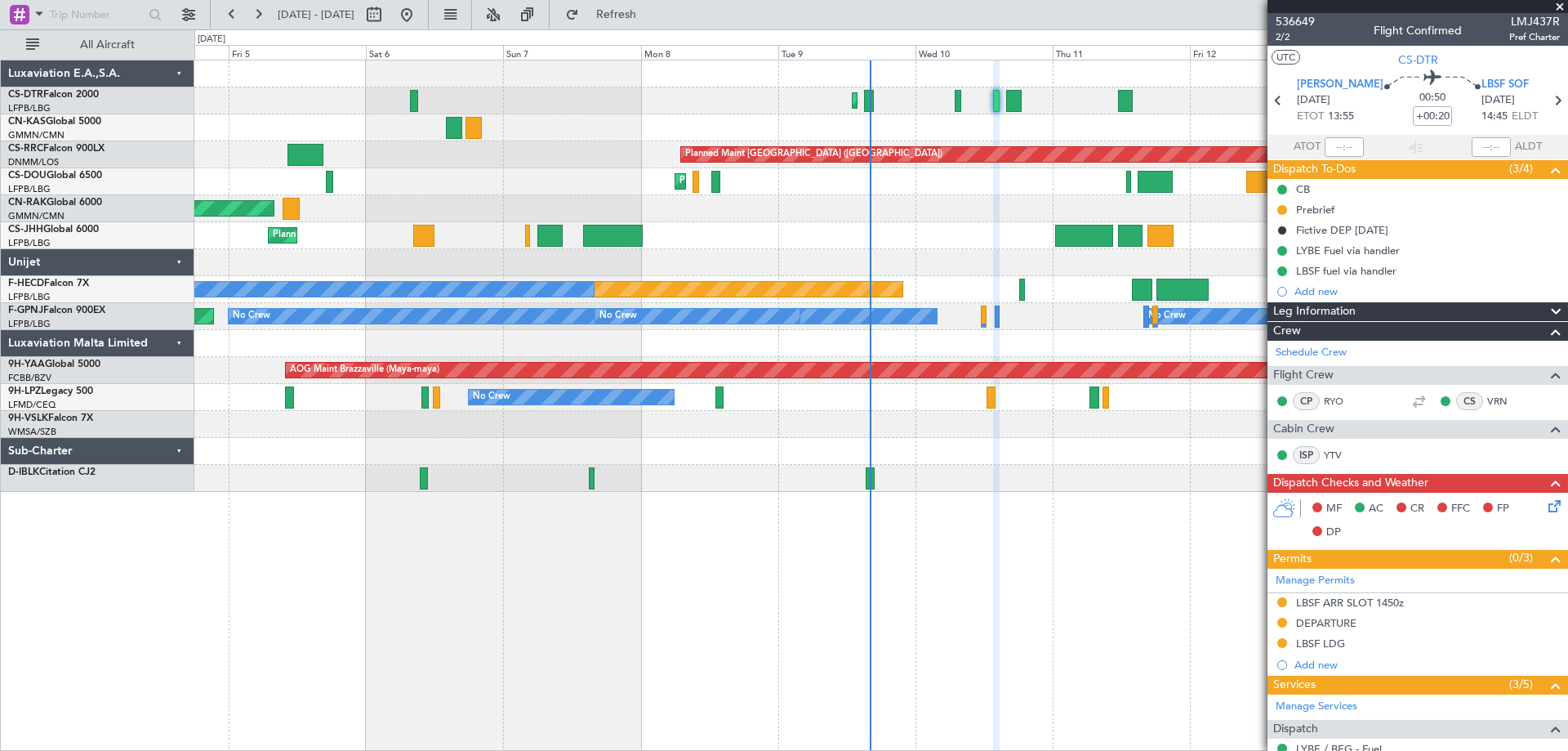
click at [1558, 7] on span at bounding box center [1559, 7] width 16 height 15
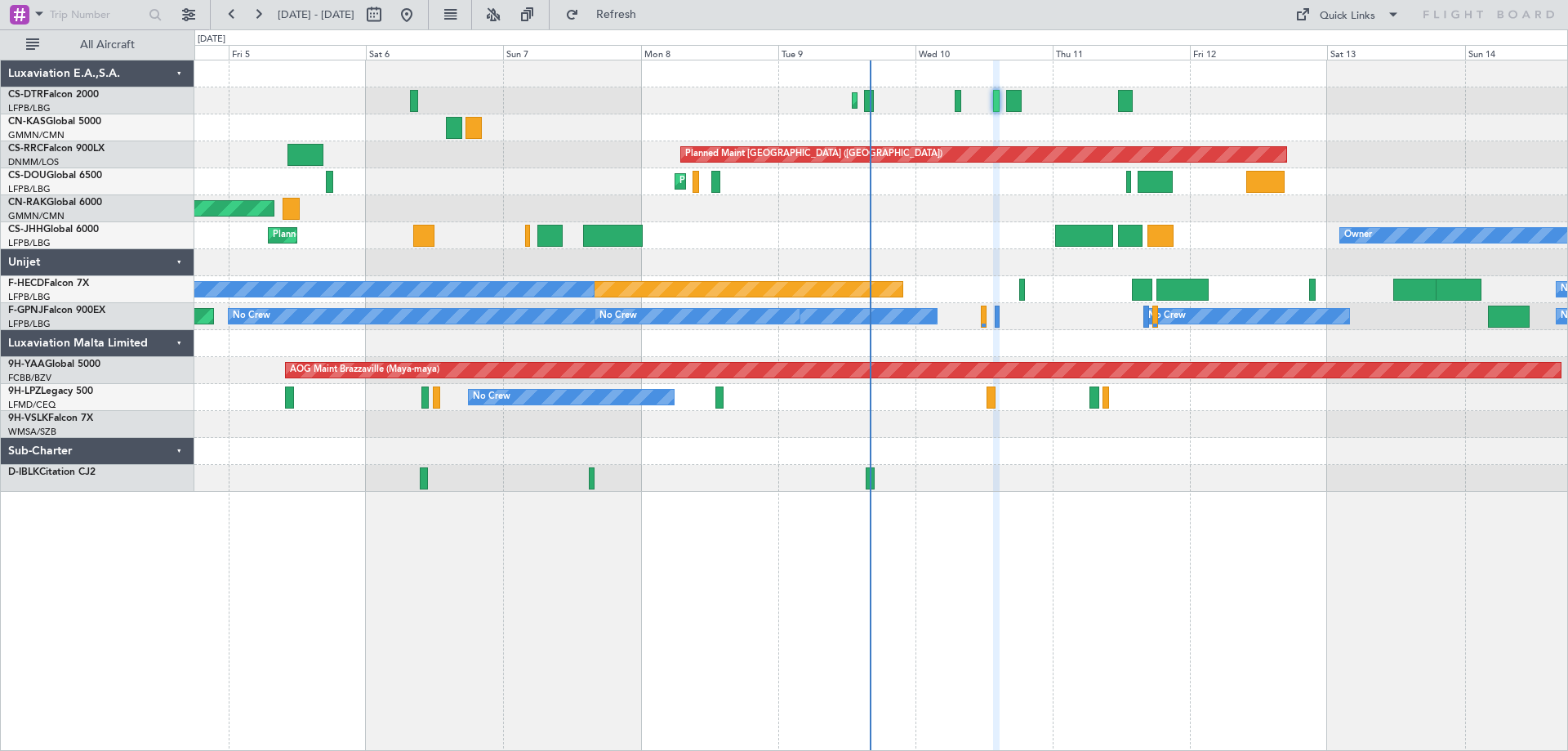
type input "0"
